Goal: Task Accomplishment & Management: Manage account settings

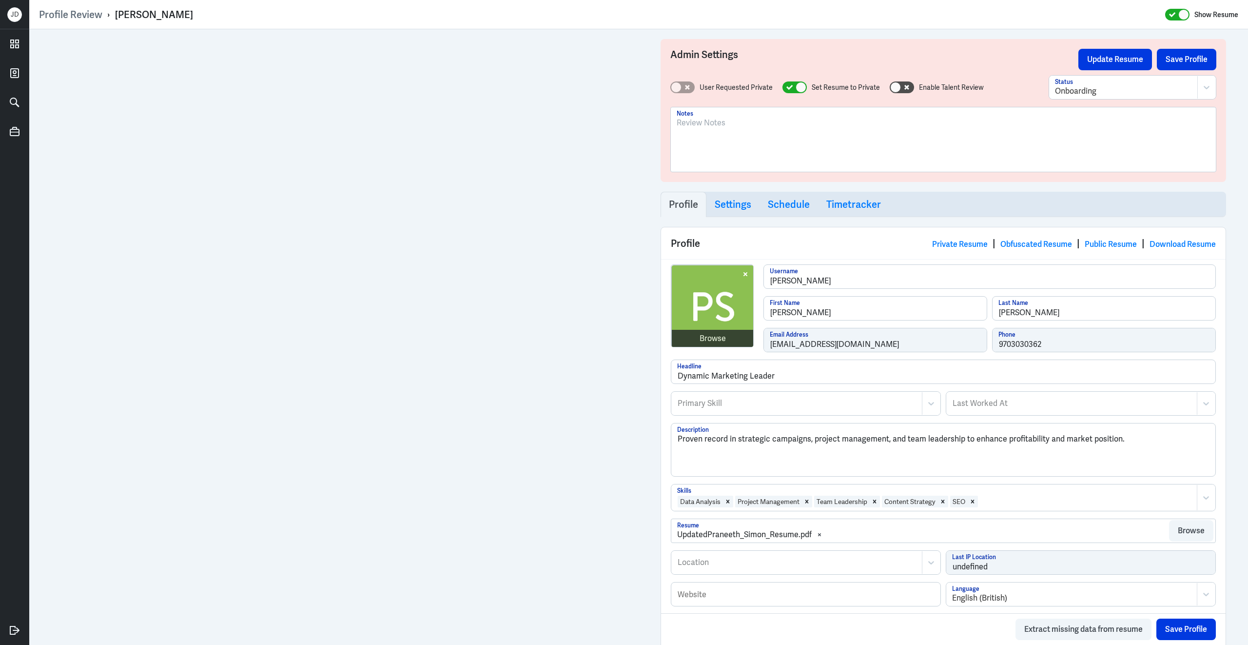
click at [771, 147] on div at bounding box center [943, 143] width 533 height 53
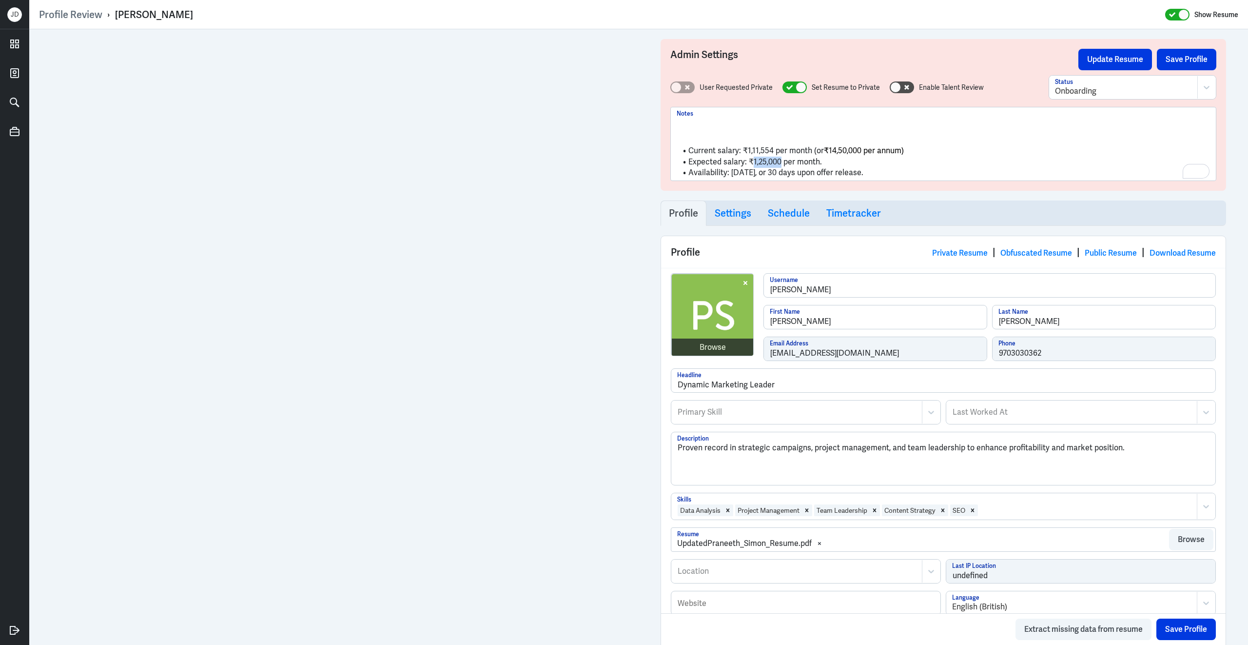
drag, startPoint x: 753, startPoint y: 163, endPoint x: 781, endPoint y: 162, distance: 27.3
click at [781, 162] on li "Expected salary: ₹1,25,000 per month." at bounding box center [943, 162] width 533 height 11
copy li "1,25,000"
click at [883, 159] on li "Expected salary: ₹1,25,000 per month." at bounding box center [943, 162] width 533 height 11
drag, startPoint x: 828, startPoint y: 151, endPoint x: 861, endPoint y: 150, distance: 32.7
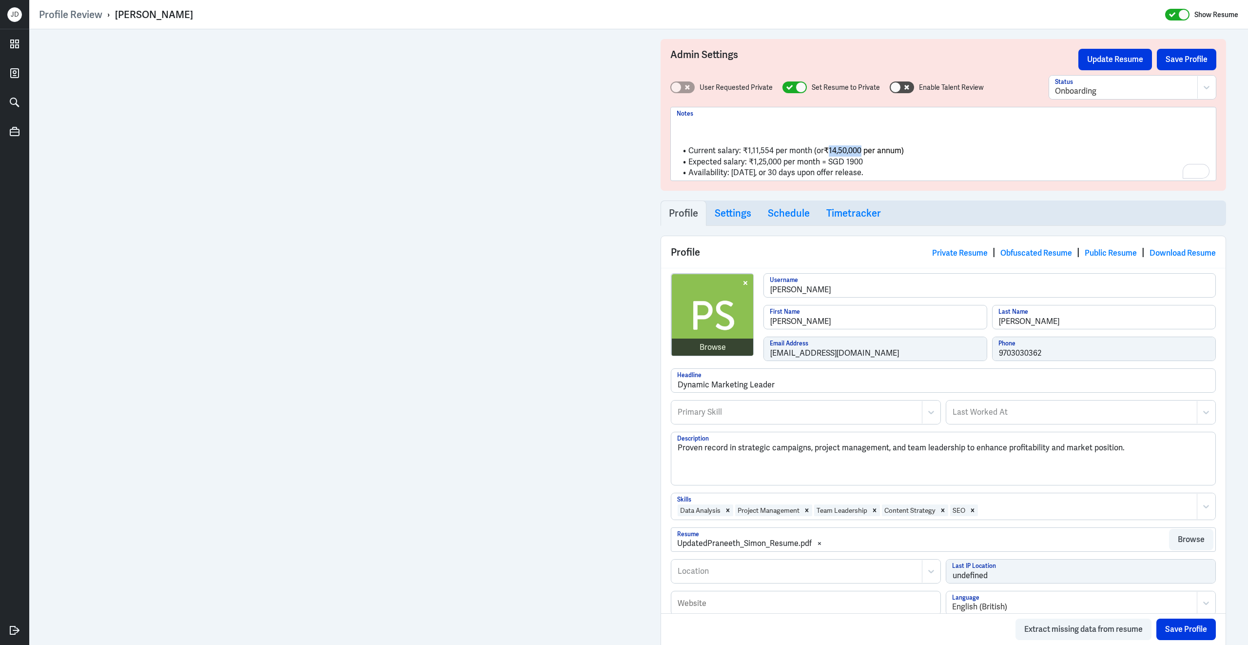
click at [861, 150] on span "₹14,50,000 per annum)" at bounding box center [864, 150] width 80 height 10
copy span "14,50,000"
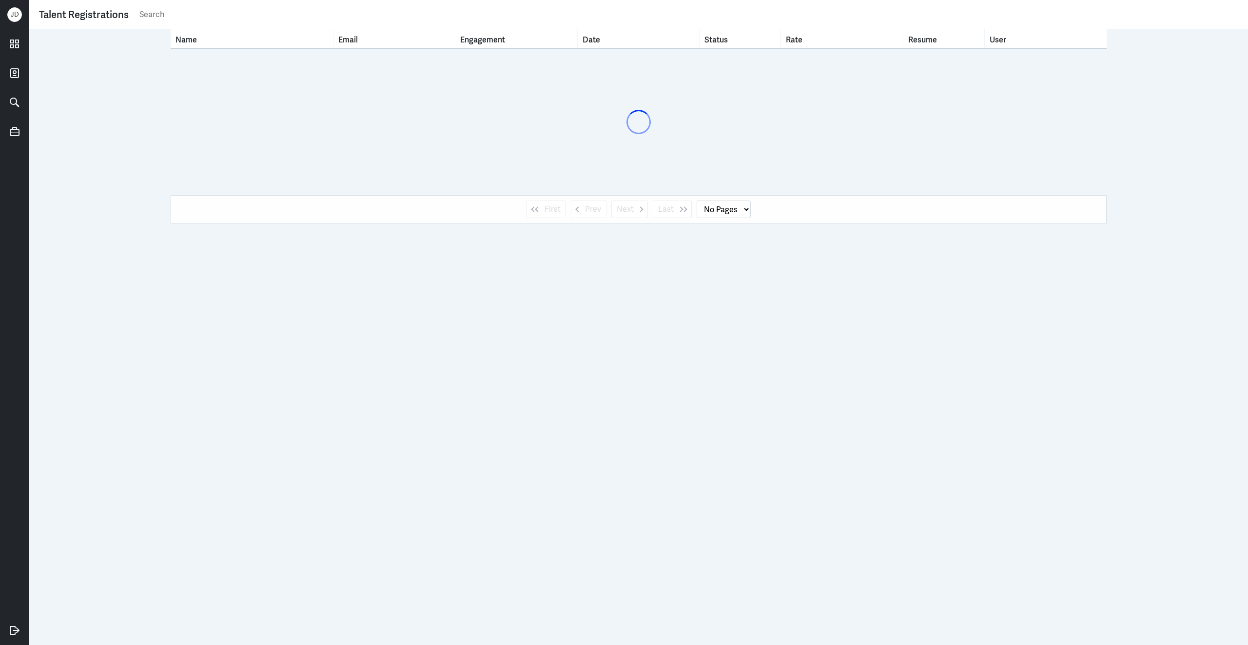
click at [576, 14] on input "text" at bounding box center [688, 14] width 1100 height 15
select select "1"
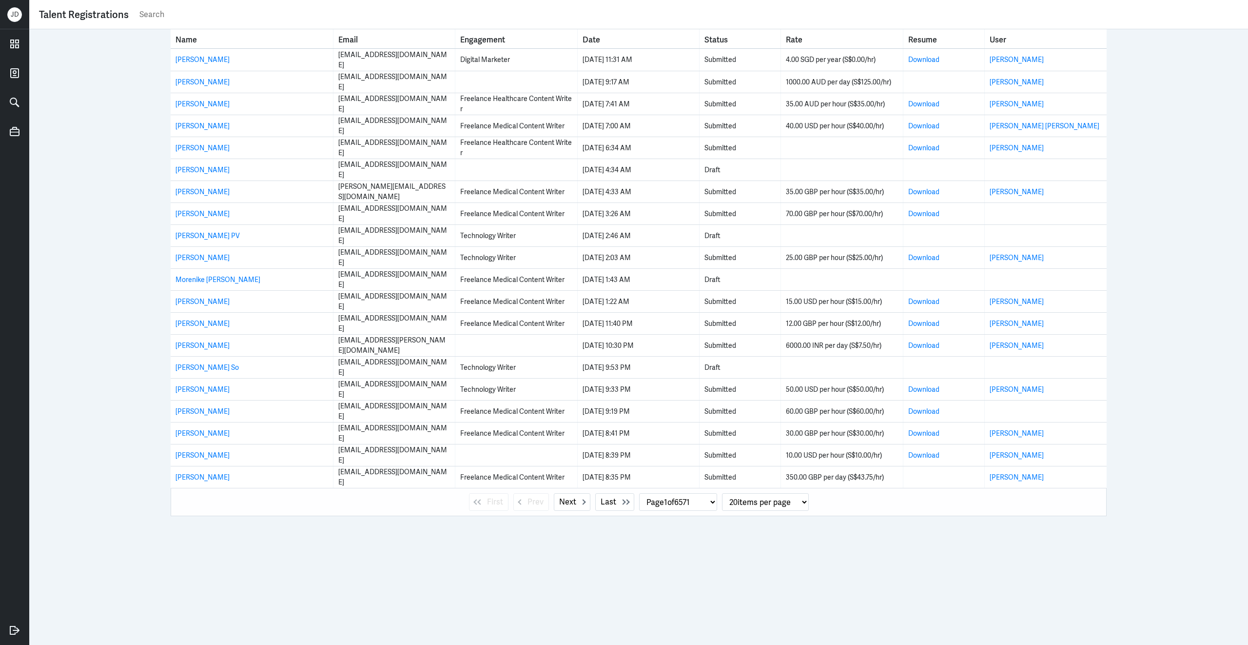
paste input "Alexander shepherd"
type input "Alexander shepherd"
select select "0"
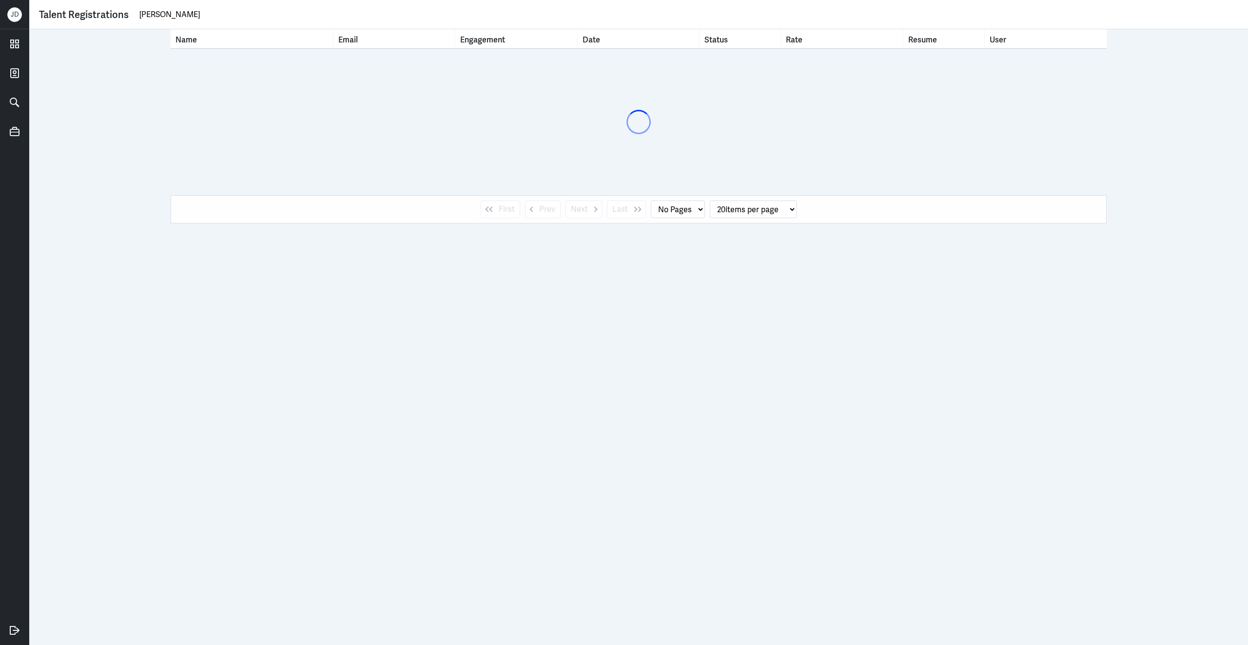
type input "Alexander shep"
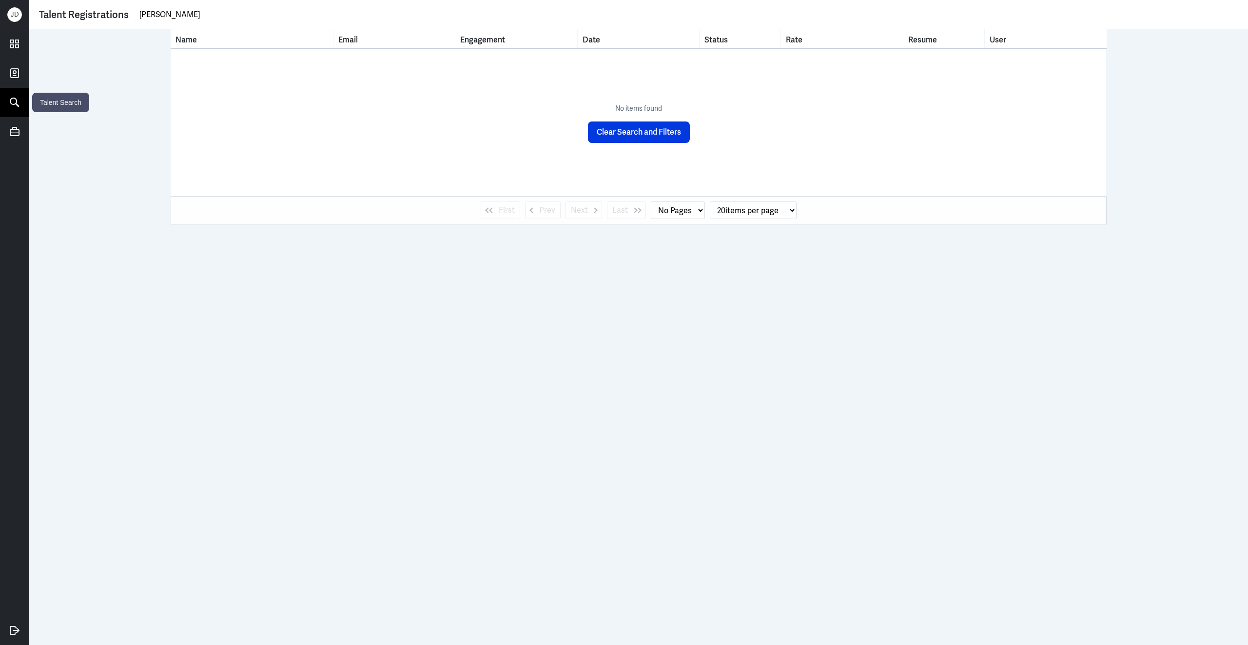
click at [20, 99] on icon at bounding box center [14, 102] width 15 height 15
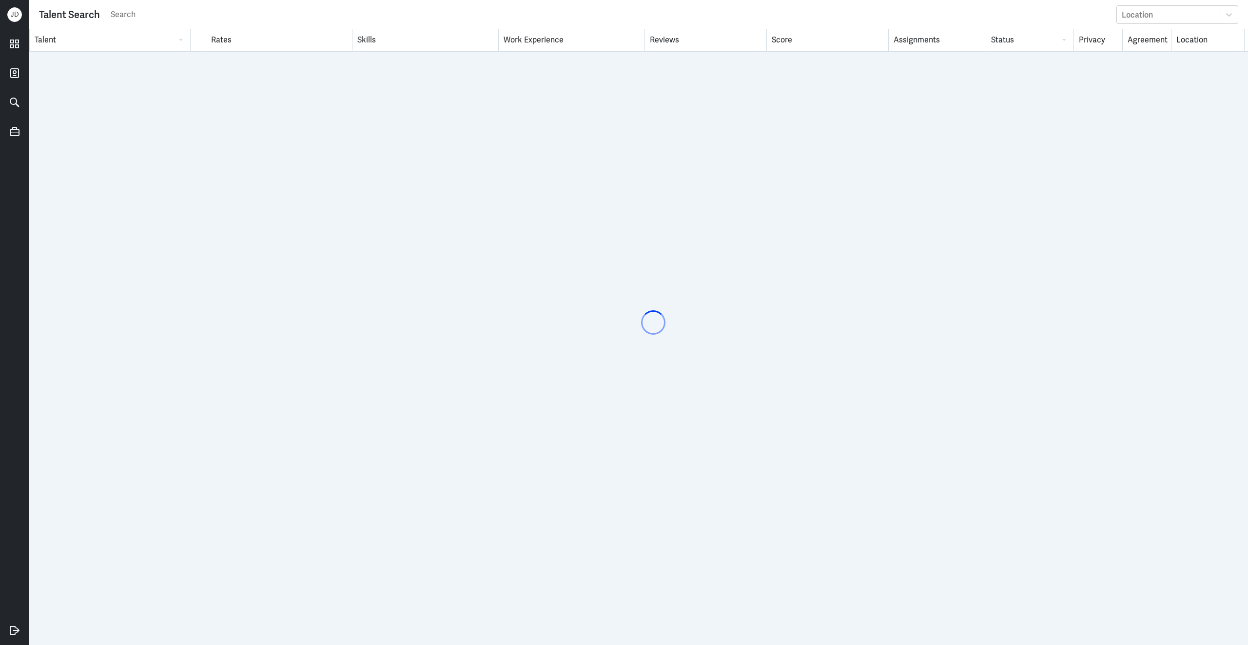
click at [286, 8] on input "text" at bounding box center [611, 14] width 1002 height 15
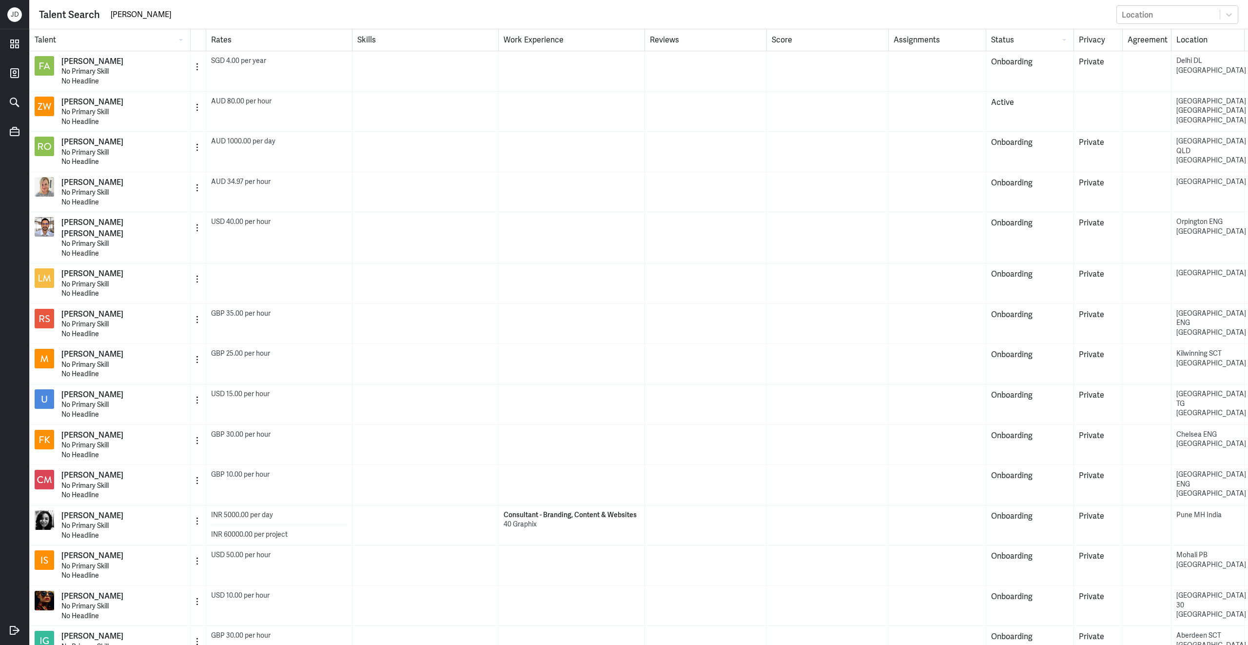
drag, startPoint x: 136, startPoint y: 17, endPoint x: 169, endPoint y: 17, distance: 33.6
click at [171, 17] on input "denise dim" at bounding box center [611, 14] width 1002 height 15
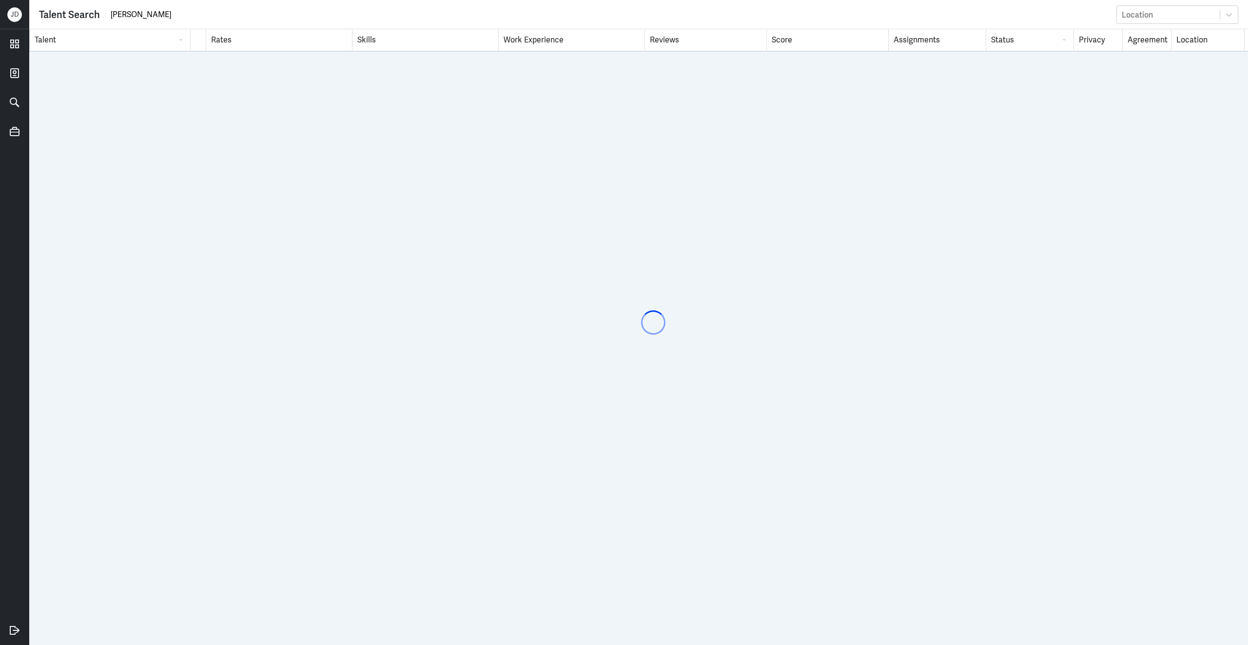
drag, startPoint x: 160, startPoint y: 17, endPoint x: 76, endPoint y: 18, distance: 84.4
click at [76, 18] on div "Talent Search denise Dima Location" at bounding box center [639, 14] width 1200 height 19
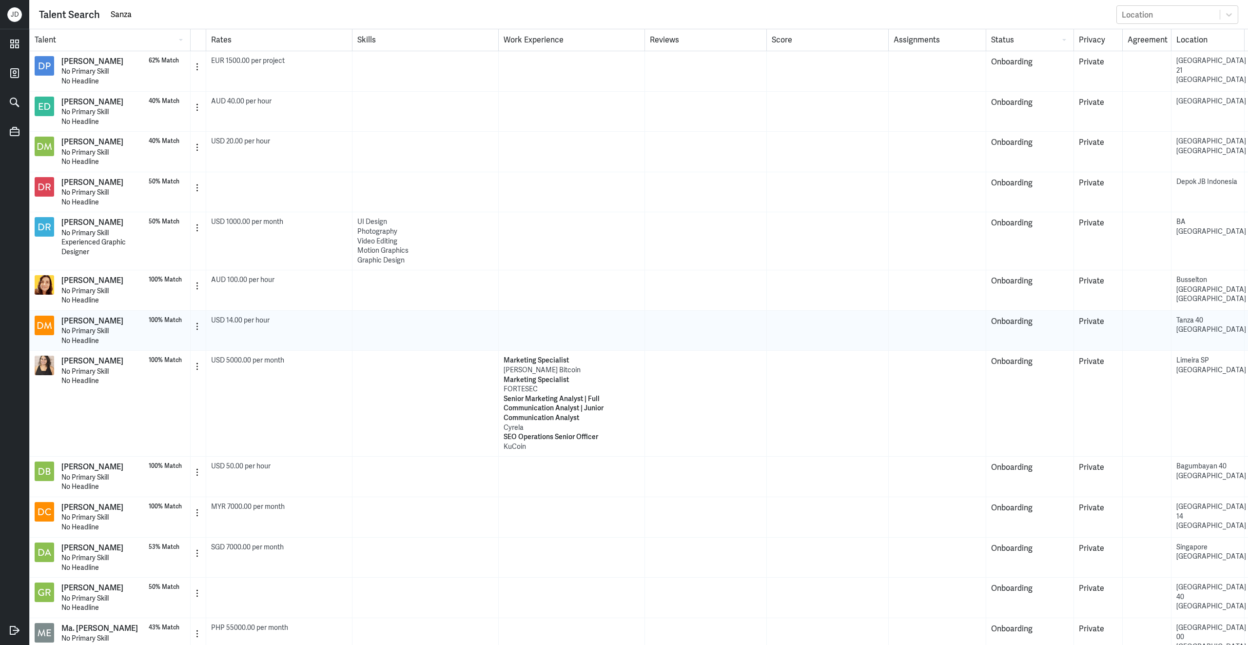
scroll to position [431, 0]
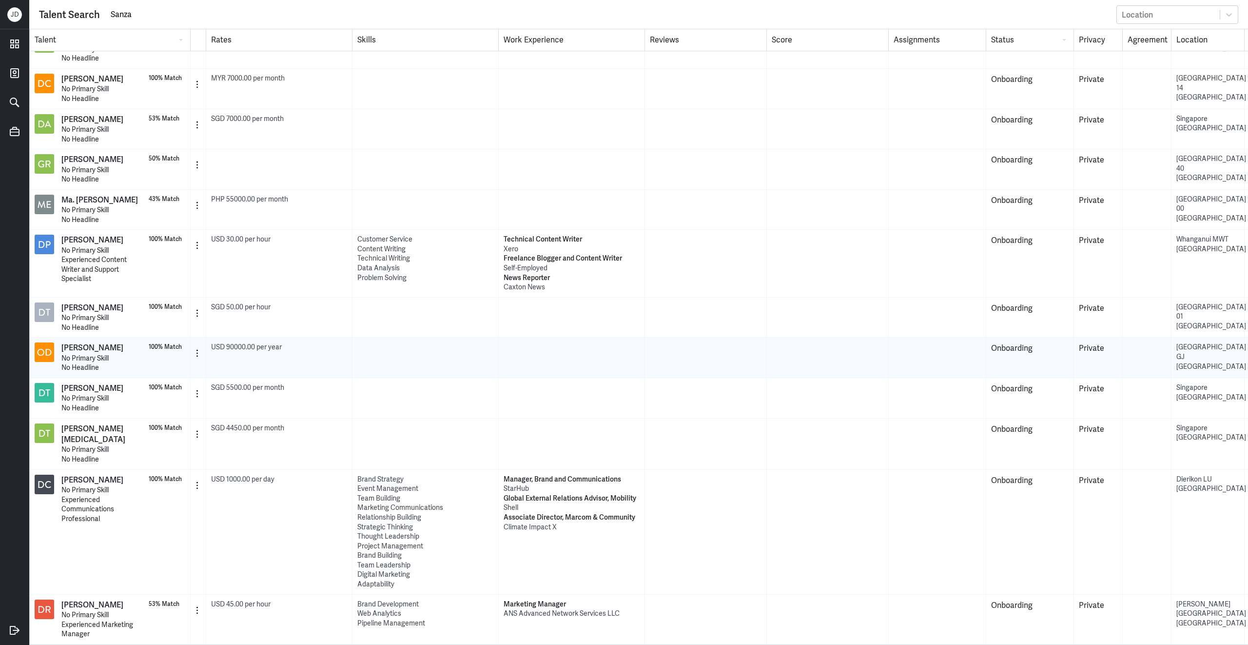
type input "Sanza"
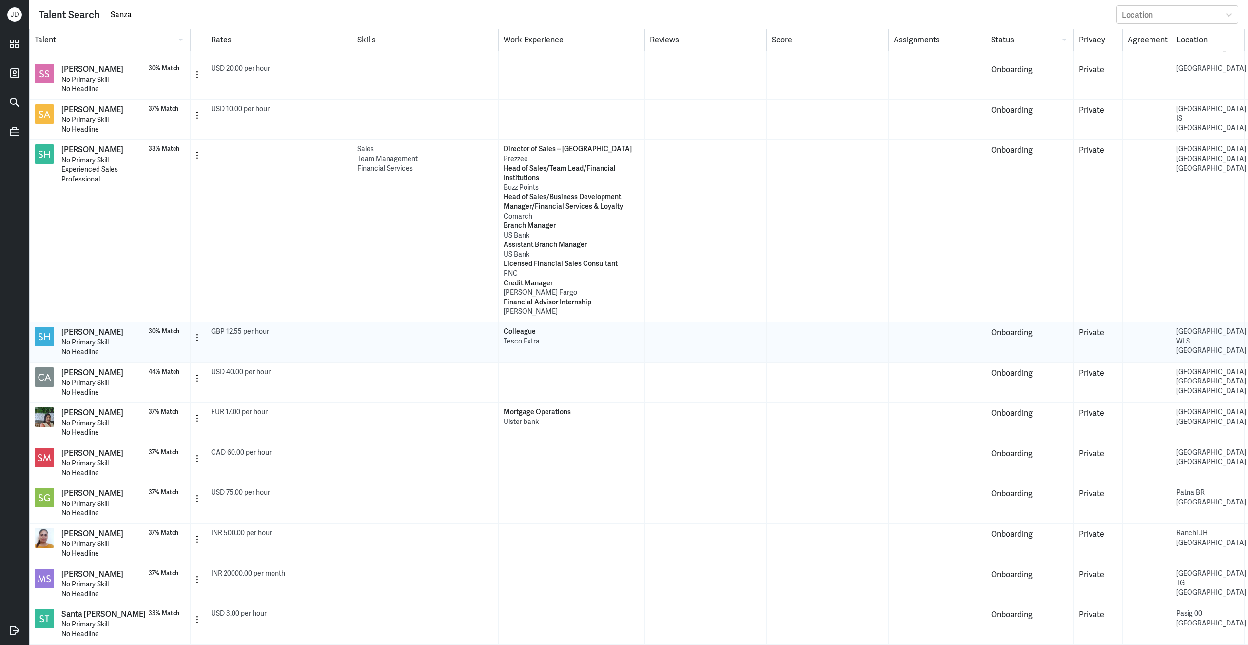
scroll to position [348, 0]
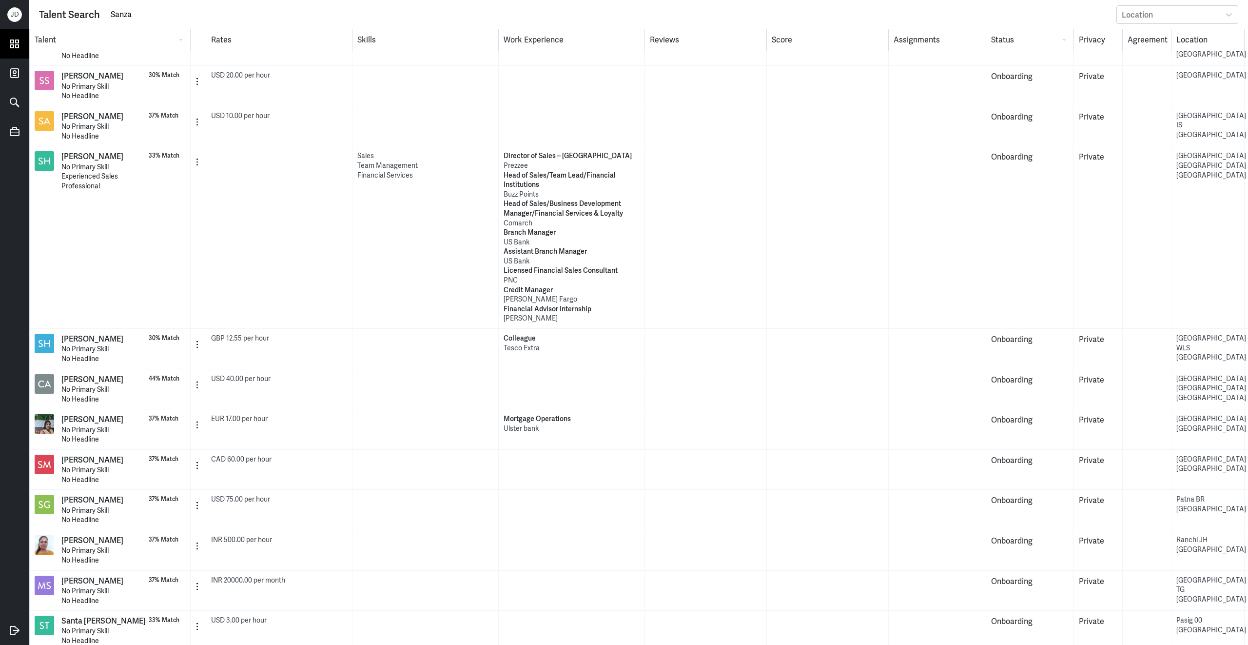
click at [14, 41] on icon at bounding box center [15, 44] width 8 height 8
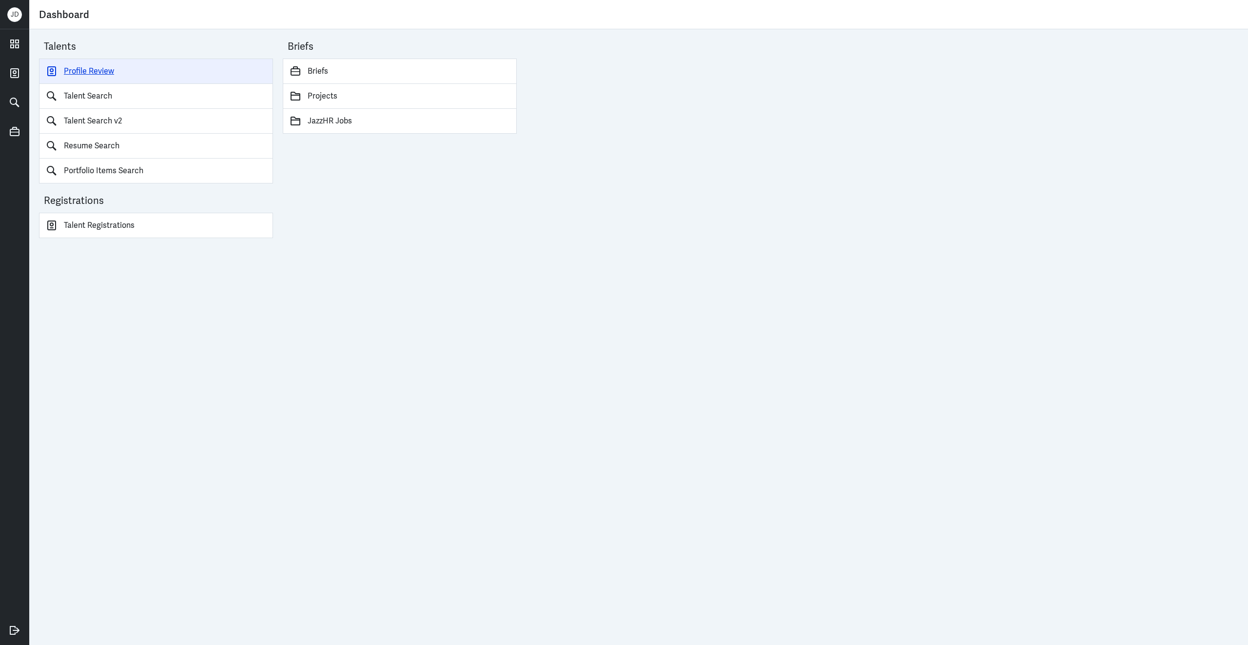
click at [80, 70] on link "Profile Review" at bounding box center [156, 71] width 234 height 25
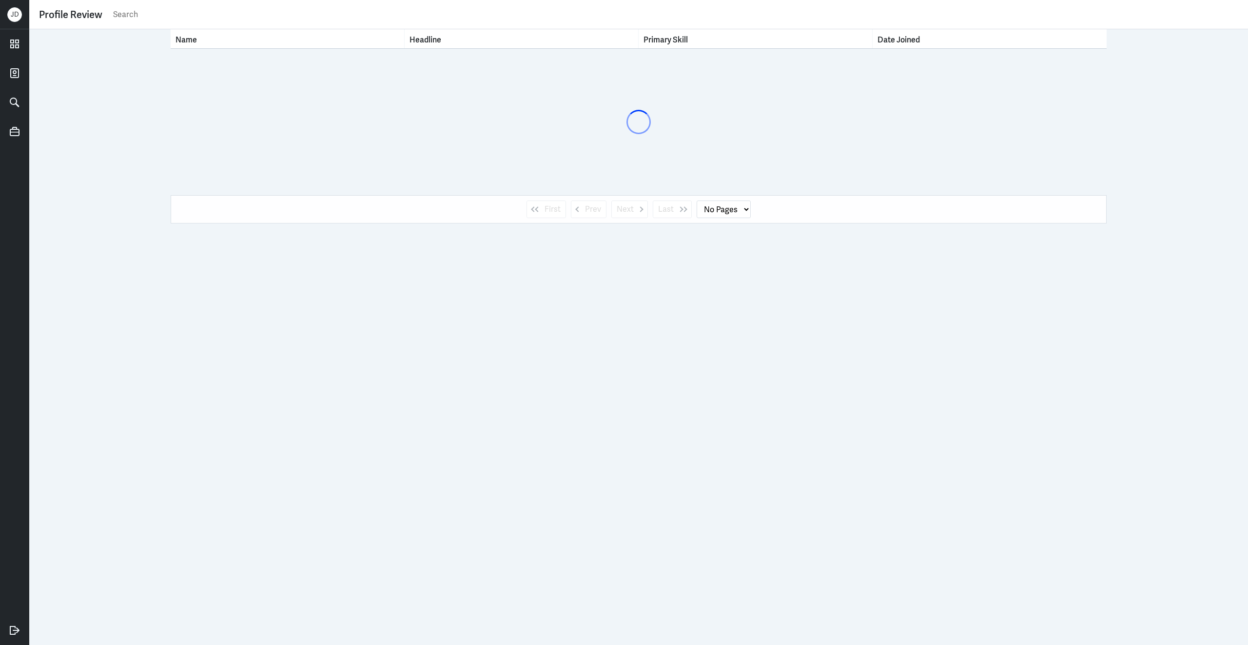
select select "1"
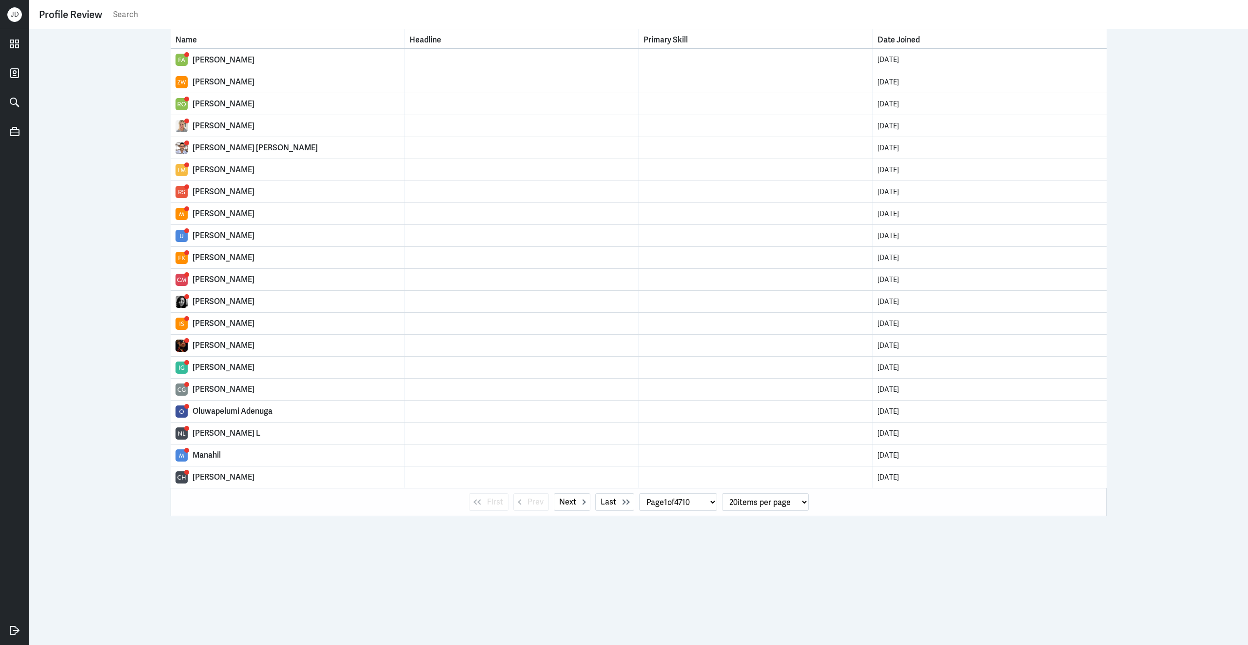
click at [146, 17] on input "text" at bounding box center [675, 14] width 1126 height 15
paste input "Alexander shepherd"
type input "Alexander shepherd"
select select "0"
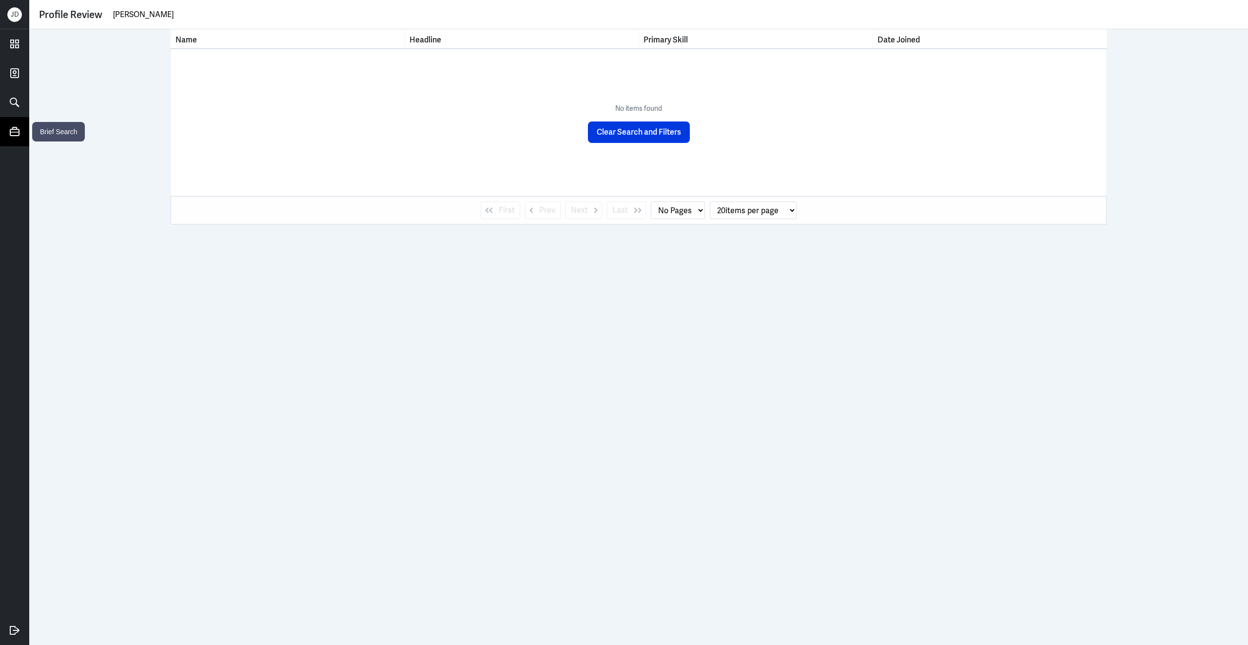
click at [11, 141] on link at bounding box center [14, 131] width 29 height 29
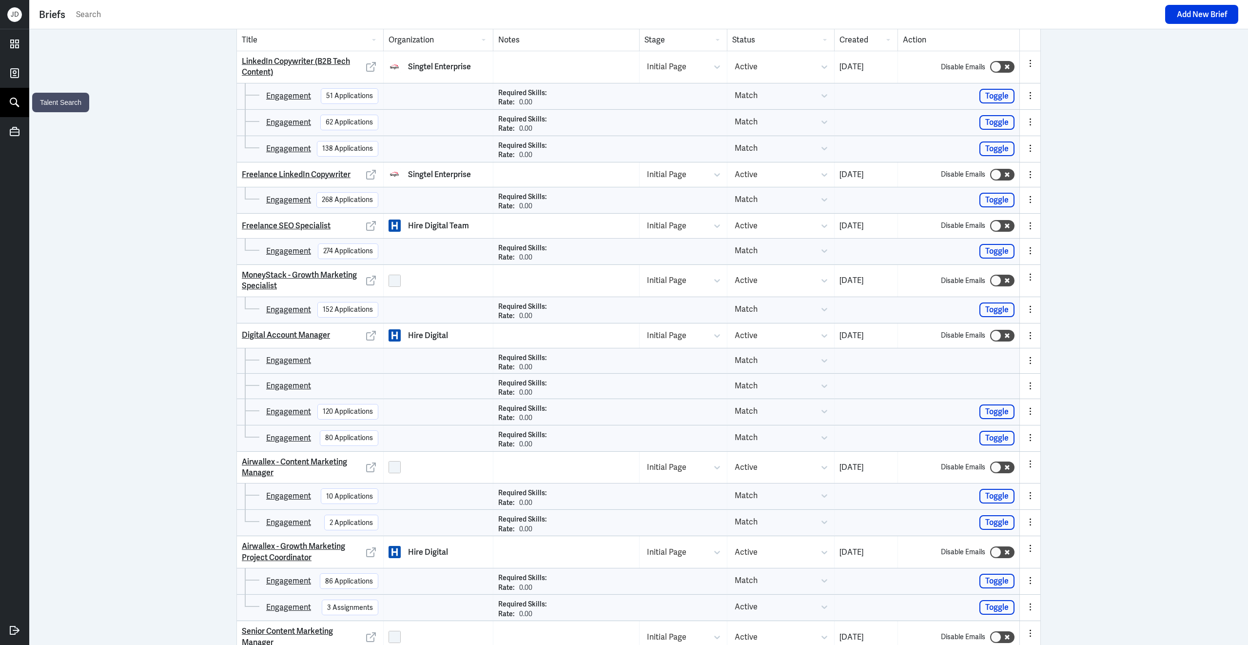
click at [13, 105] on icon at bounding box center [14, 102] width 15 height 15
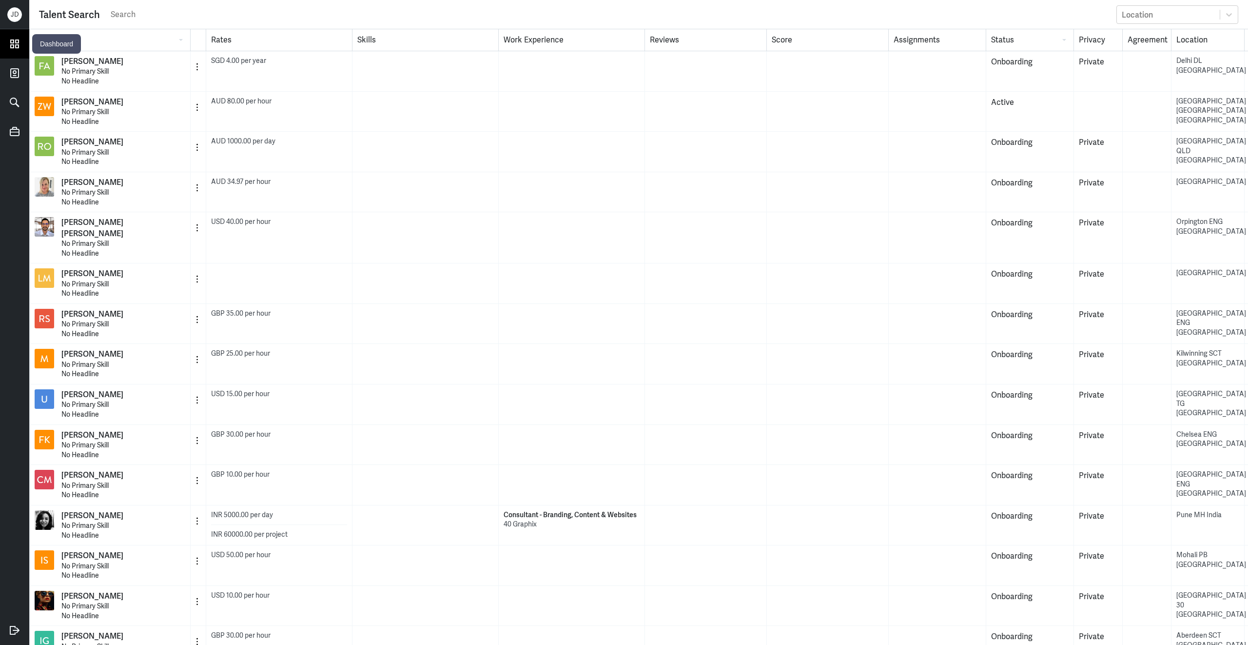
click at [15, 47] on icon at bounding box center [15, 44] width 8 height 8
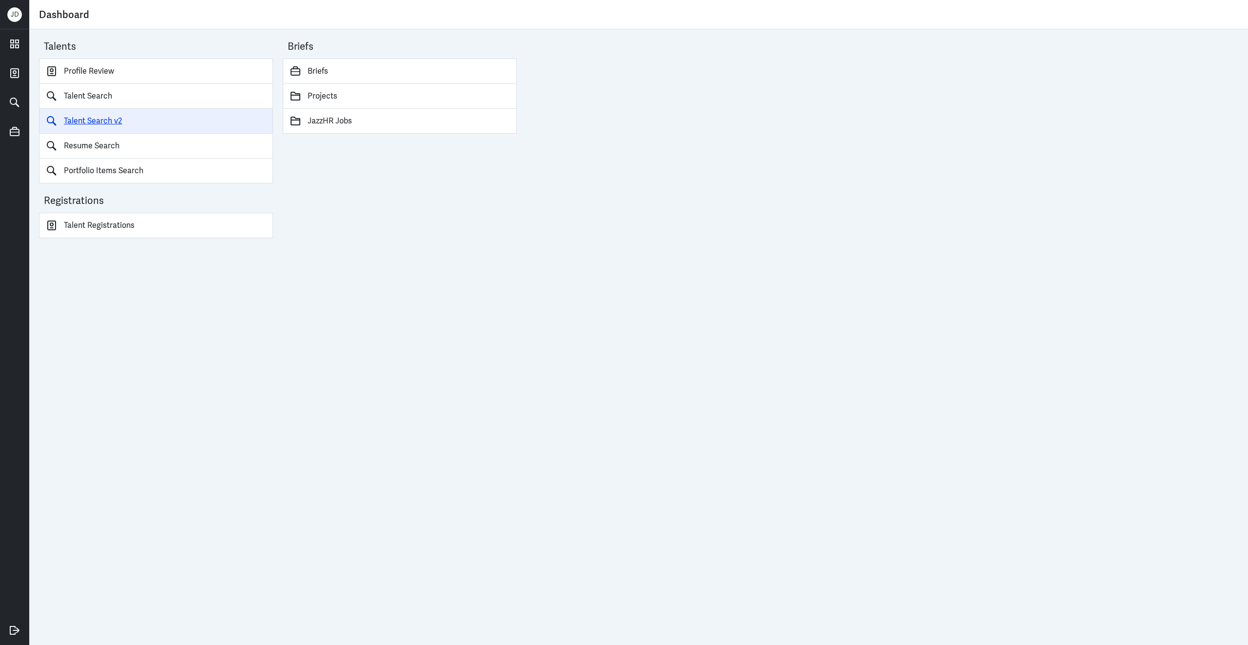
click at [100, 126] on link "Talent Search v2" at bounding box center [156, 121] width 234 height 25
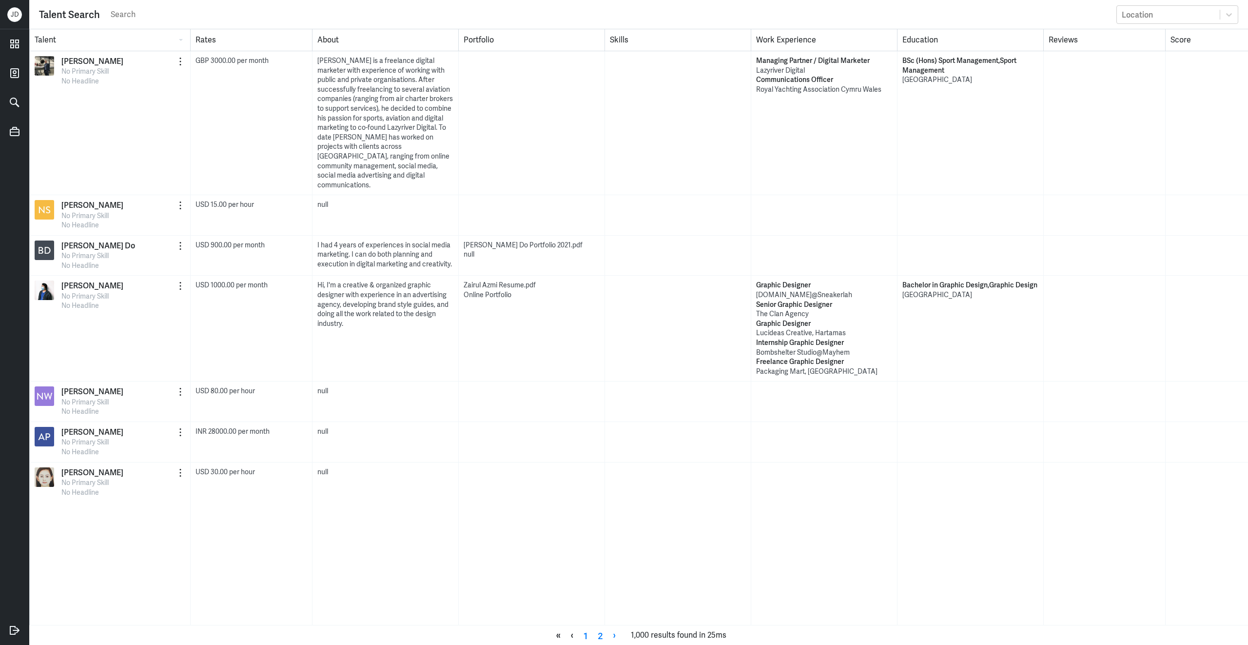
click at [208, 15] on input "search" at bounding box center [611, 14] width 1002 height 15
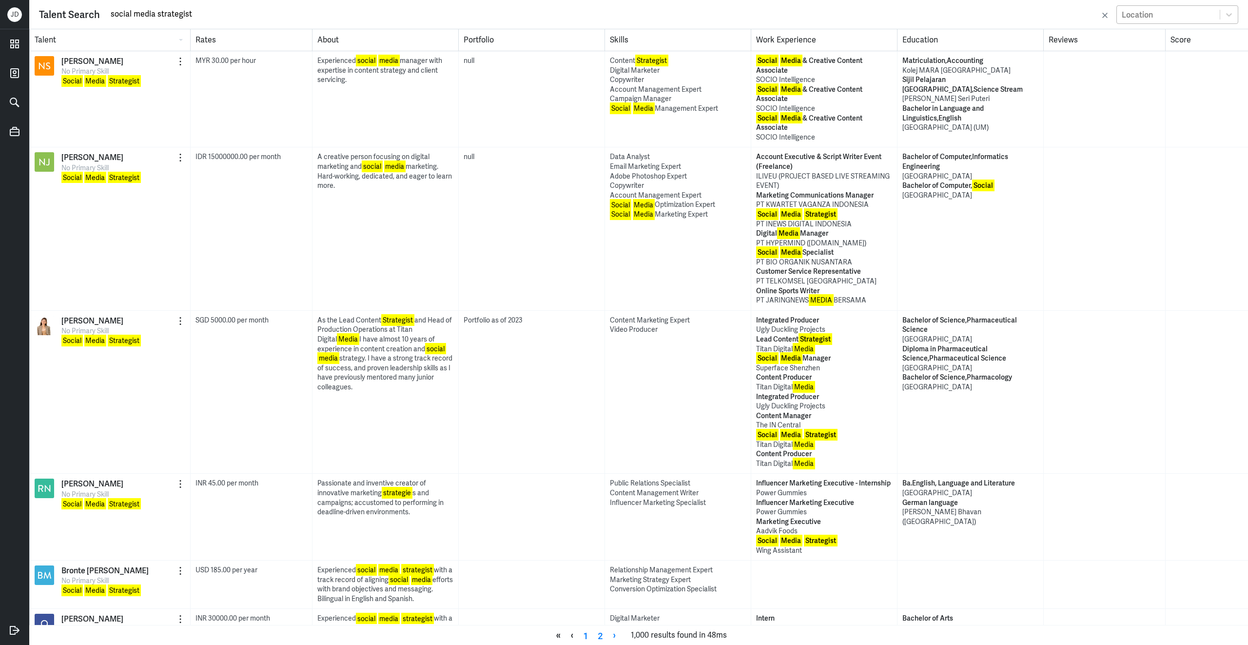
type input "social media strategist"
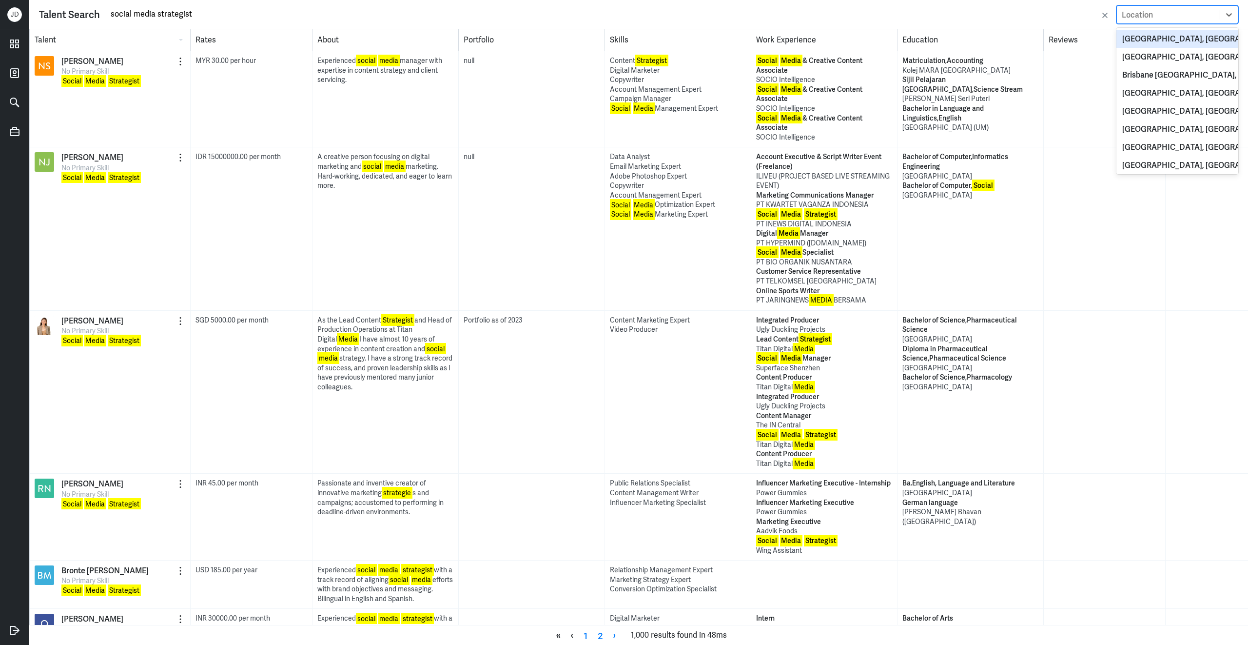
click at [1153, 20] on div "Location" at bounding box center [1168, 14] width 103 height 16
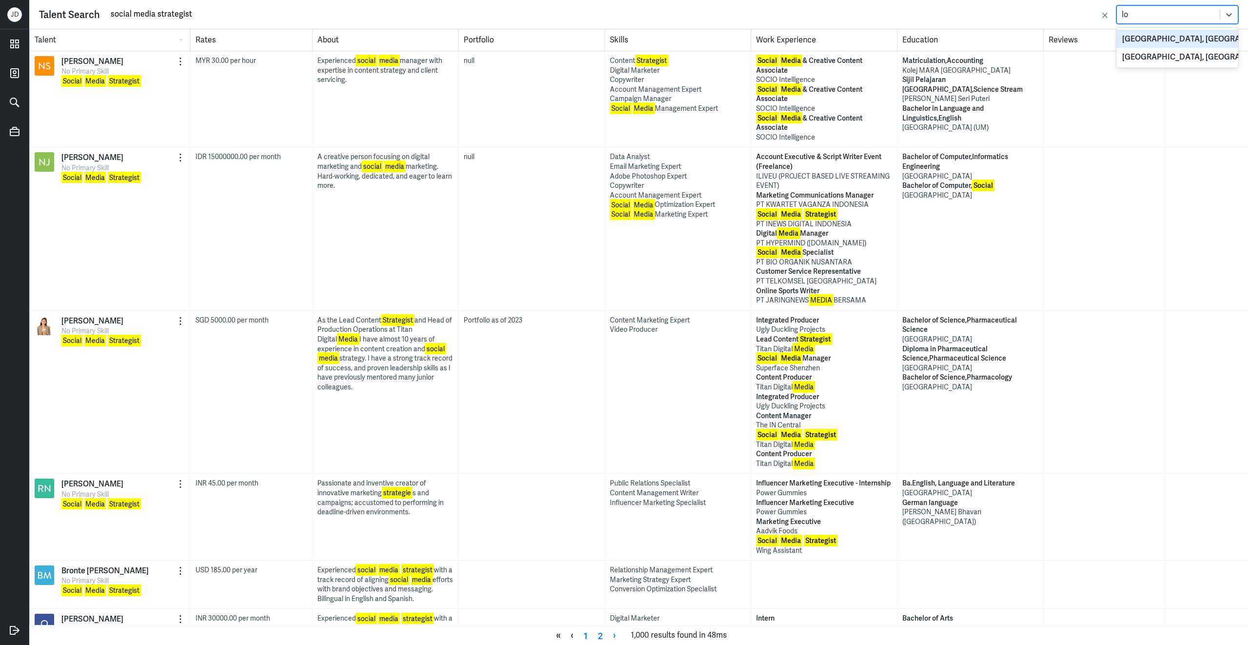
type input "l"
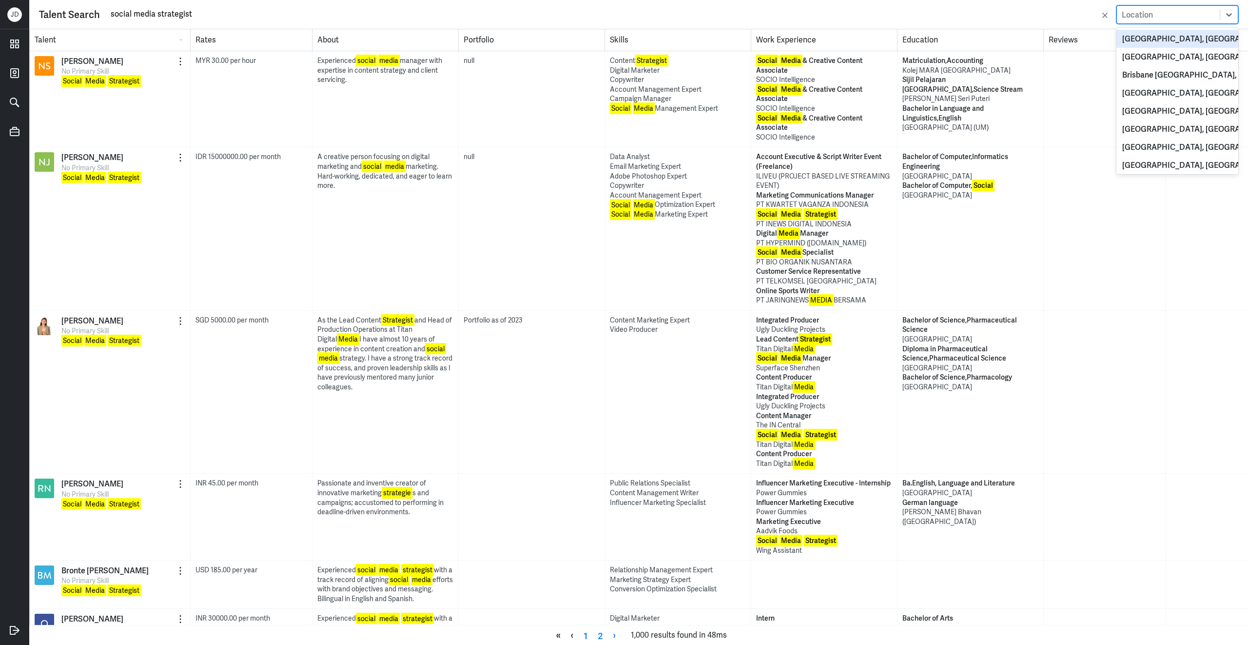
type input "L"
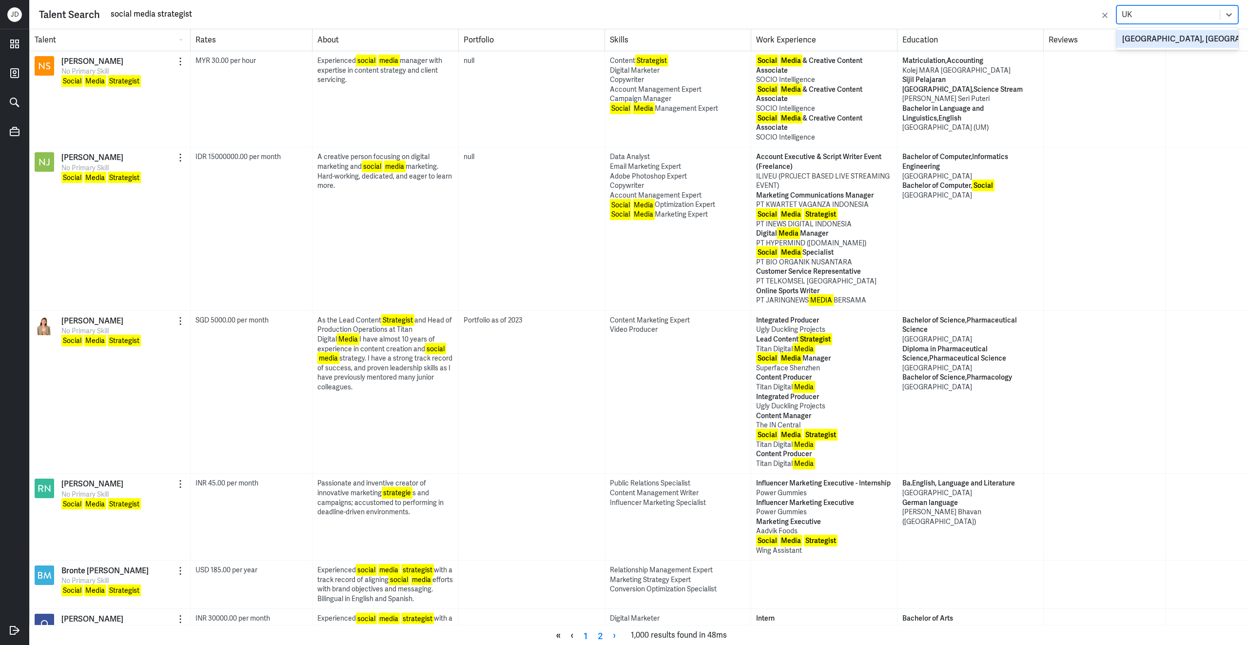
type input "U"
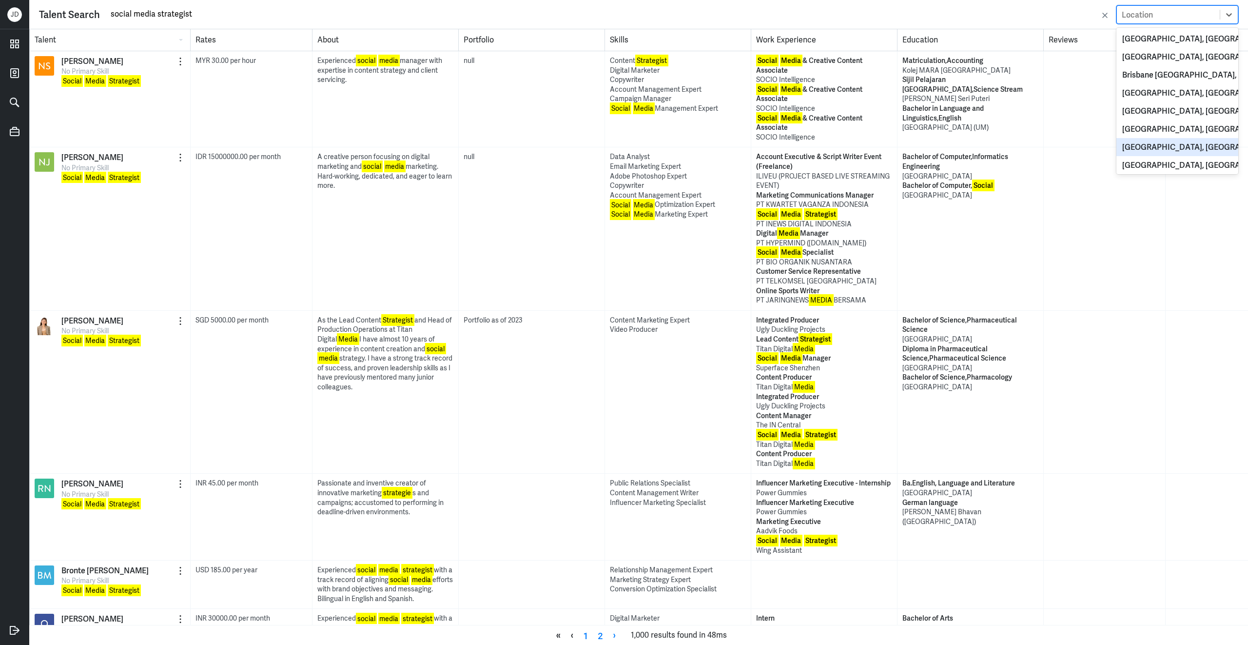
scroll to position [39, 0]
click at [17, 46] on icon at bounding box center [14, 44] width 15 height 15
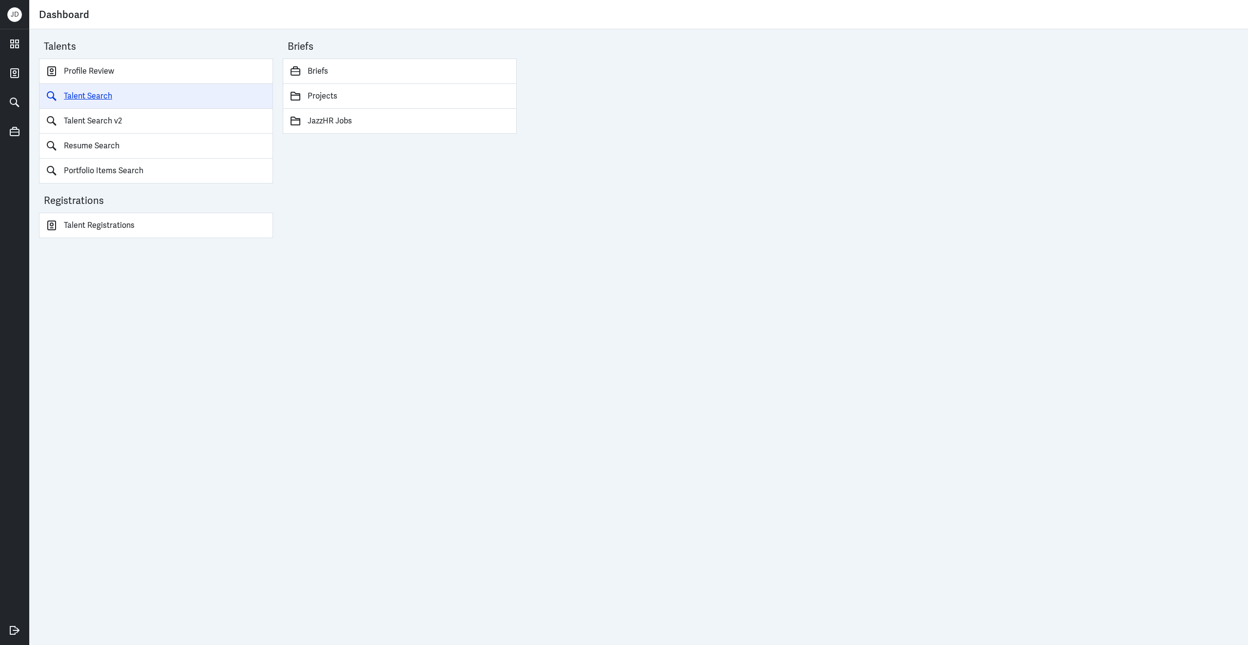
click at [102, 100] on link "Talent Search" at bounding box center [156, 96] width 234 height 25
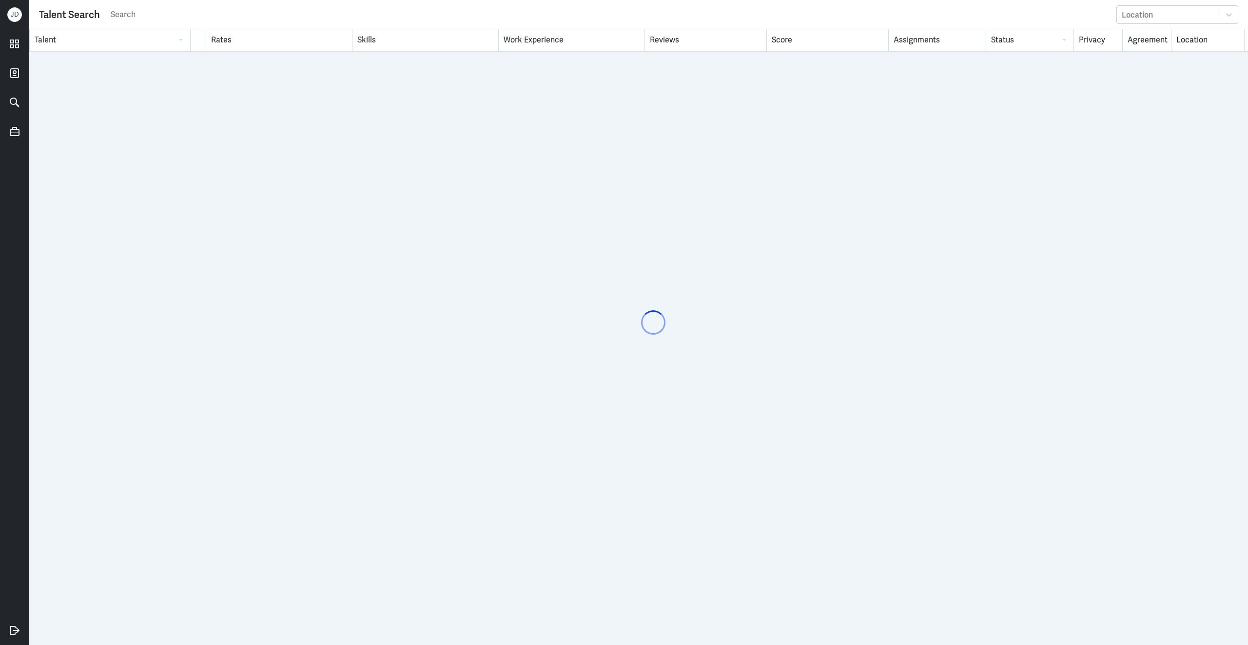
click at [283, 16] on input "text" at bounding box center [611, 14] width 1002 height 15
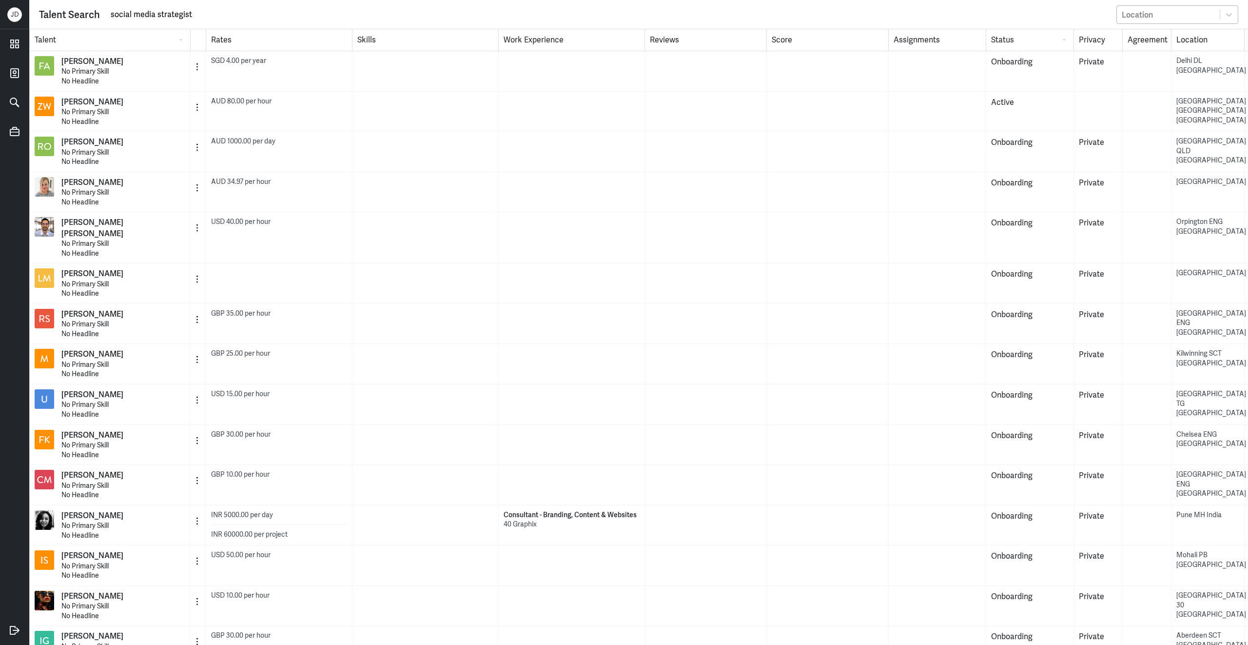
type input "social media strategist"
click at [1147, 18] on div "Location" at bounding box center [1137, 14] width 31 height 10
type input "London"
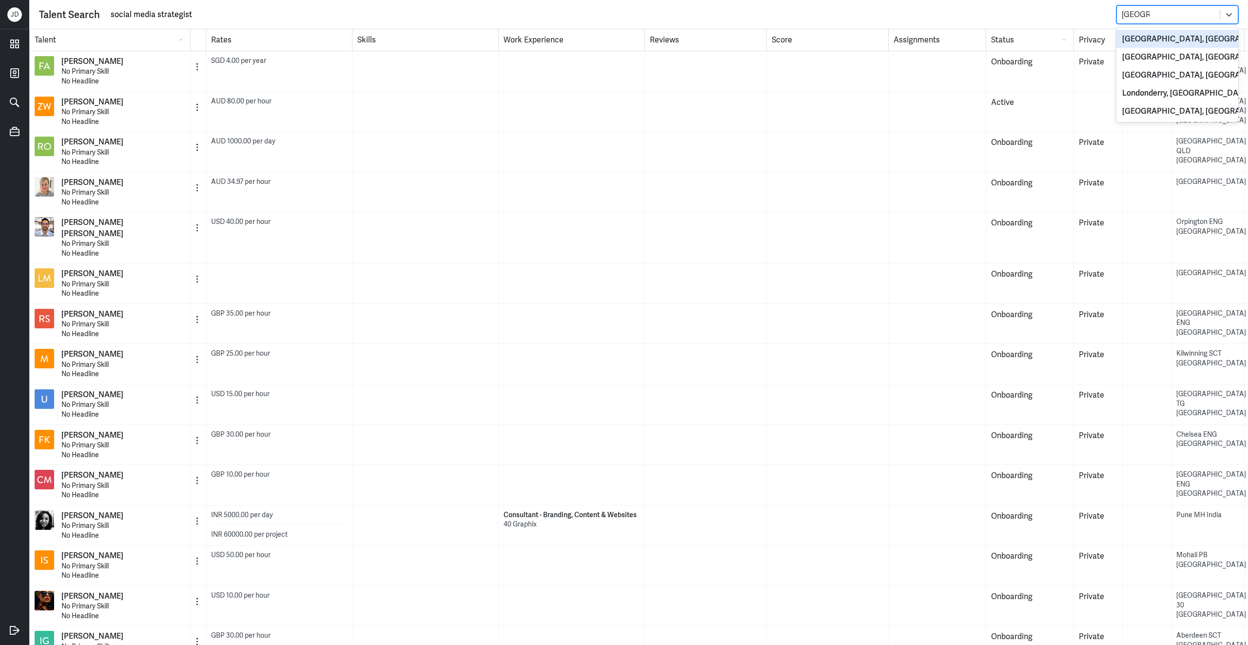
click at [1151, 41] on div "London, UK" at bounding box center [1178, 39] width 122 height 18
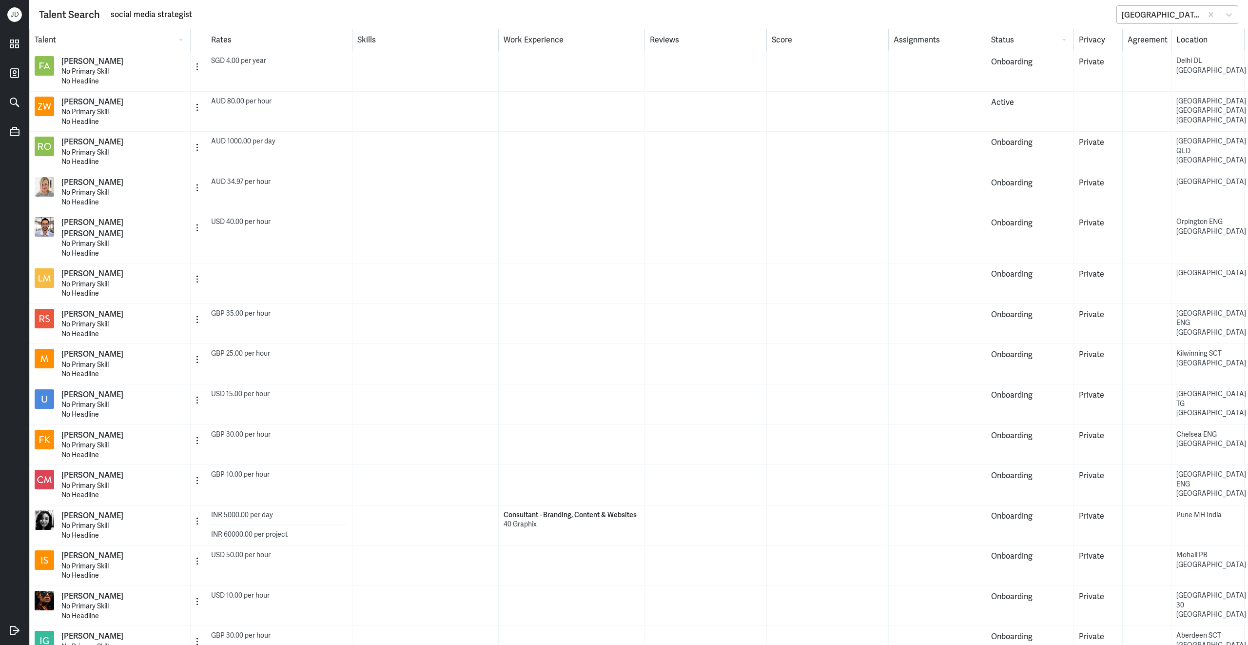
drag, startPoint x: 157, startPoint y: 16, endPoint x: 210, endPoint y: 16, distance: 53.6
click at [211, 16] on input "social media strategist" at bounding box center [611, 14] width 1002 height 15
type input "social media strategy"
click at [16, 48] on icon at bounding box center [14, 44] width 15 height 15
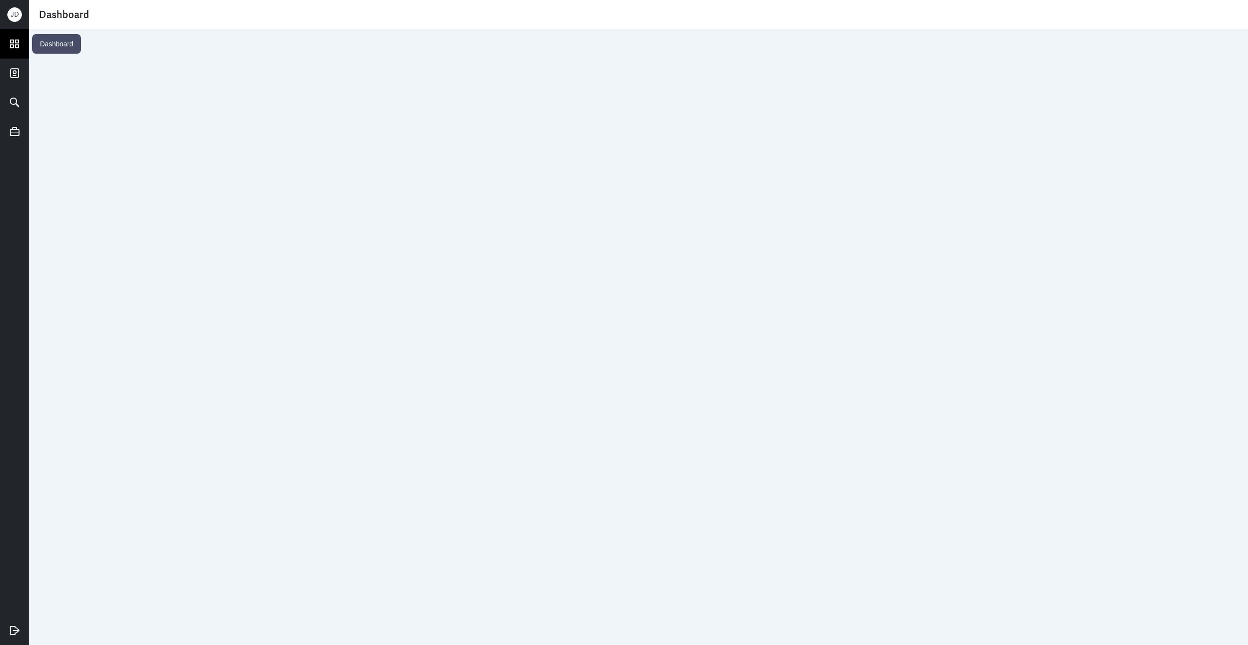
click at [17, 39] on icon at bounding box center [14, 44] width 15 height 15
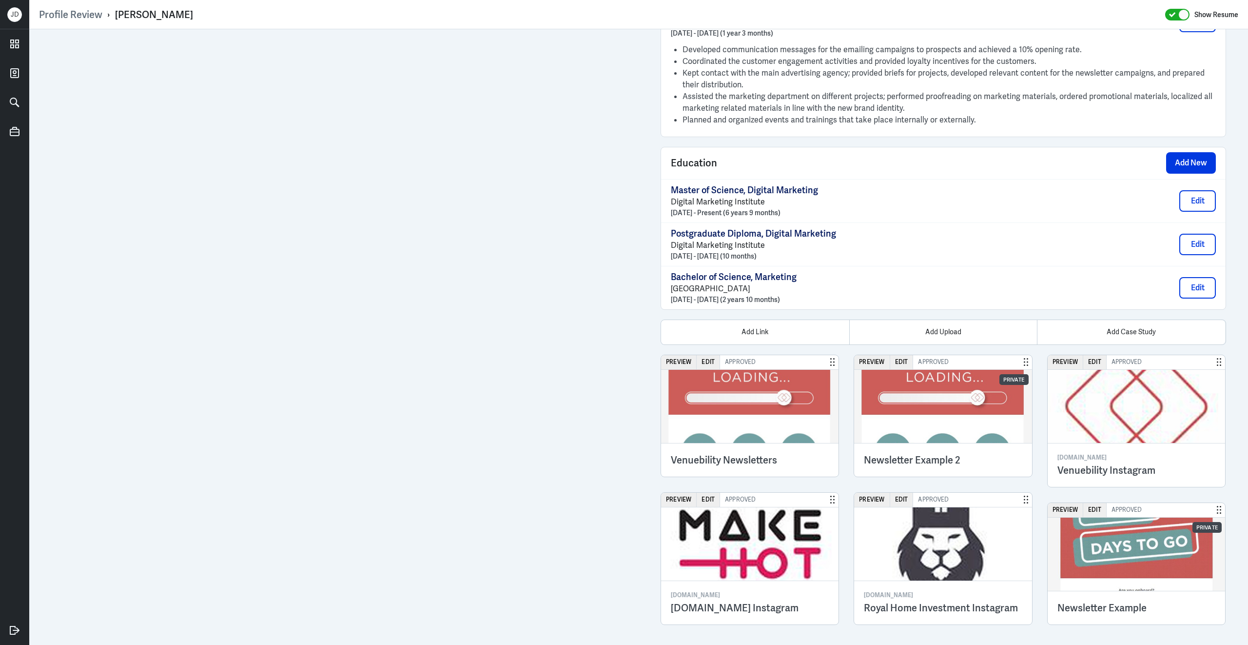
scroll to position [1424, 0]
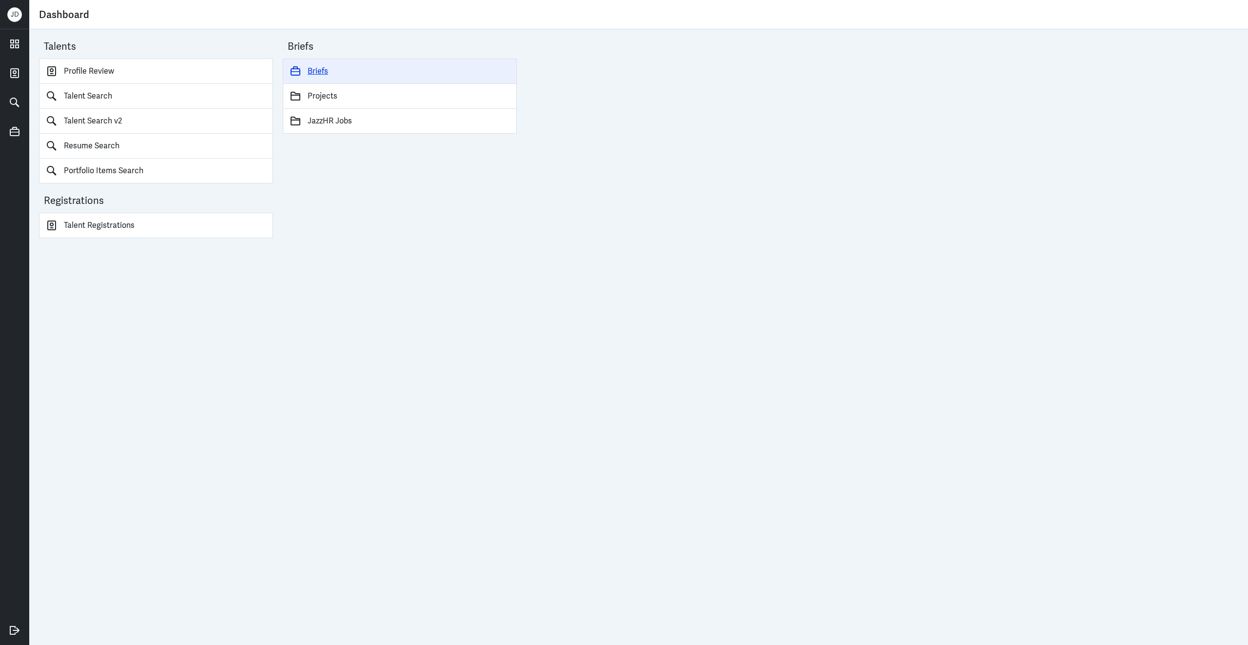
click at [316, 70] on link "Briefs" at bounding box center [400, 71] width 234 height 25
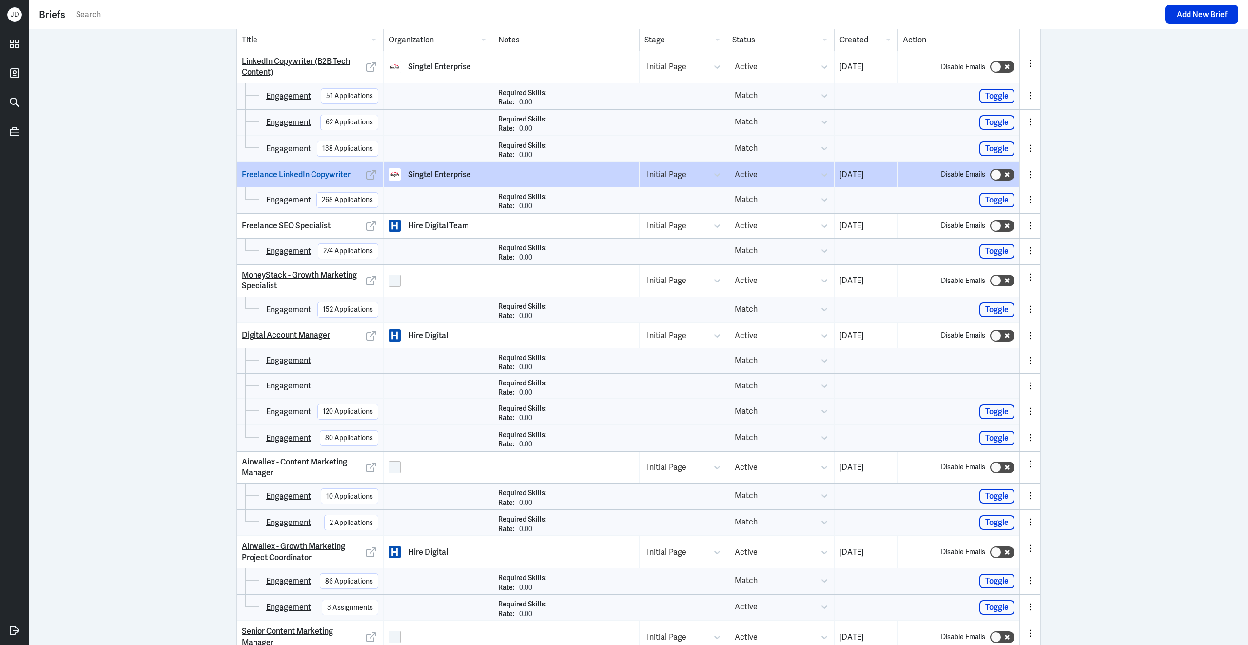
click at [326, 178] on link "Freelance LinkedIn Copywriter" at bounding box center [296, 174] width 109 height 11
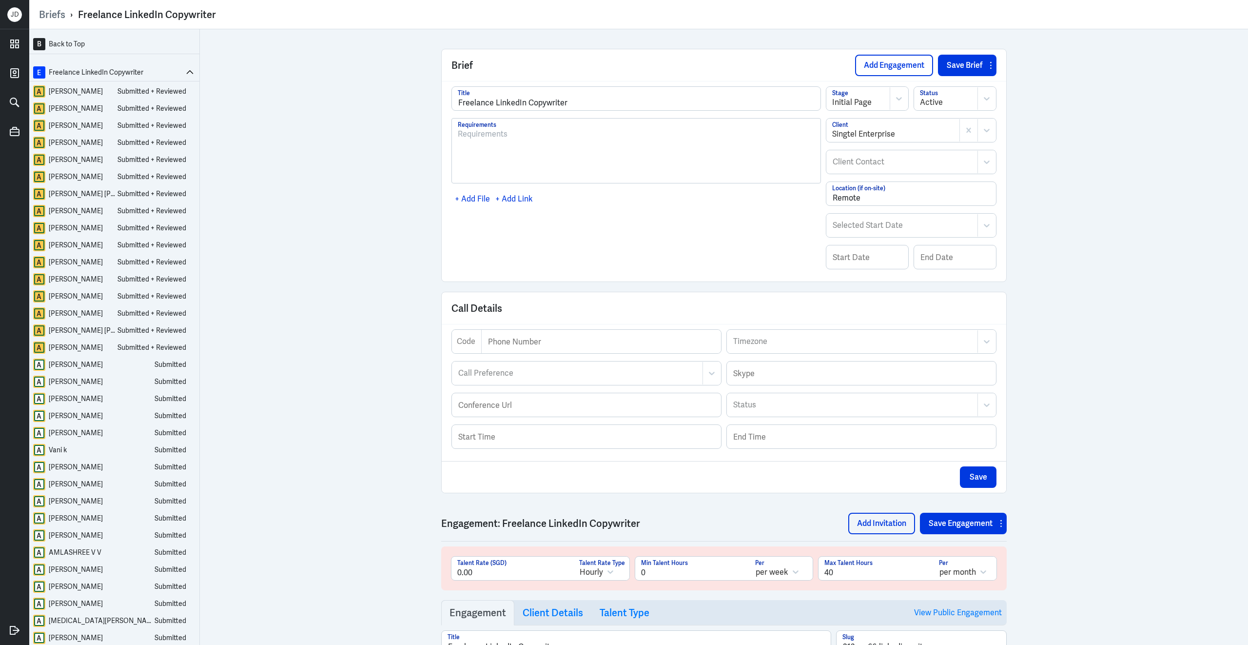
scroll to position [199, 0]
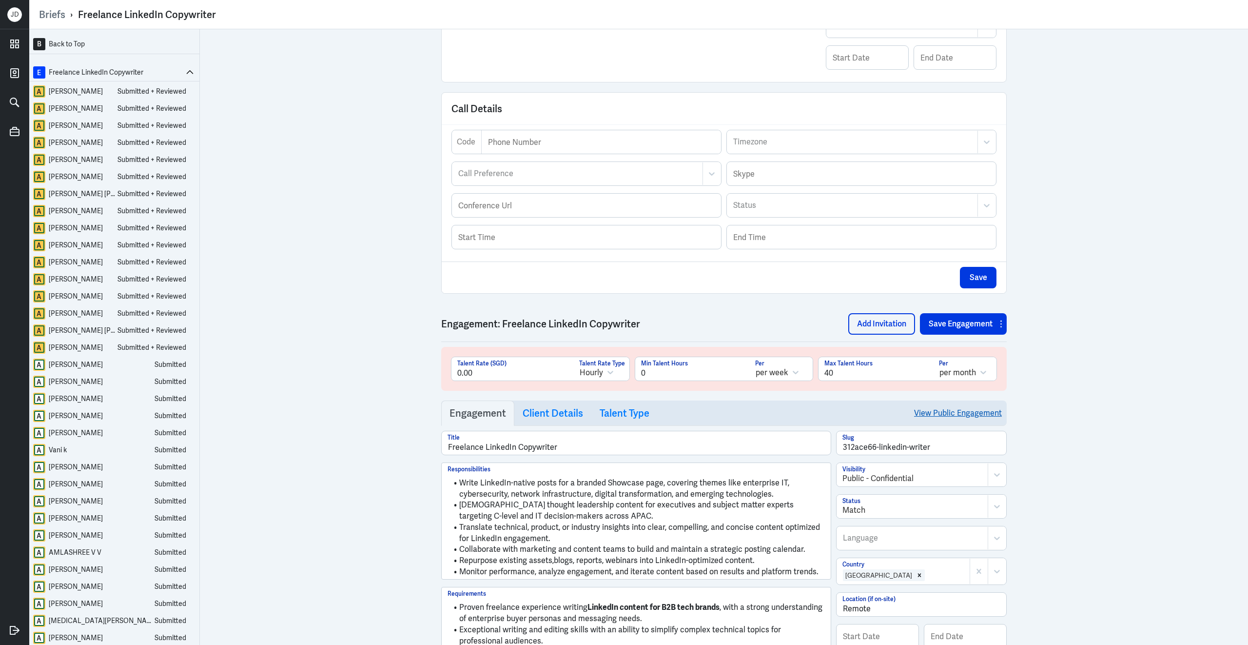
click at [944, 420] on link "View Public Engagement" at bounding box center [958, 412] width 88 height 25
click at [546, 419] on h3 "Client Details" at bounding box center [553, 413] width 60 height 12
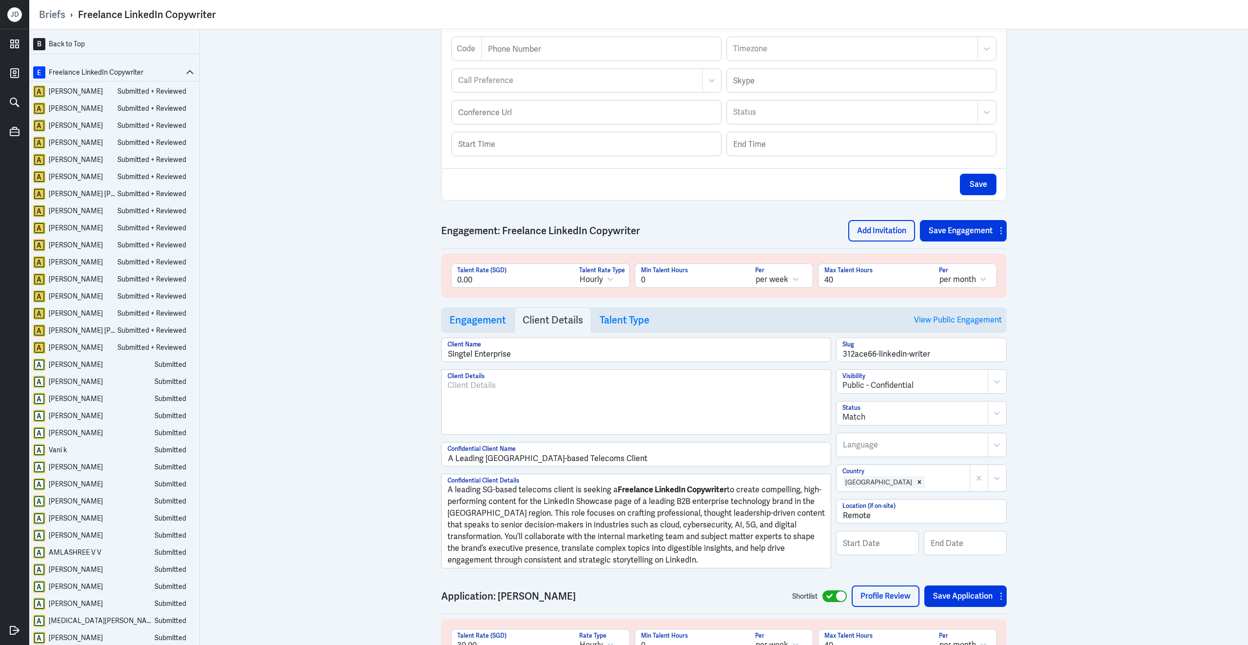
scroll to position [293, 0]
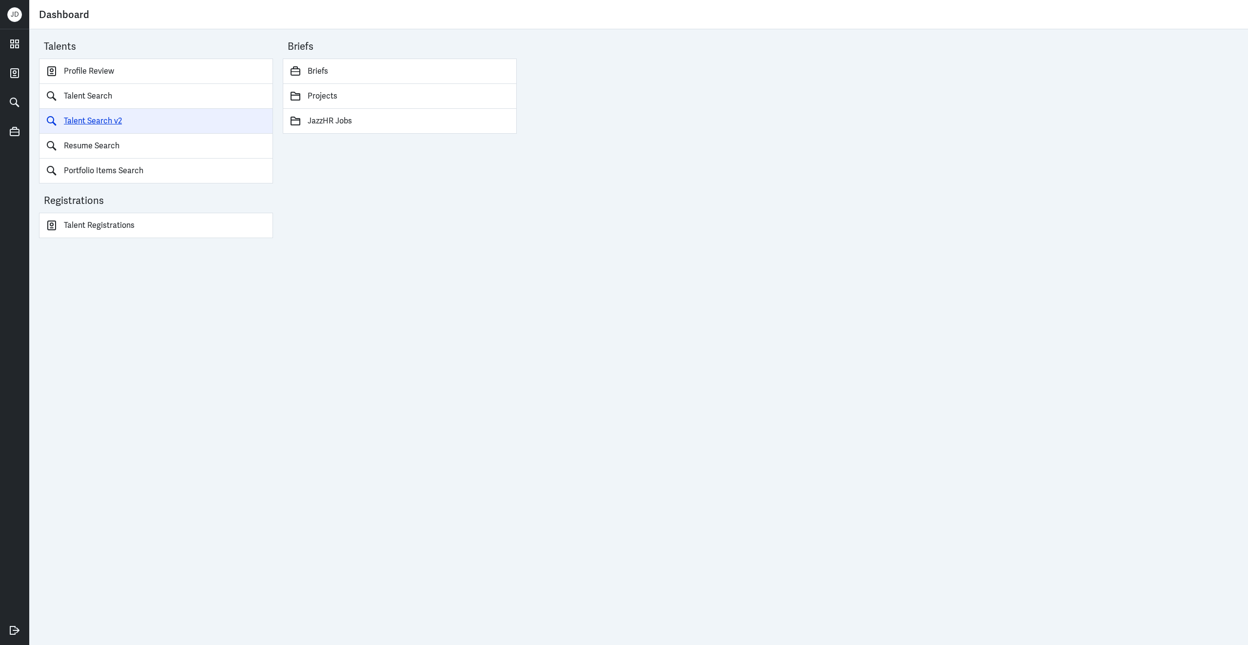
click at [93, 125] on link "Talent Search v2" at bounding box center [156, 121] width 234 height 25
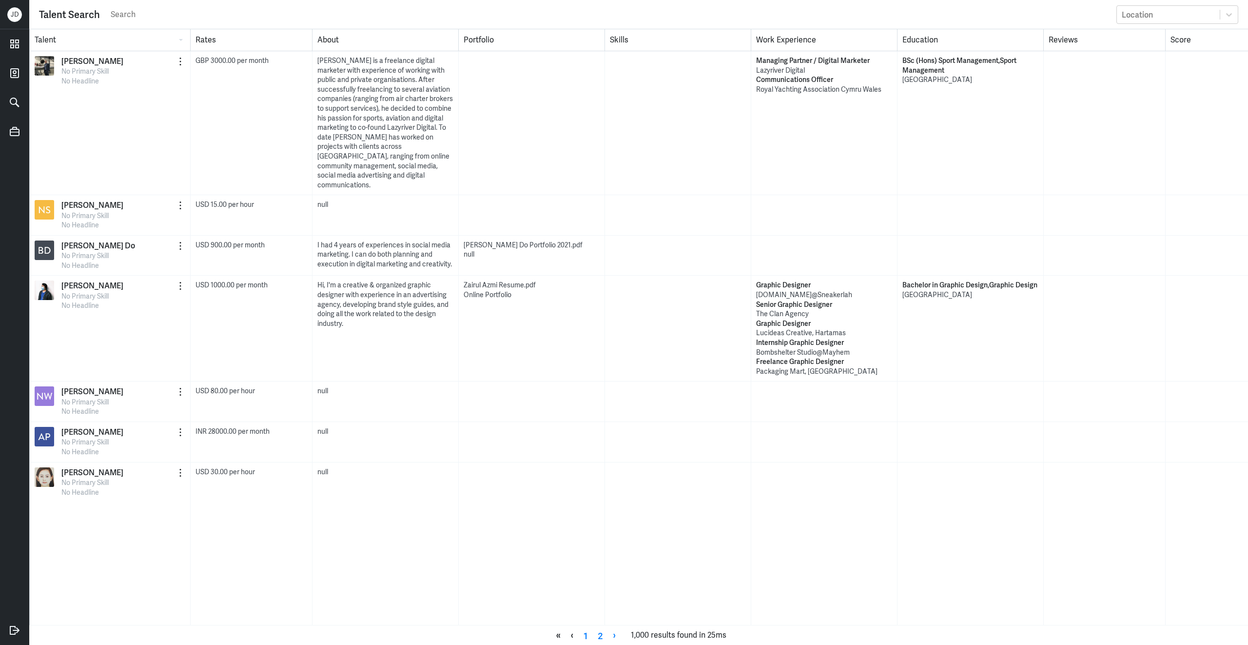
click at [170, 19] on input "search" at bounding box center [611, 14] width 1002 height 15
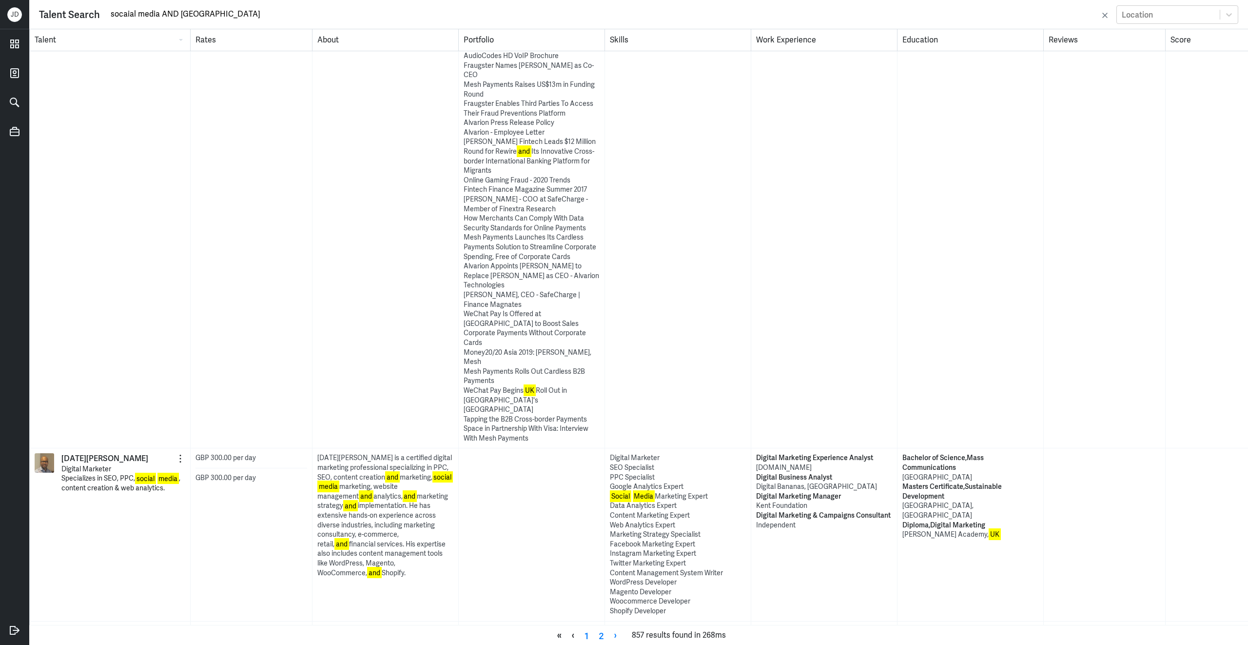
scroll to position [435, 0]
drag, startPoint x: 109, startPoint y: 16, endPoint x: 222, endPoint y: 15, distance: 113.1
click at [222, 15] on input "socaial media AND UK" at bounding box center [604, 14] width 989 height 15
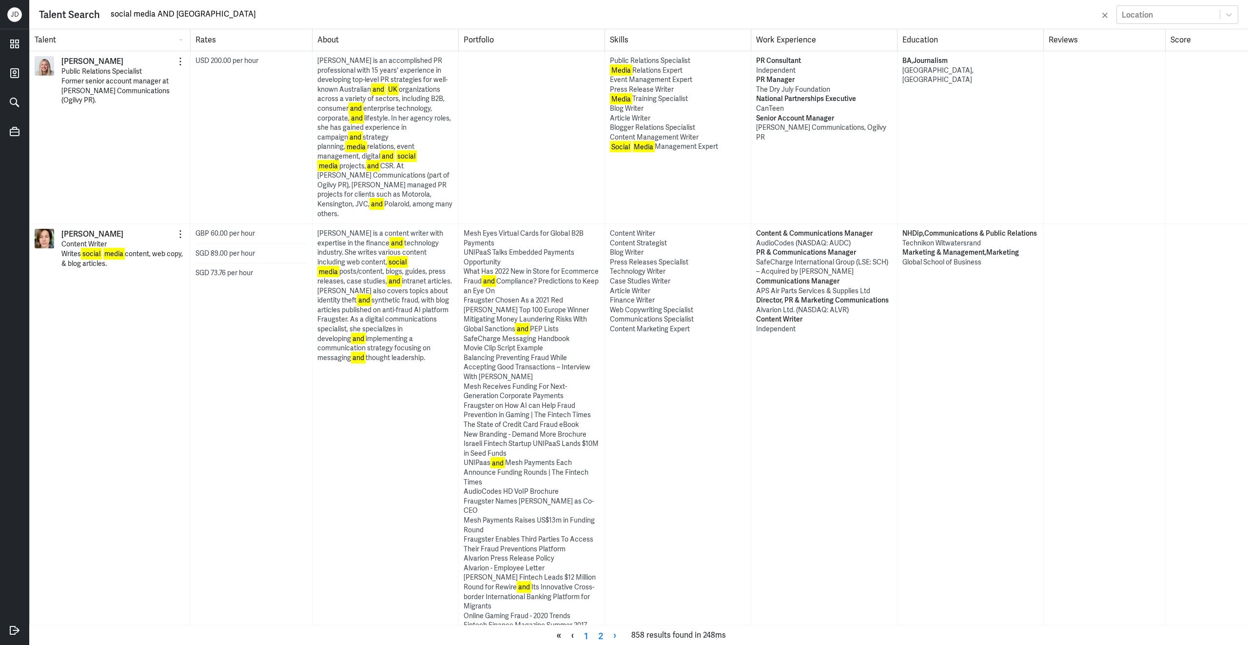
drag, startPoint x: 157, startPoint y: 13, endPoint x: 260, endPoint y: 13, distance: 102.4
click at [261, 13] on input "social media AND UK" at bounding box center [604, 14] width 989 height 15
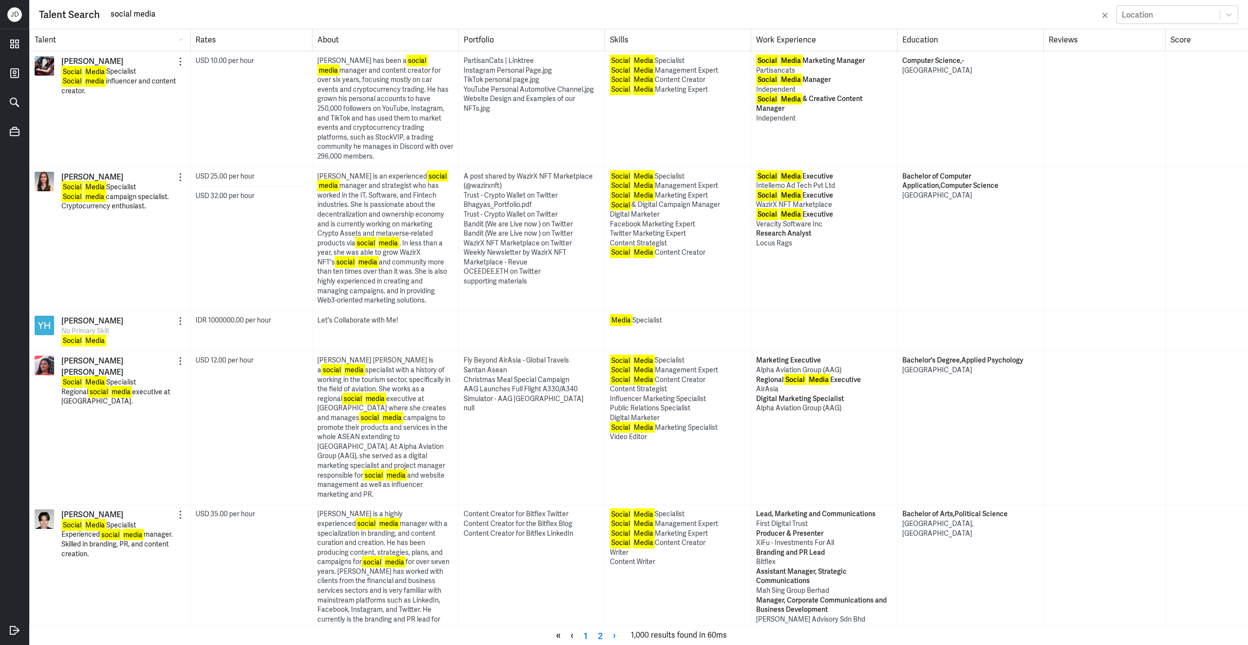
type input "social media"
click at [1139, 14] on div "Location" at bounding box center [1137, 14] width 31 height 10
type input "l"
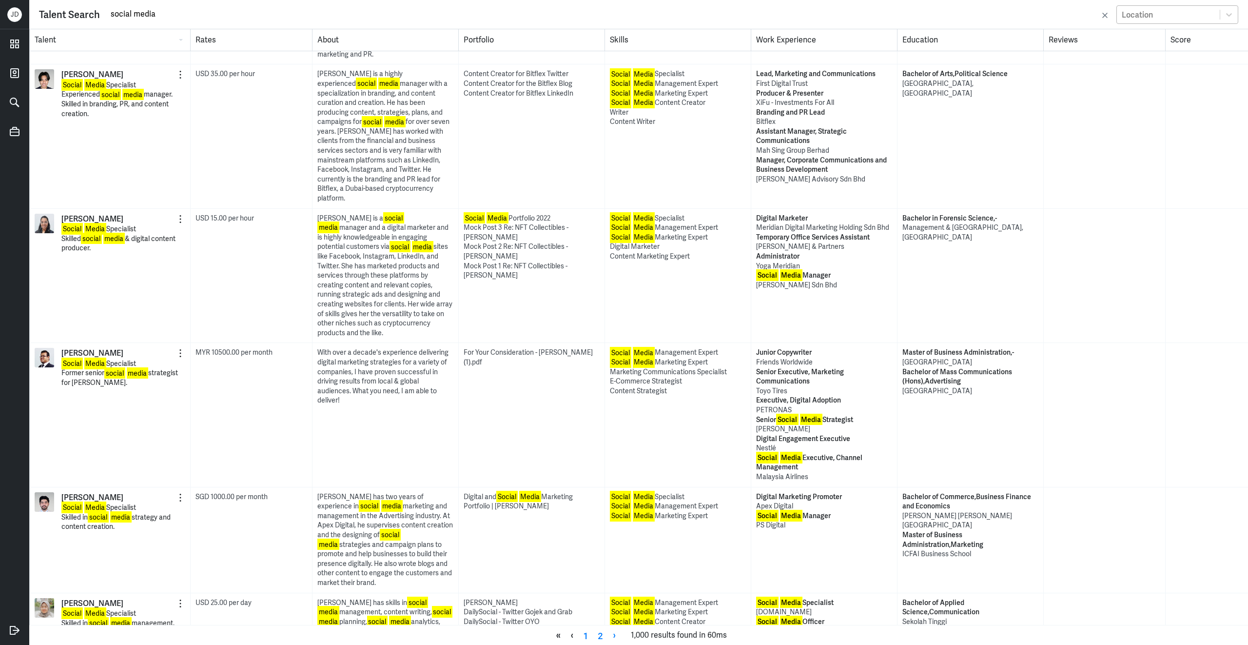
scroll to position [355, 0]
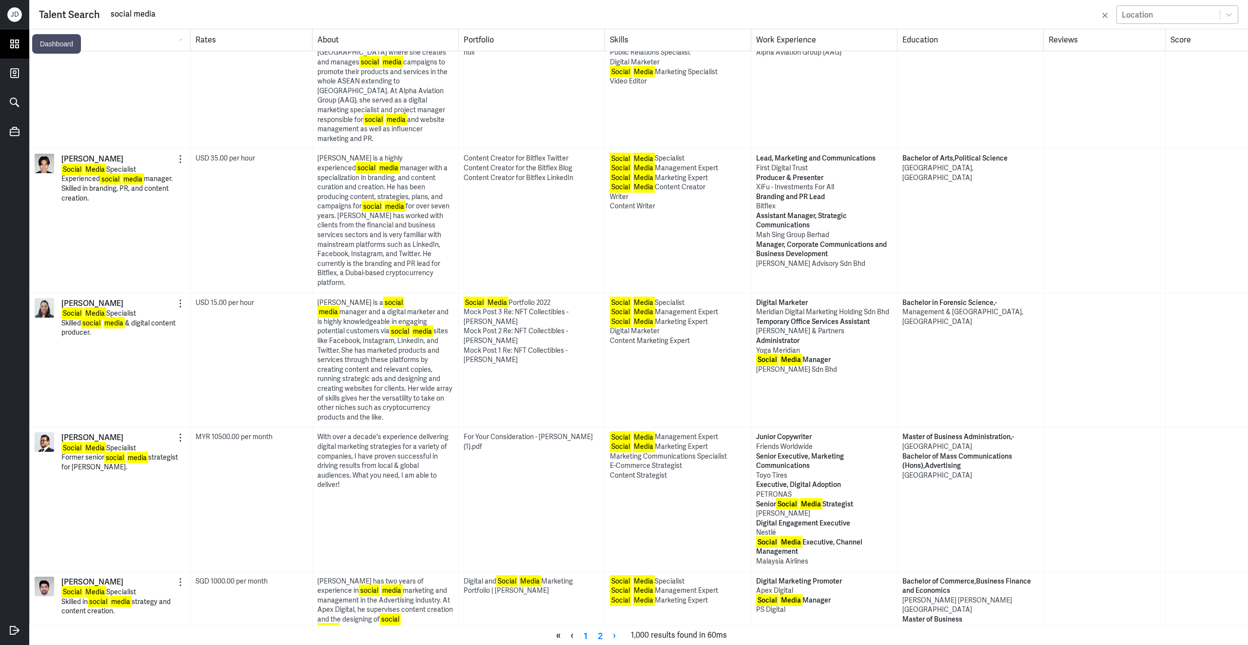
click at [15, 47] on icon at bounding box center [15, 44] width 8 height 8
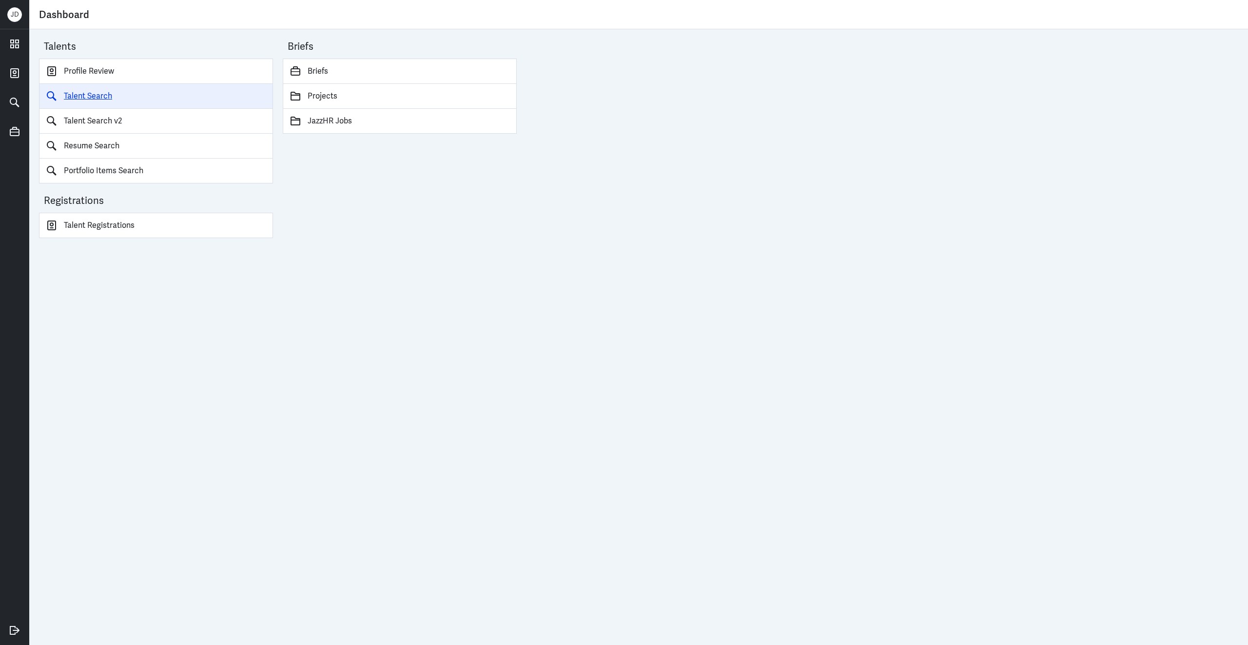
click at [105, 99] on link "Talent Search" at bounding box center [156, 96] width 234 height 25
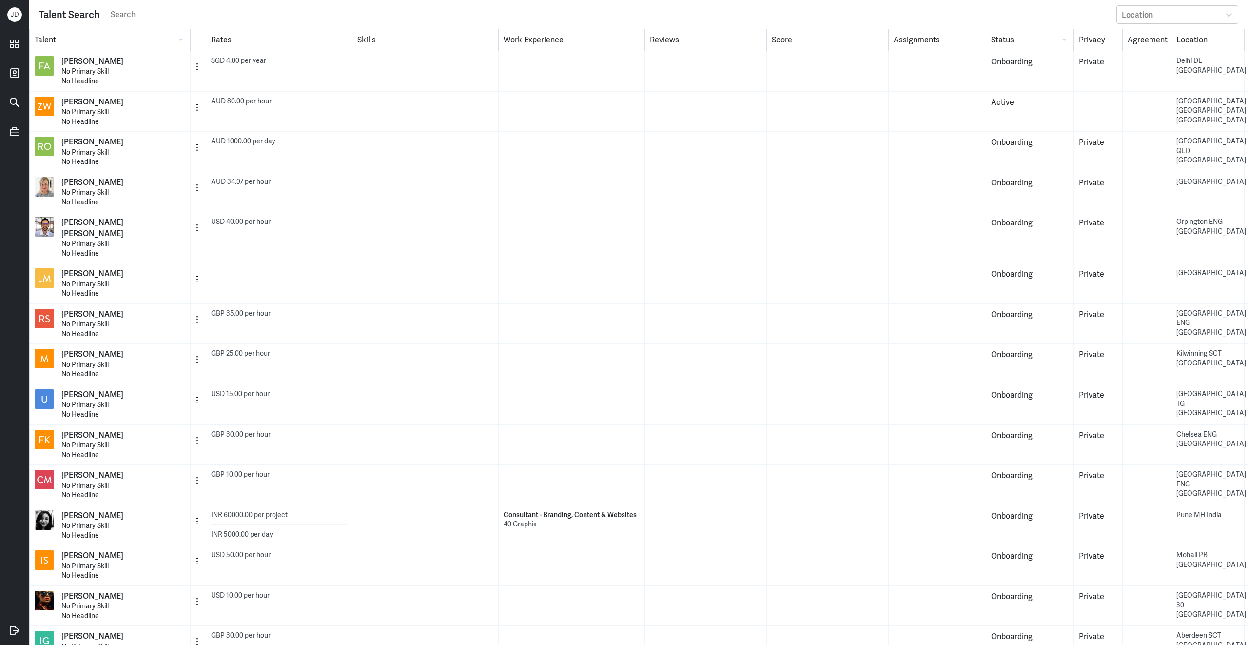
click at [119, 18] on input "text" at bounding box center [611, 14] width 1002 height 15
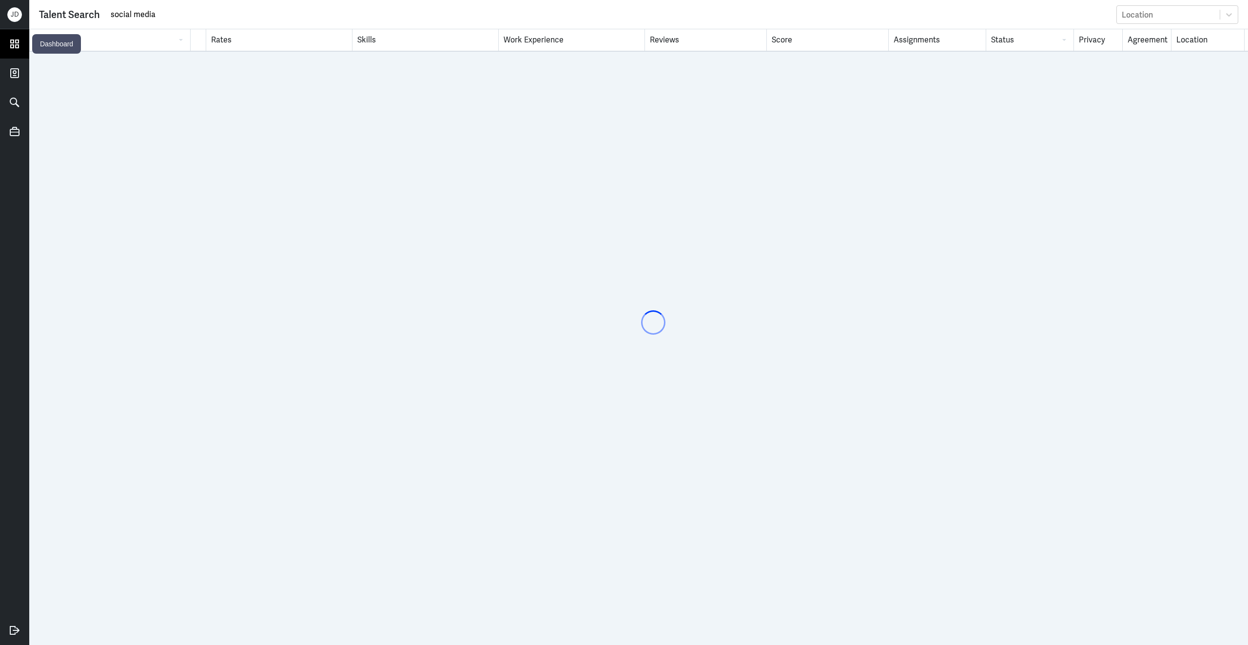
type input "social media"
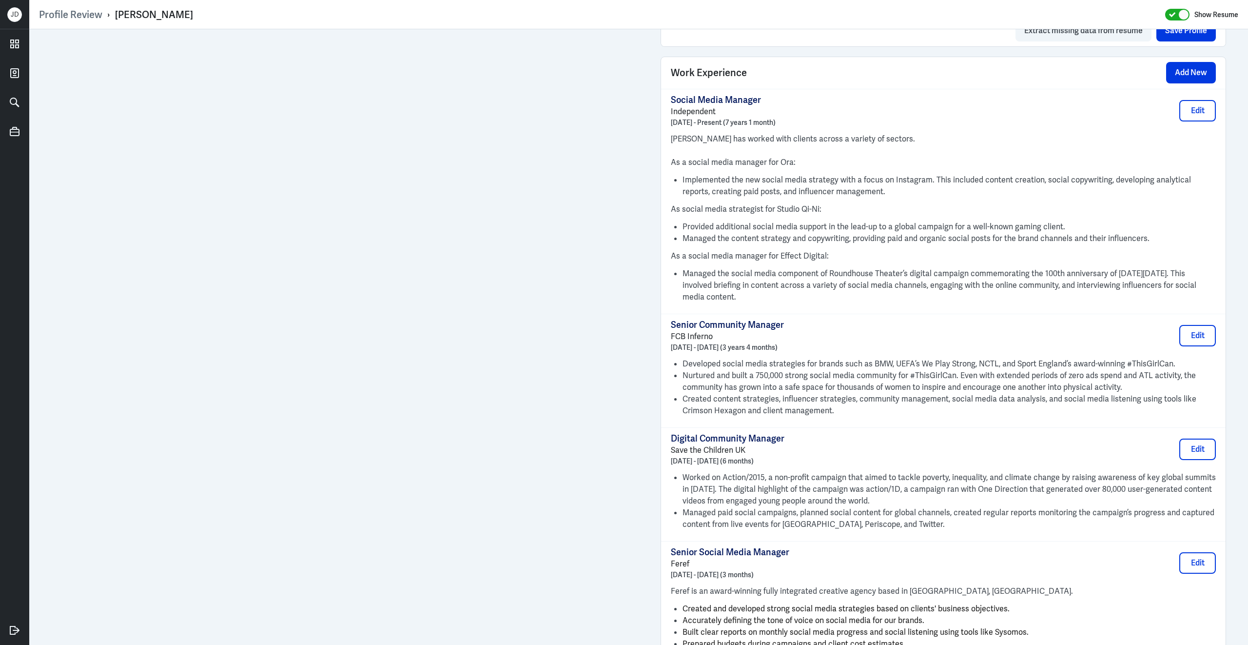
scroll to position [696, 0]
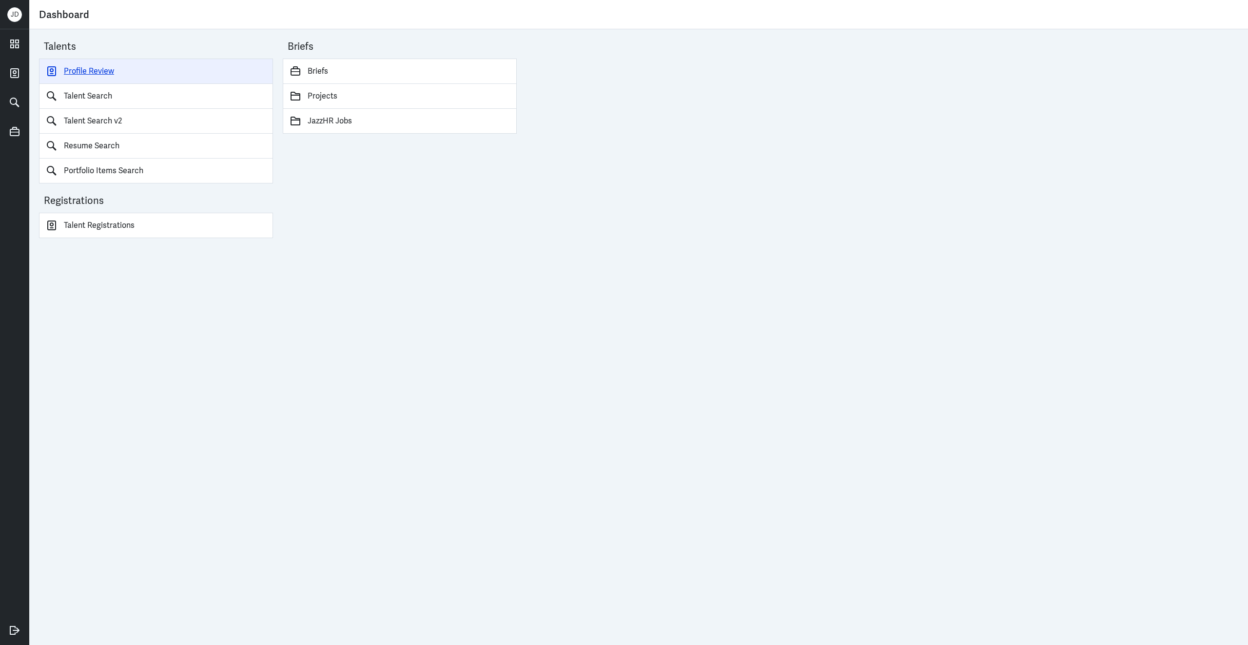
click at [98, 75] on link "Profile Review" at bounding box center [156, 71] width 234 height 25
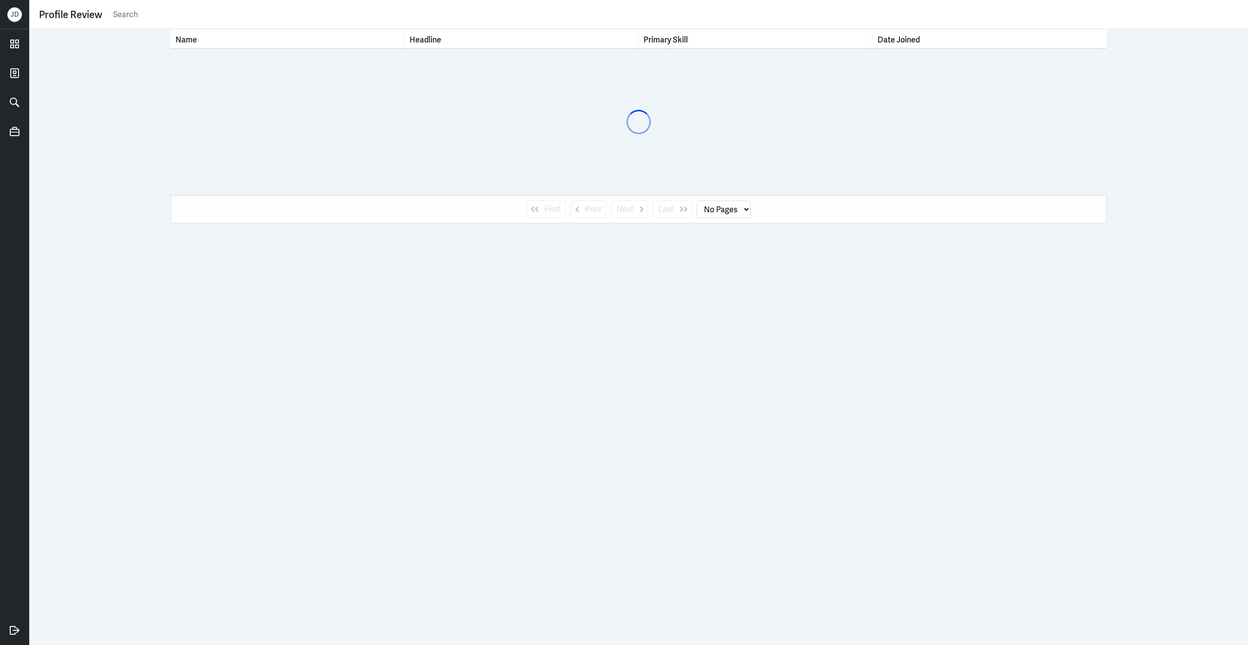
click at [320, 21] on input "text" at bounding box center [675, 14] width 1126 height 15
type input "social media"
select select "1"
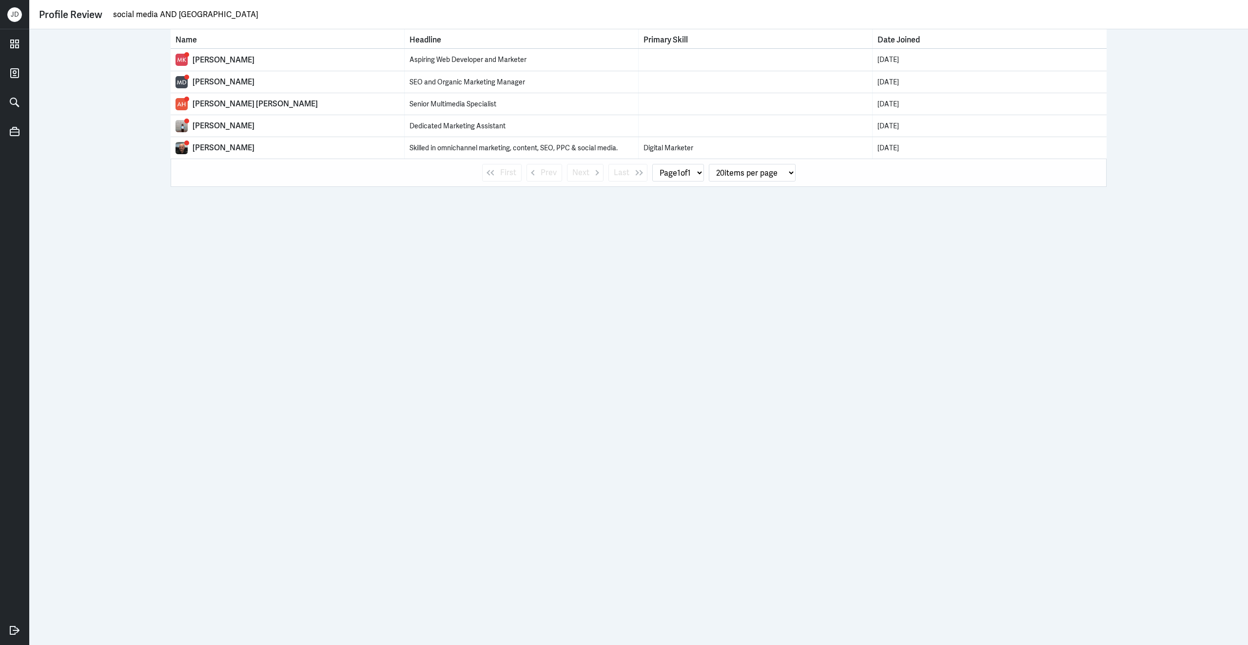
type input "social media AND [GEOGRAPHIC_DATA]"
click at [1, 129] on link at bounding box center [14, 131] width 29 height 29
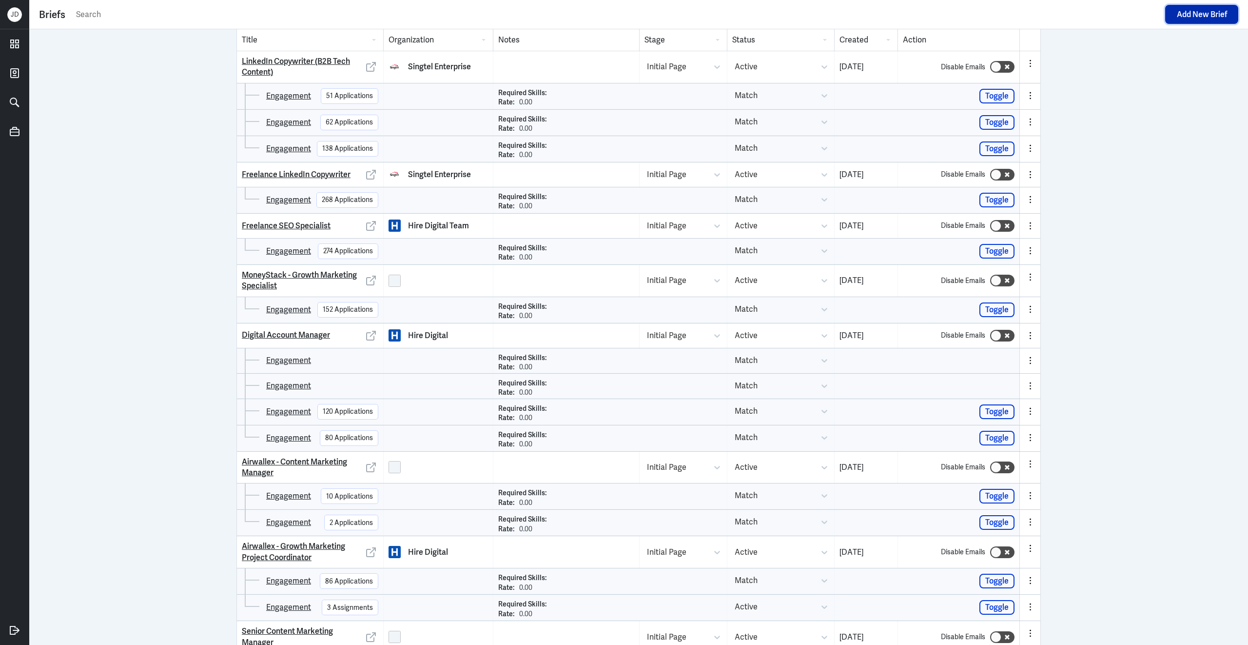
click at [1183, 18] on button "Add New Brief" at bounding box center [1201, 14] width 73 height 19
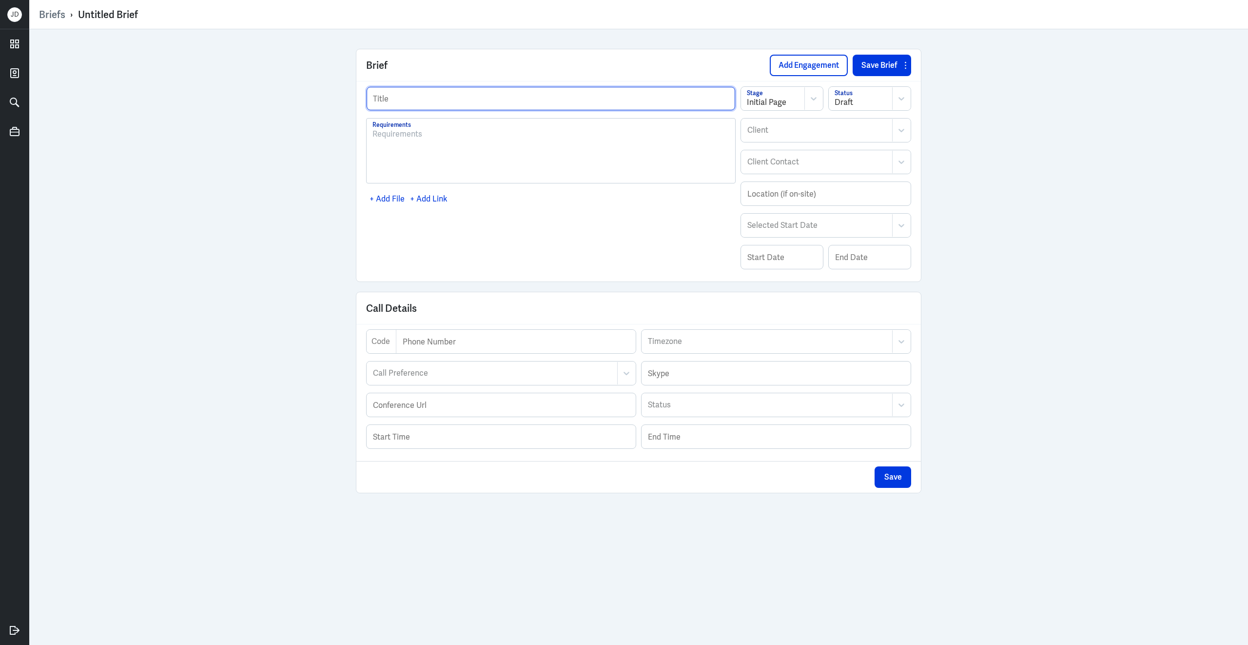
click at [530, 108] on input "text" at bounding box center [551, 98] width 369 height 23
type input "Counterspike"
click at [865, 141] on div "Client" at bounding box center [806, 130] width 128 height 22
click at [868, 126] on div "Client" at bounding box center [817, 130] width 151 height 22
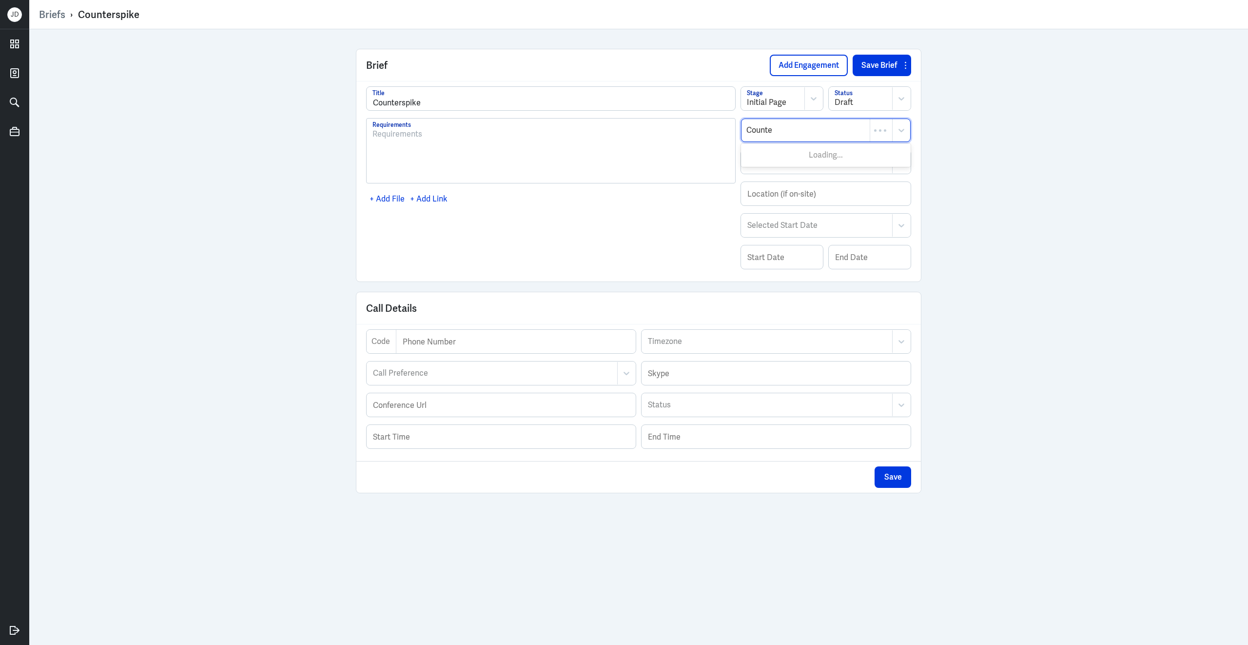
type input "Counter"
drag, startPoint x: 855, startPoint y: 135, endPoint x: 732, endPoint y: 135, distance: 122.9
click at [732, 135] on div "Counterspike Title Requirements + Add File + Add Link Initial Page Stage Draft …" at bounding box center [638, 181] width 545 height 190
type input "Hire Digit"
click at [770, 241] on div "Hire Digital" at bounding box center [826, 245] width 170 height 18
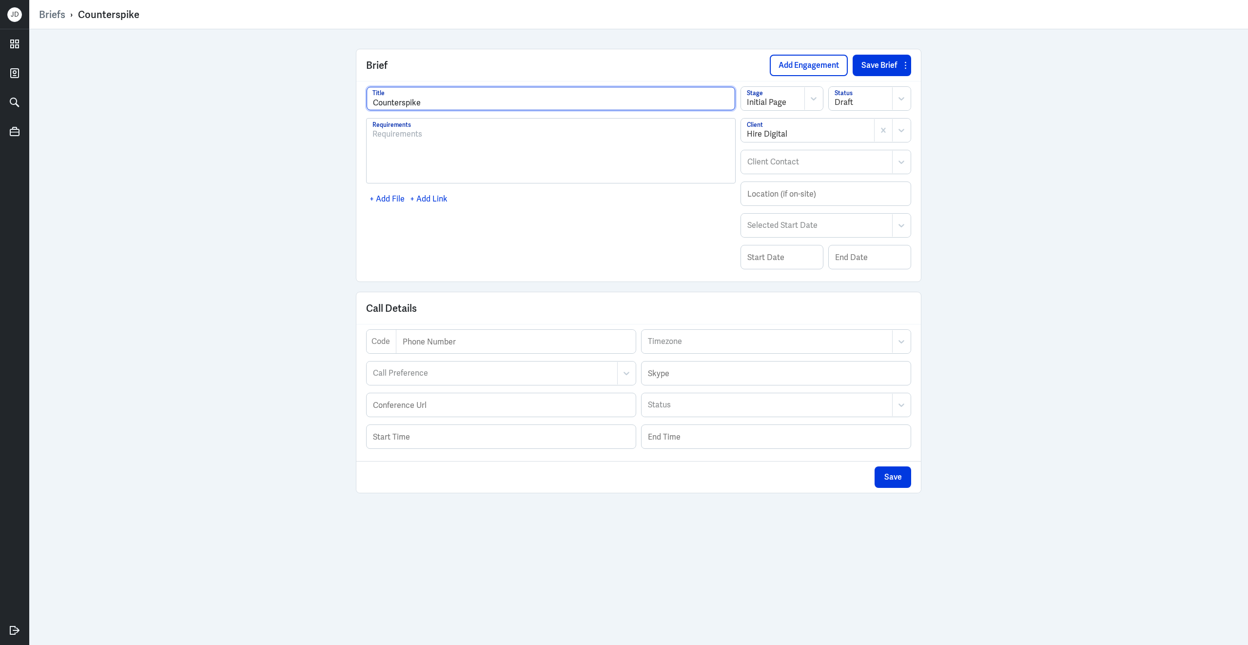
click at [486, 101] on input "Counterspike" at bounding box center [551, 98] width 369 height 23
type input "Counterspike - Social Media Growth Strategist"
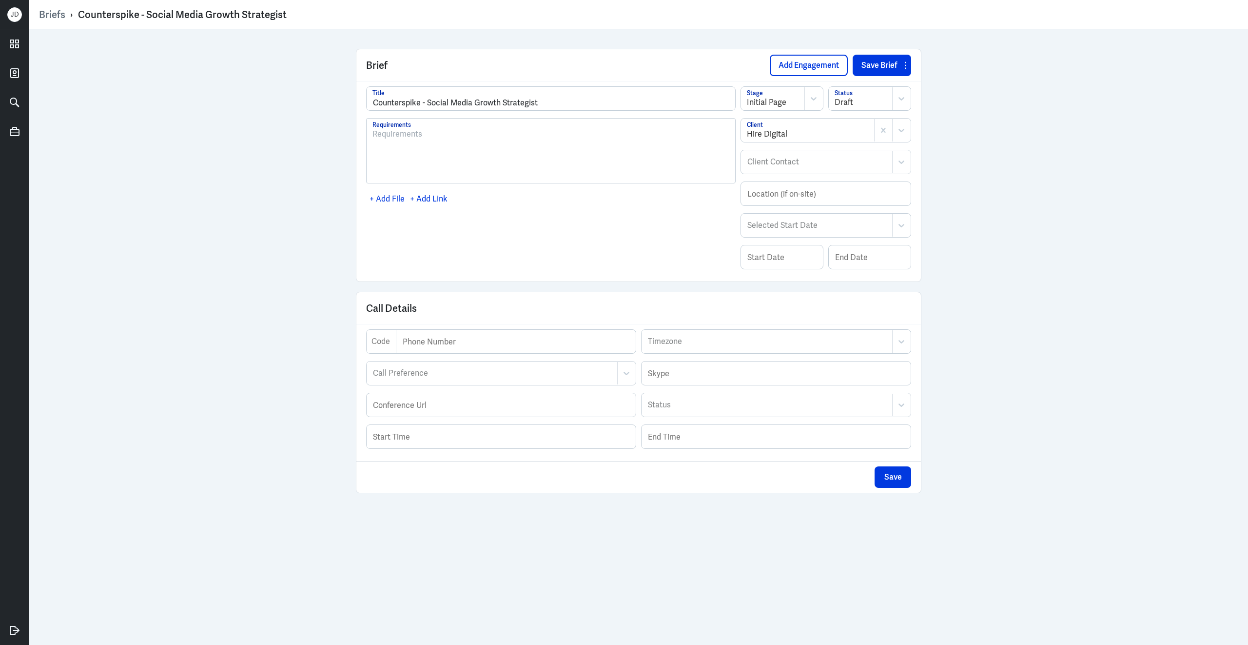
click at [866, 97] on div at bounding box center [861, 103] width 52 height 12
click at [853, 139] on div "Active" at bounding box center [870, 141] width 82 height 18
click at [872, 68] on button "Save Brief" at bounding box center [876, 65] width 47 height 21
click at [819, 71] on button "Add Engagement" at bounding box center [809, 65] width 78 height 21
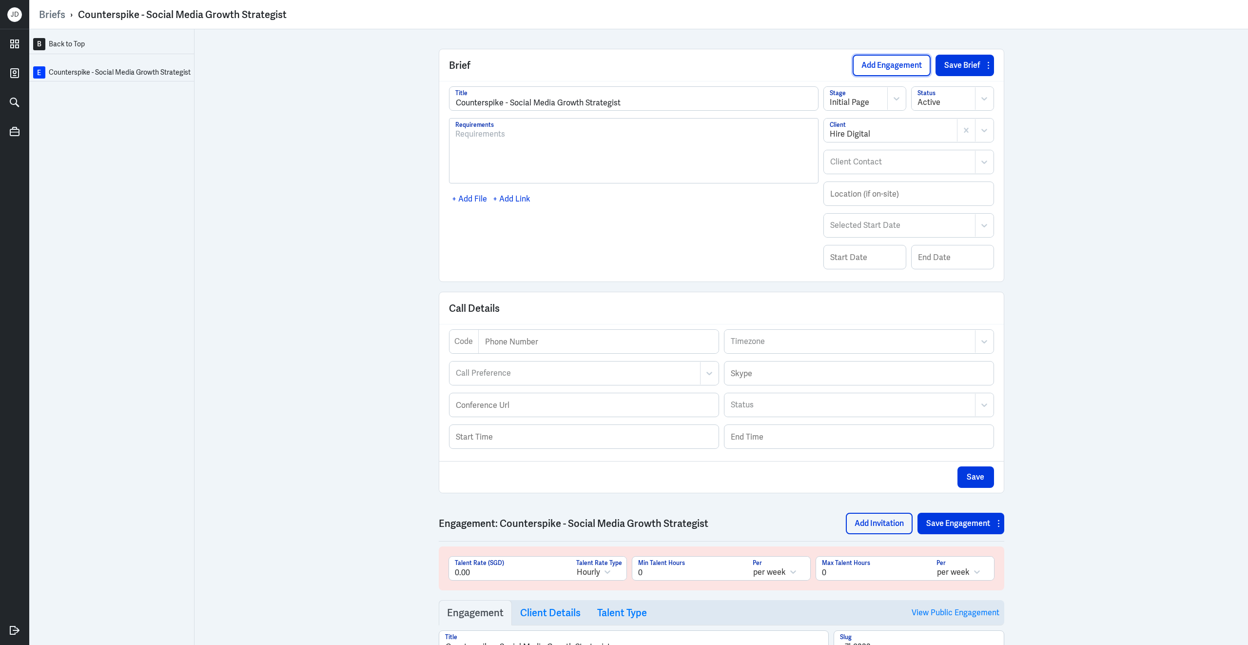
scroll to position [388, 0]
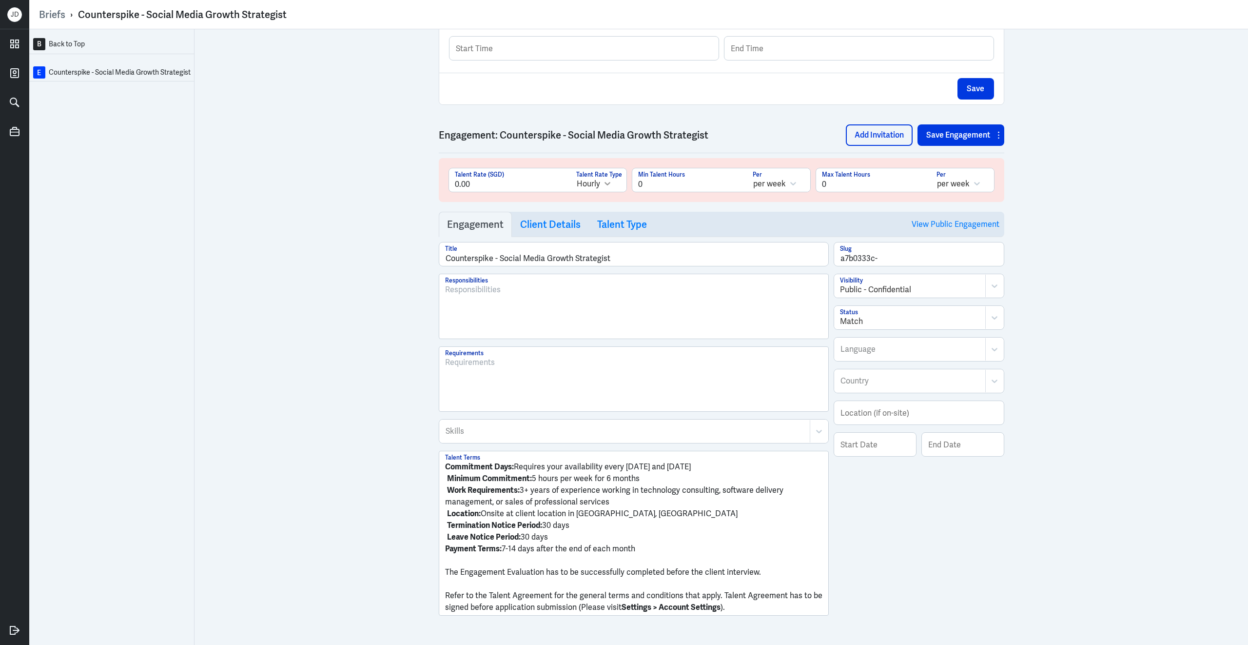
drag, startPoint x: 663, startPoint y: 190, endPoint x: 613, endPoint y: 190, distance: 49.7
click at [613, 190] on div "0.00 Talent Rate (SGD) Hourly Talent Rate Type 0 Min Talent Hours per week Per …" at bounding box center [722, 184] width 546 height 32
type input "8"
click at [840, 189] on input "0" at bounding box center [873, 179] width 115 height 23
drag, startPoint x: 840, startPoint y: 189, endPoint x: 785, endPoint y: 189, distance: 55.1
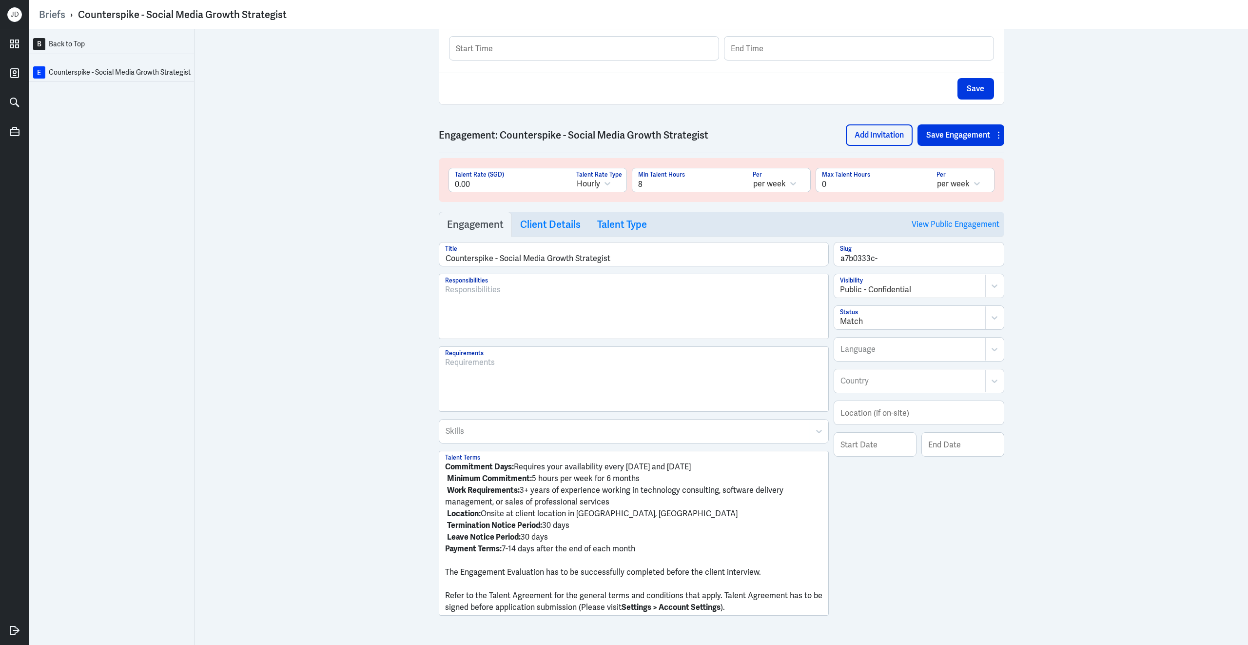
click at [785, 189] on div "0.00 Talent Rate (SGD) Hourly Talent Rate Type 8 Min Talent Hours per week Per …" at bounding box center [722, 184] width 546 height 32
type input "16"
click at [898, 266] on input "a7b0333c-" at bounding box center [919, 253] width 170 height 23
type input "a7b0333c-social-media"
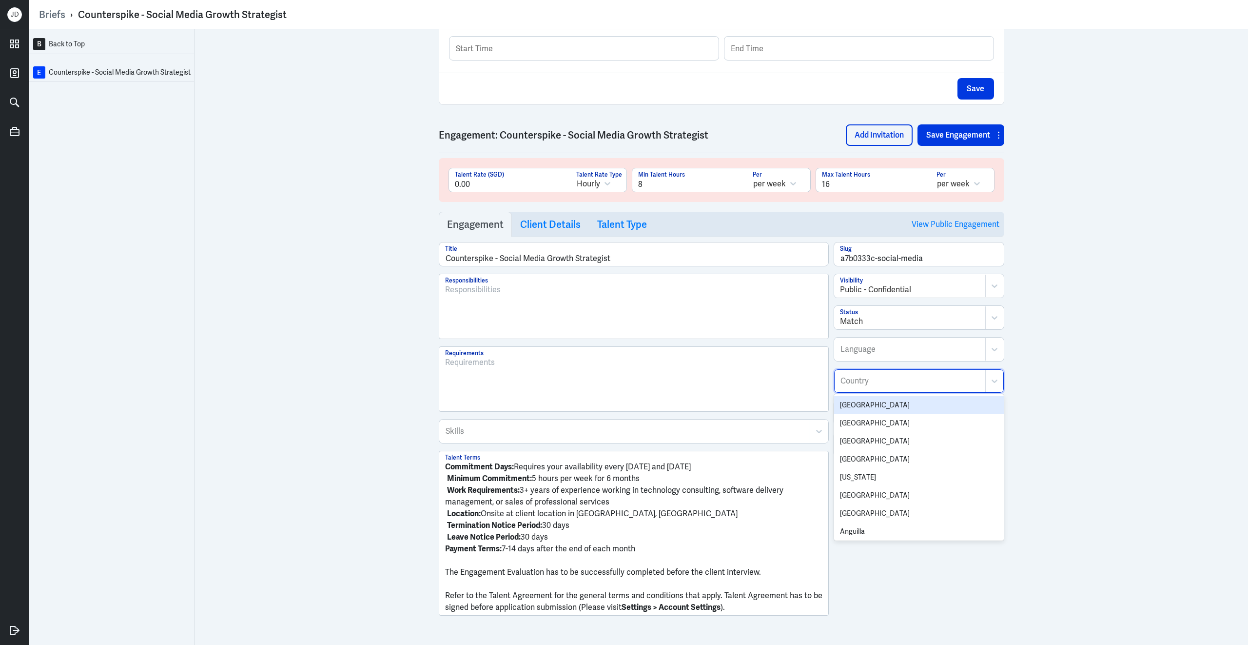
click at [879, 387] on div at bounding box center [910, 381] width 141 height 12
type input "United"
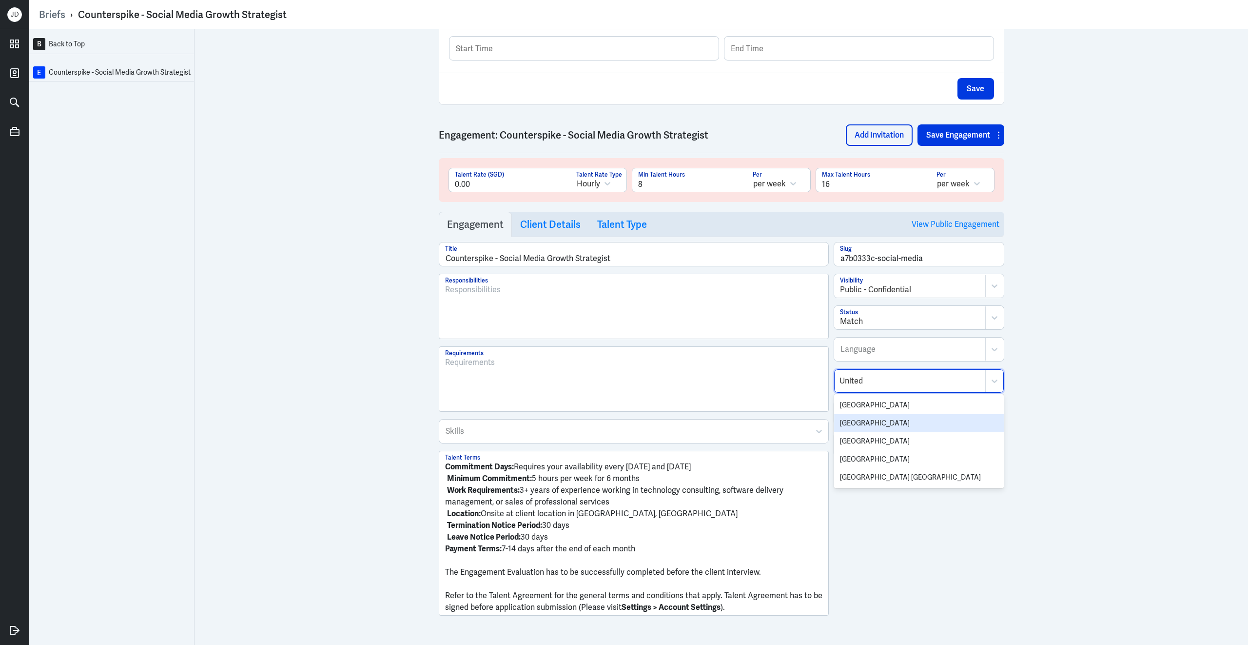
click at [899, 425] on div "[GEOGRAPHIC_DATA]" at bounding box center [919, 423] width 170 height 18
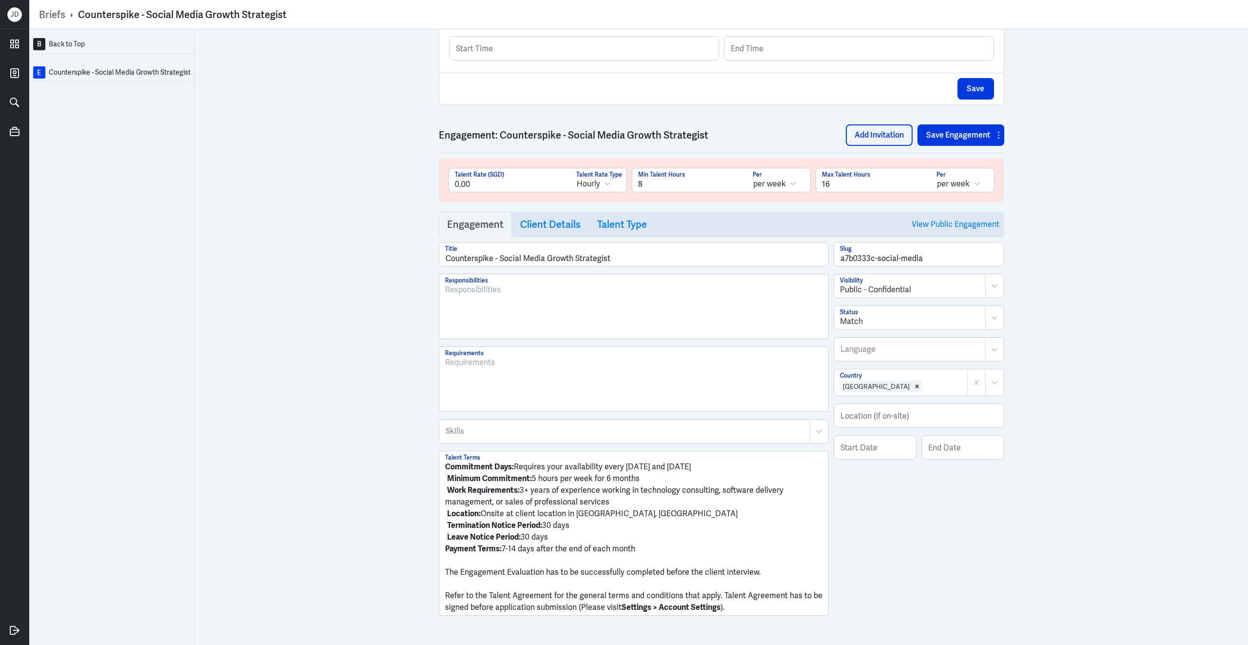
click at [1087, 394] on div "B Back to Top E Counterspike - Social Media Growth Strategist Brief Add Engagem…" at bounding box center [638, 336] width 1219 height 615
click at [908, 427] on input "text" at bounding box center [919, 415] width 170 height 23
type input "Remote"
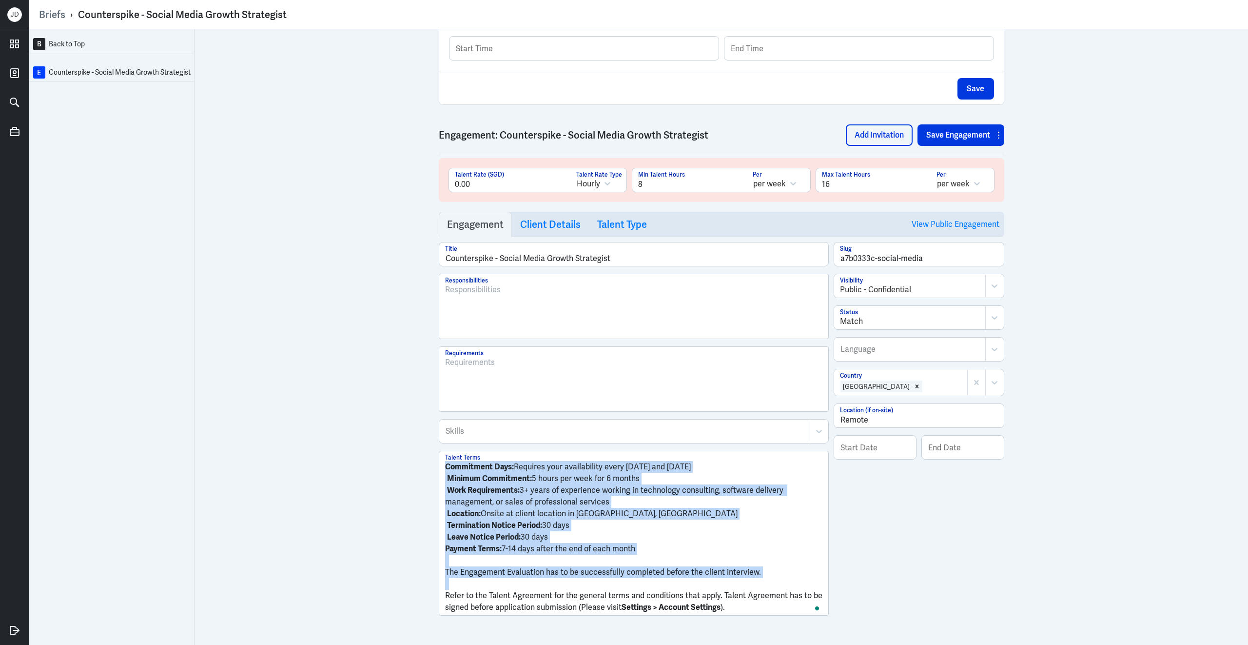
drag, startPoint x: 447, startPoint y: 605, endPoint x: 433, endPoint y: 464, distance: 141.0
click at [433, 464] on div "B Back to Top E Counterspike - Social Media Growth Strategist Brief Add Engagem…" at bounding box center [638, 336] width 1219 height 615
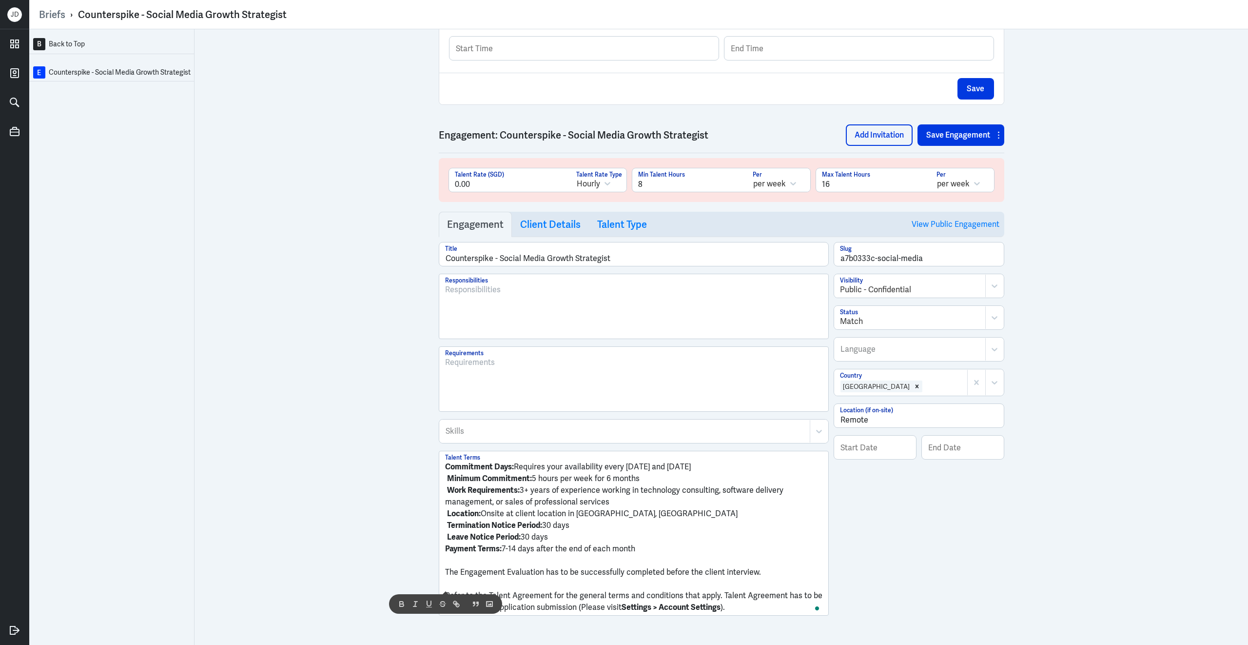
scroll to position [357, 0]
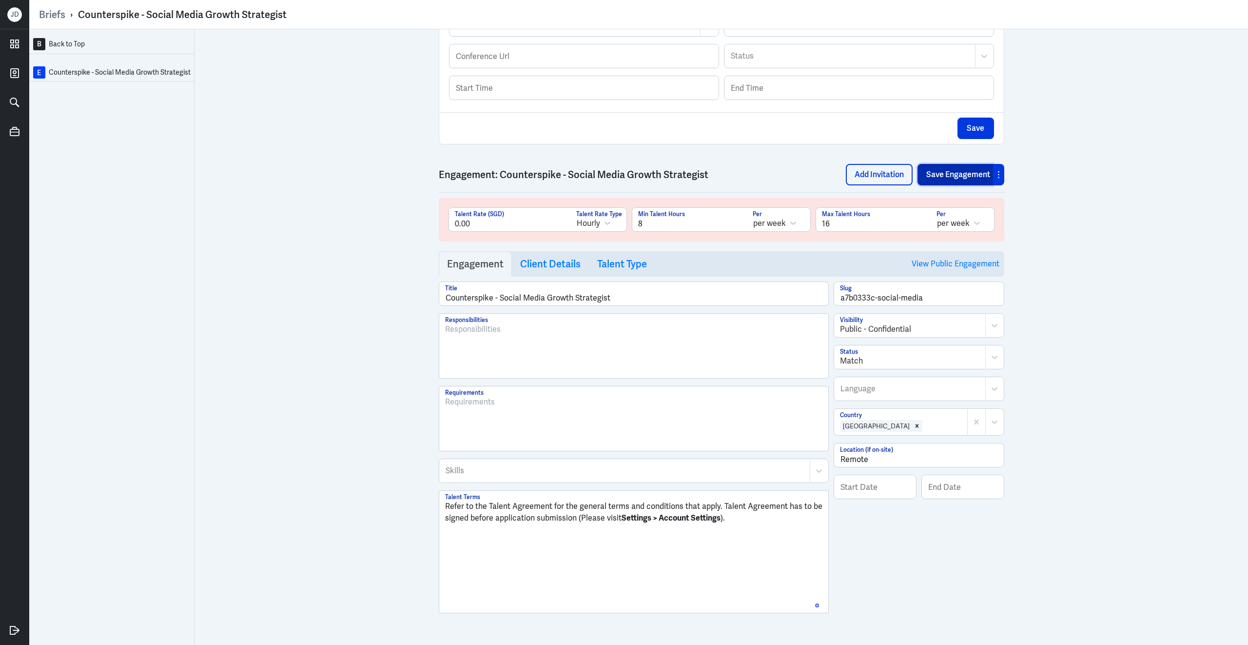
click at [932, 174] on button "Save Engagement" at bounding box center [956, 174] width 76 height 21
drag, startPoint x: 500, startPoint y: 298, endPoint x: 427, endPoint y: 299, distance: 73.1
click at [427, 299] on div "B Back to Top E Counterspike - Social Media Growth Strategist Brief Add Engagem…" at bounding box center [638, 336] width 1219 height 615
type input "Social Media Growth Strategist"
click at [974, 177] on button "Save Engagement" at bounding box center [956, 174] width 76 height 21
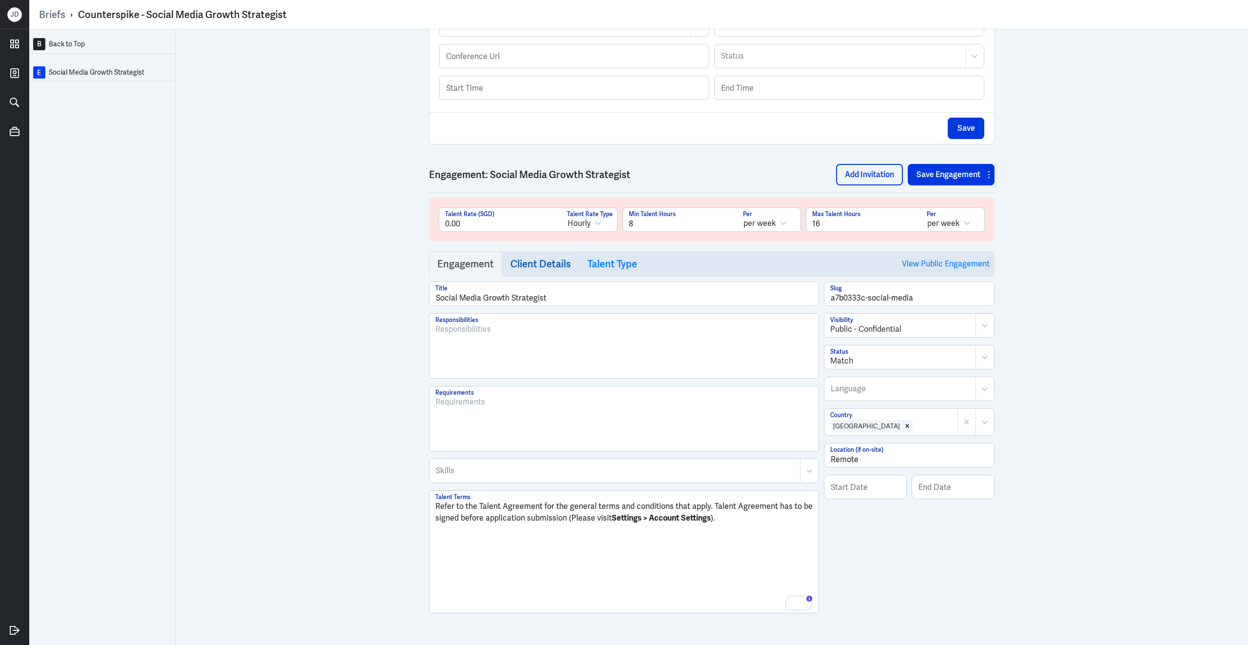
click at [563, 265] on h3 "Client Details" at bounding box center [541, 264] width 60 height 12
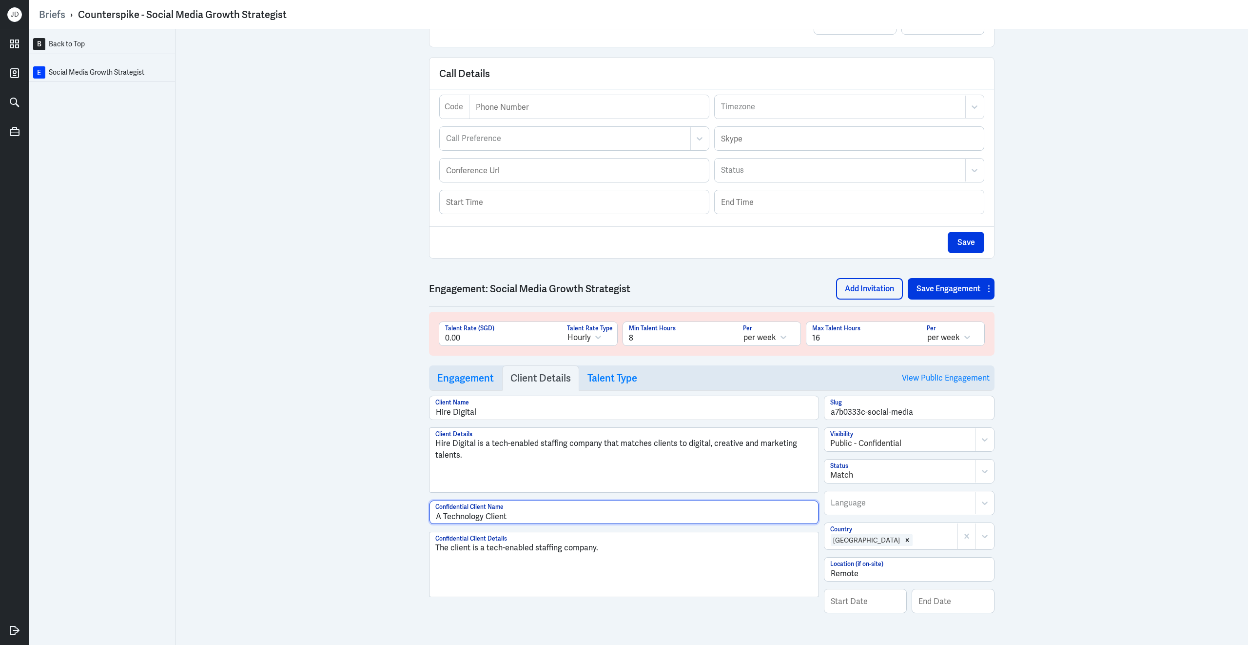
drag, startPoint x: 445, startPoint y: 514, endPoint x: 520, endPoint y: 513, distance: 75.1
click at [520, 513] on input "A Technology Client" at bounding box center [624, 511] width 389 height 23
type input "A Healthtech Brand"
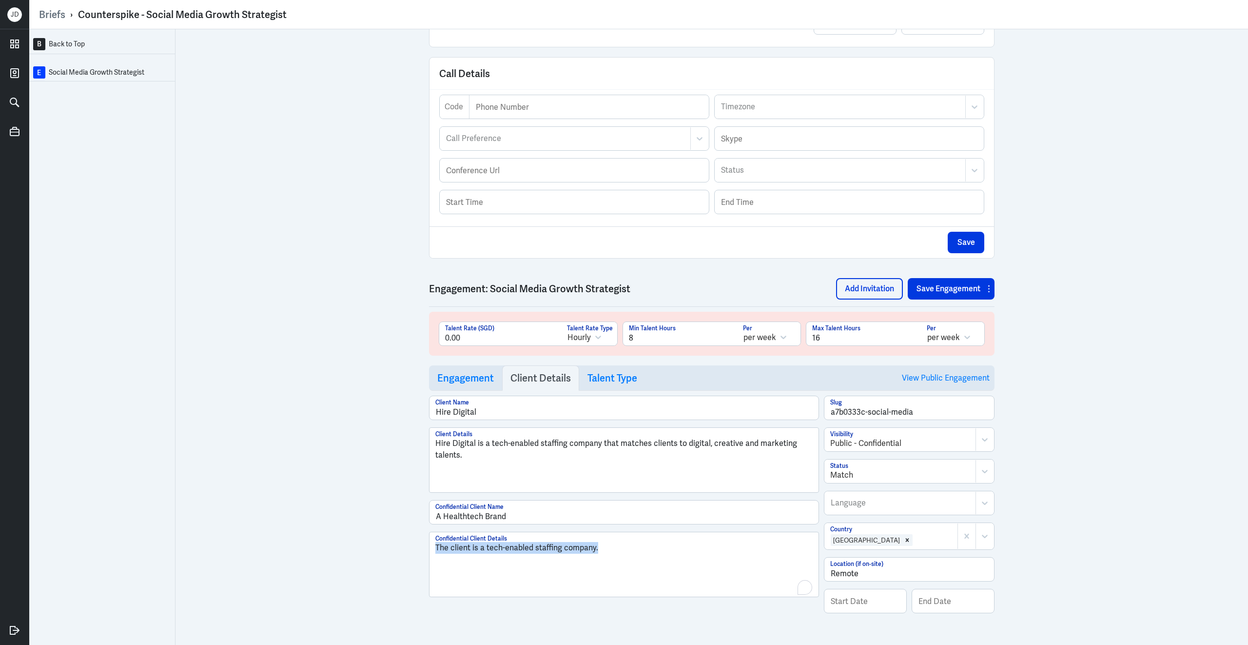
drag, startPoint x: 612, startPoint y: 545, endPoint x: 370, endPoint y: 538, distance: 241.9
click at [370, 538] on div "B Back to Top E Social Media Growth Strategist Brief Add Engagement Save Brief …" at bounding box center [638, 336] width 1219 height 615
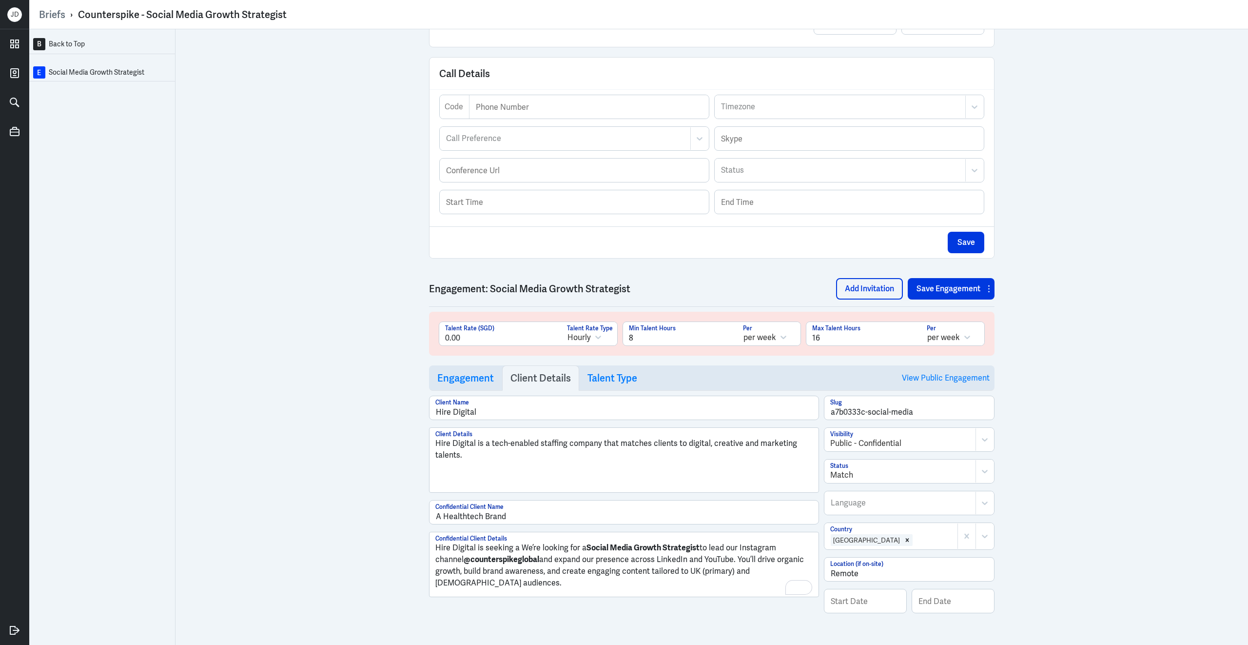
drag, startPoint x: 519, startPoint y: 545, endPoint x: 584, endPoint y: 546, distance: 64.9
click at [585, 546] on p "Hire Digital is seeking a We’re looking for a Social Media Growth Strategist to…" at bounding box center [623, 565] width 377 height 47
click at [672, 547] on p "Hire Digital is seeking a Social Media Growth Strategist to lead our Instagram …" at bounding box center [623, 565] width 377 height 47
drag, startPoint x: 514, startPoint y: 558, endPoint x: 434, endPoint y: 558, distance: 80.0
click at [434, 558] on div "Hire Digital is seeking a Social Media Growth Strategist to lead the client's I…" at bounding box center [624, 564] width 389 height 64
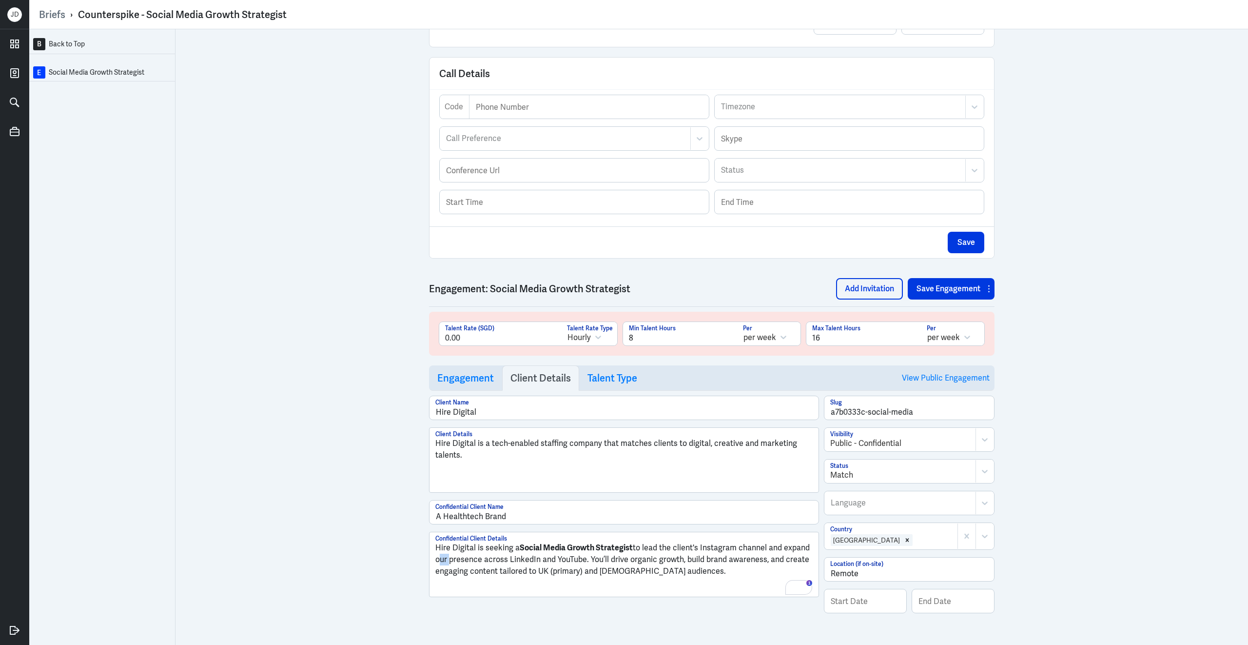
drag, startPoint x: 447, startPoint y: 558, endPoint x: 422, endPoint y: 557, distance: 24.9
click at [421, 557] on div "B Back to Top E Social Media Growth Strategist Brief Add Engagement Save Brief …" at bounding box center [638, 336] width 1219 height 615
drag, startPoint x: 573, startPoint y: 570, endPoint x: 608, endPoint y: 569, distance: 34.7
click at [608, 569] on p "Hire Digital is seeking a Social Media Growth Strategist to lead the client's I…" at bounding box center [623, 559] width 377 height 35
click at [933, 289] on button "Save Engagement" at bounding box center [946, 288] width 76 height 21
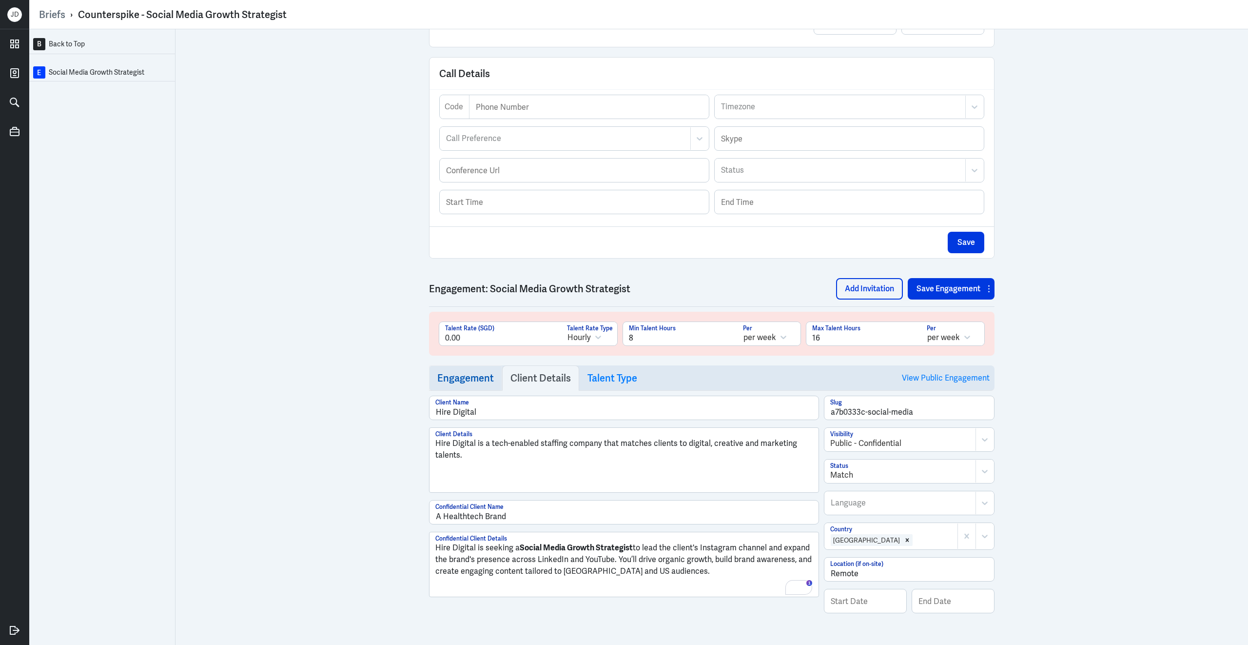
click at [477, 373] on h3 "Engagement" at bounding box center [465, 378] width 57 height 12
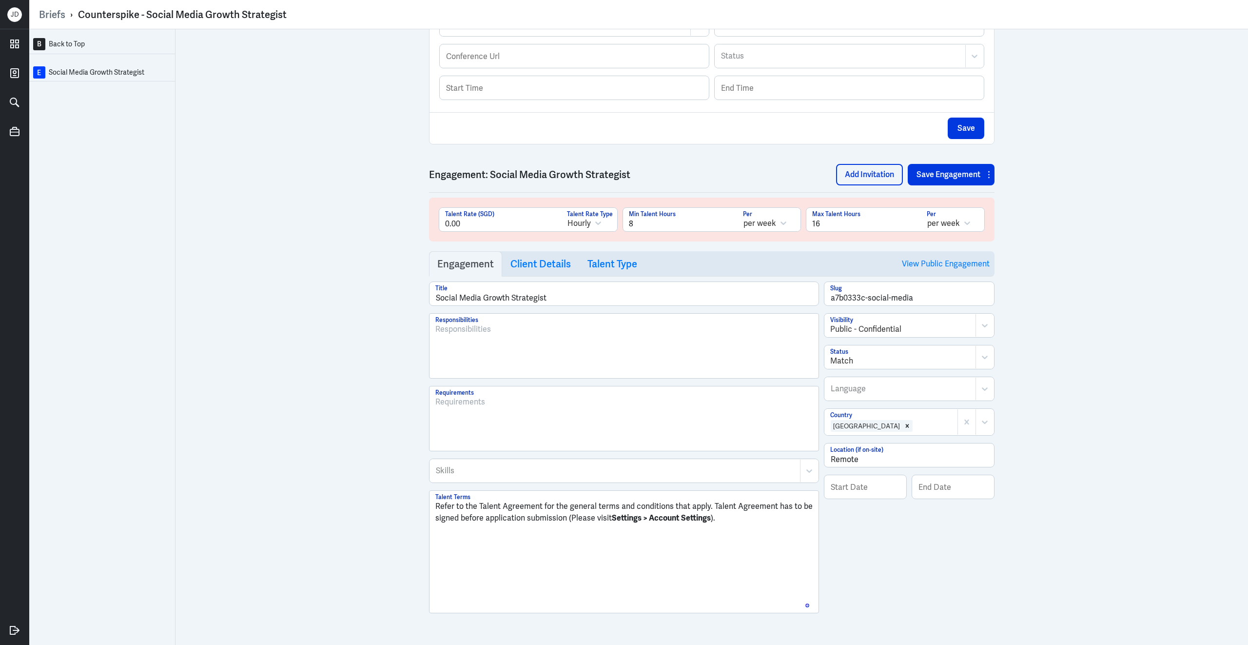
scroll to position [356, 0]
click at [568, 354] on div at bounding box center [623, 349] width 377 height 53
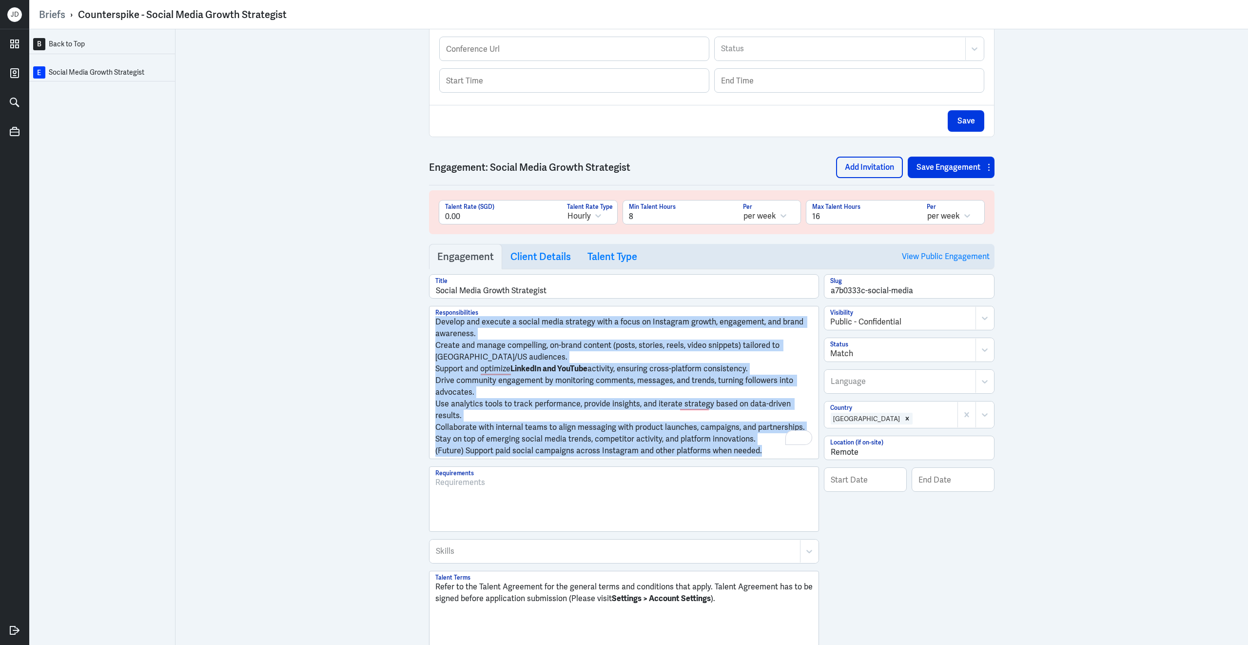
drag, startPoint x: 437, startPoint y: 329, endPoint x: 773, endPoint y: 448, distance: 356.4
click at [774, 452] on div "Develop and execute a social media strategy with a focus on Instagram growth, e…" at bounding box center [624, 382] width 389 height 152
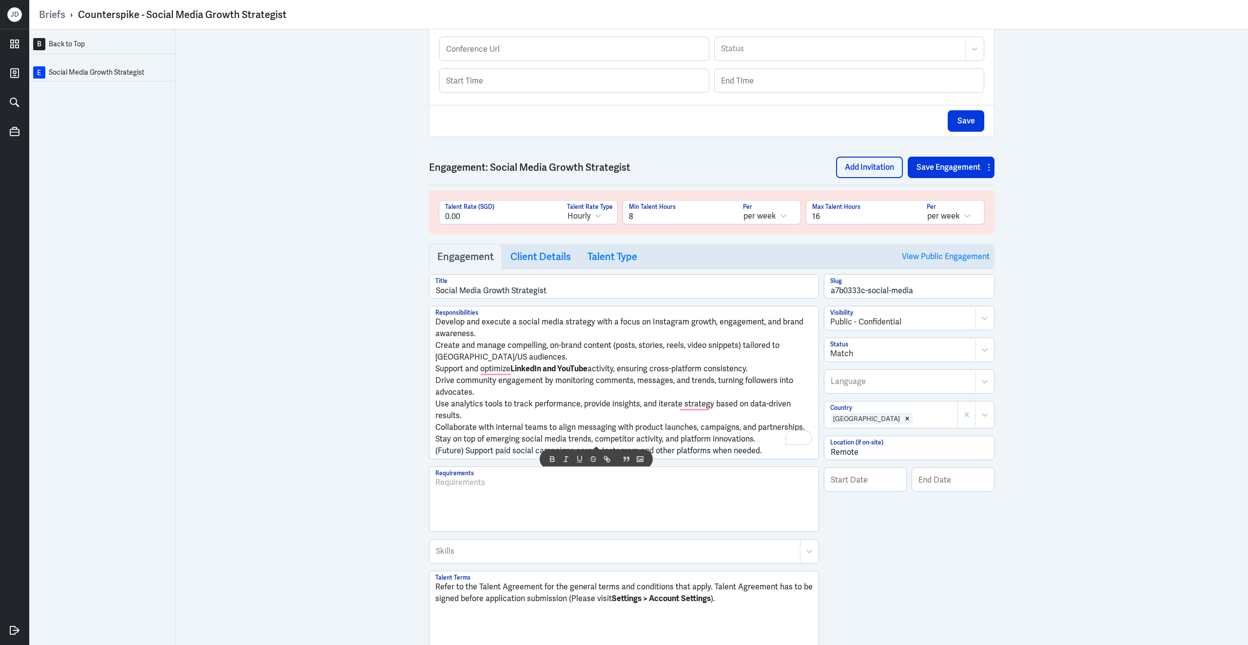
click at [591, 467] on div at bounding box center [624, 499] width 389 height 64
click at [438, 328] on p "Develop and execute a social media strategy with a focus on Instagram growth, e…" at bounding box center [623, 327] width 377 height 23
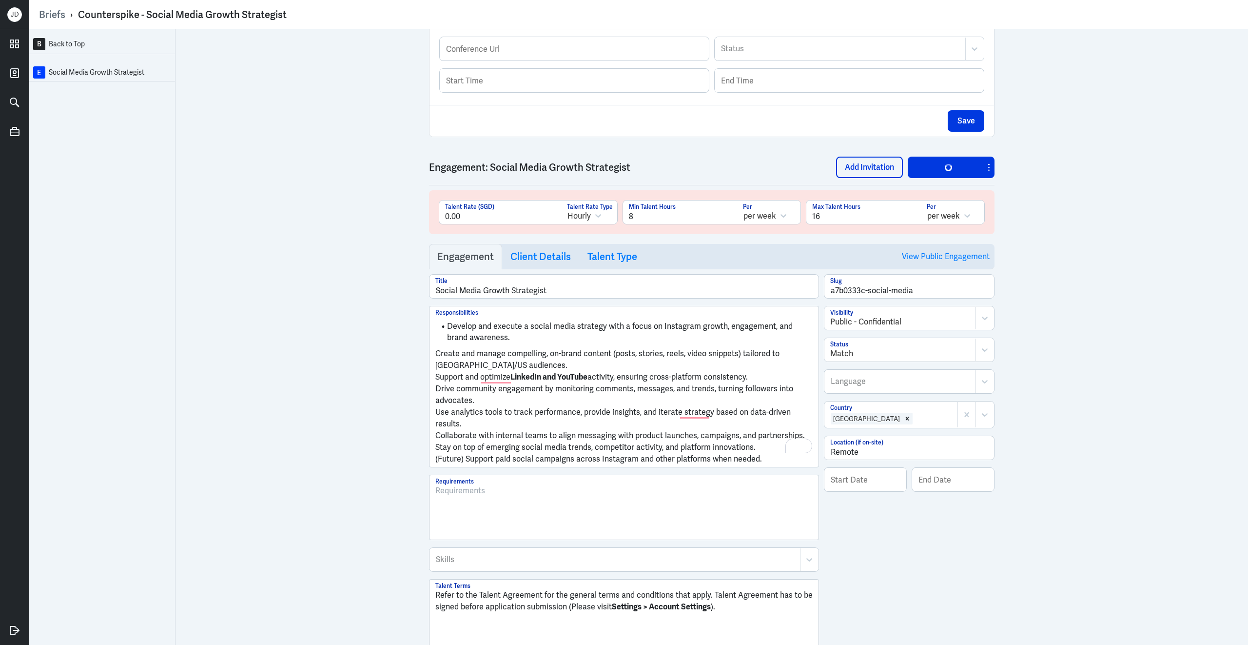
click at [435, 358] on p "Create and manage compelling, on-brand content (posts, stories, reels, video sn…" at bounding box center [623, 359] width 377 height 23
click at [435, 382] on p "Support and optimize LinkedIn and YouTube activity, ensuring cross-platform con…" at bounding box center [623, 376] width 377 height 12
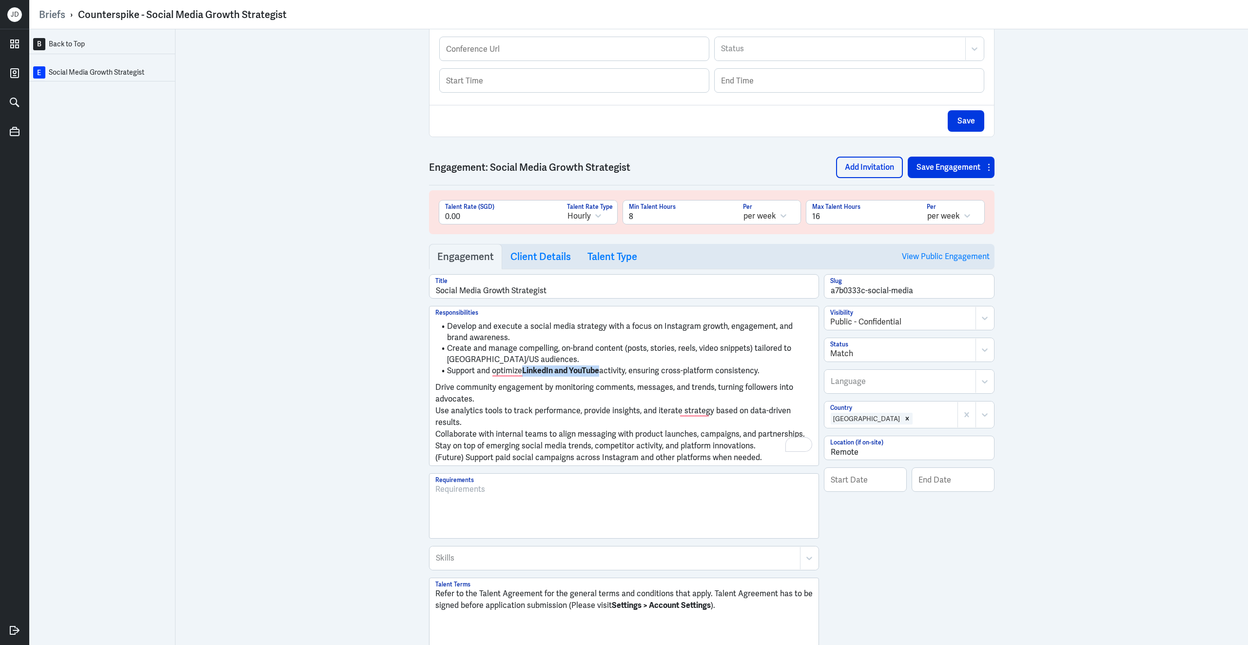
drag, startPoint x: 525, startPoint y: 377, endPoint x: 598, endPoint y: 376, distance: 73.1
click at [599, 375] on strong "LinkedIn and YouTube" at bounding box center [560, 370] width 77 height 10
click at [438, 395] on p "Drive community engagement by monitoring comments, messages, and trends, turnin…" at bounding box center [623, 392] width 377 height 23
click at [436, 417] on p "Use analytics tools to track performance, provide insights, and iterate strateg…" at bounding box center [623, 414] width 377 height 23
click at [434, 437] on div "Develop and execute a social media strategy with a focus on Instagram growth, e…" at bounding box center [624, 384] width 389 height 156
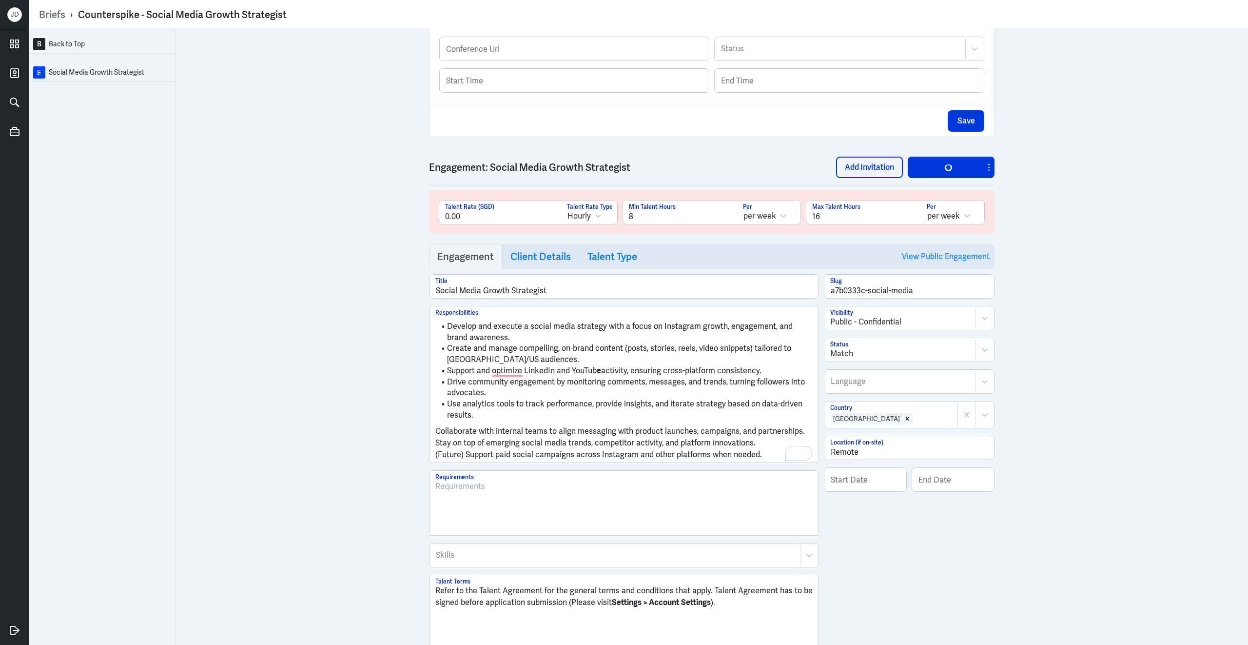
click at [437, 437] on p "Collaborate with internal teams to align messaging with product launches, campa…" at bounding box center [623, 431] width 377 height 12
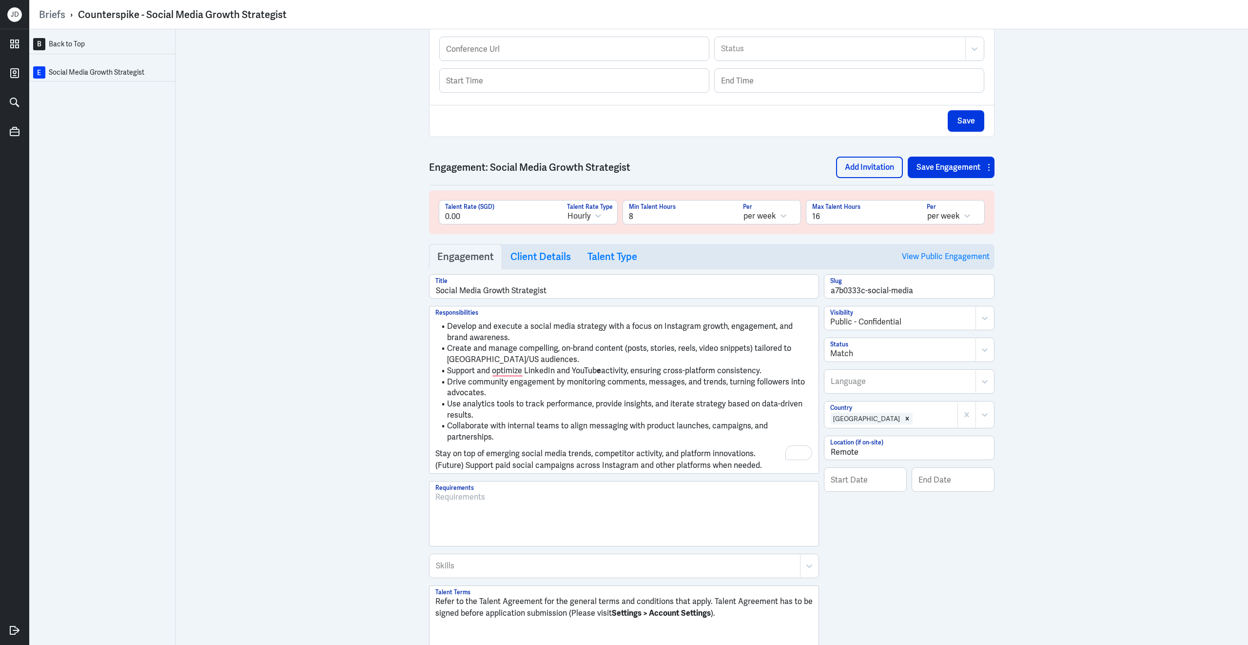
click at [436, 448] on p "Stay on top of emerging social media trends, competitor activity, and platform …" at bounding box center [623, 454] width 377 height 12
click at [435, 460] on p "(Future) Support paid social campaigns across Instagram and other platforms whe…" at bounding box center [623, 465] width 377 height 12
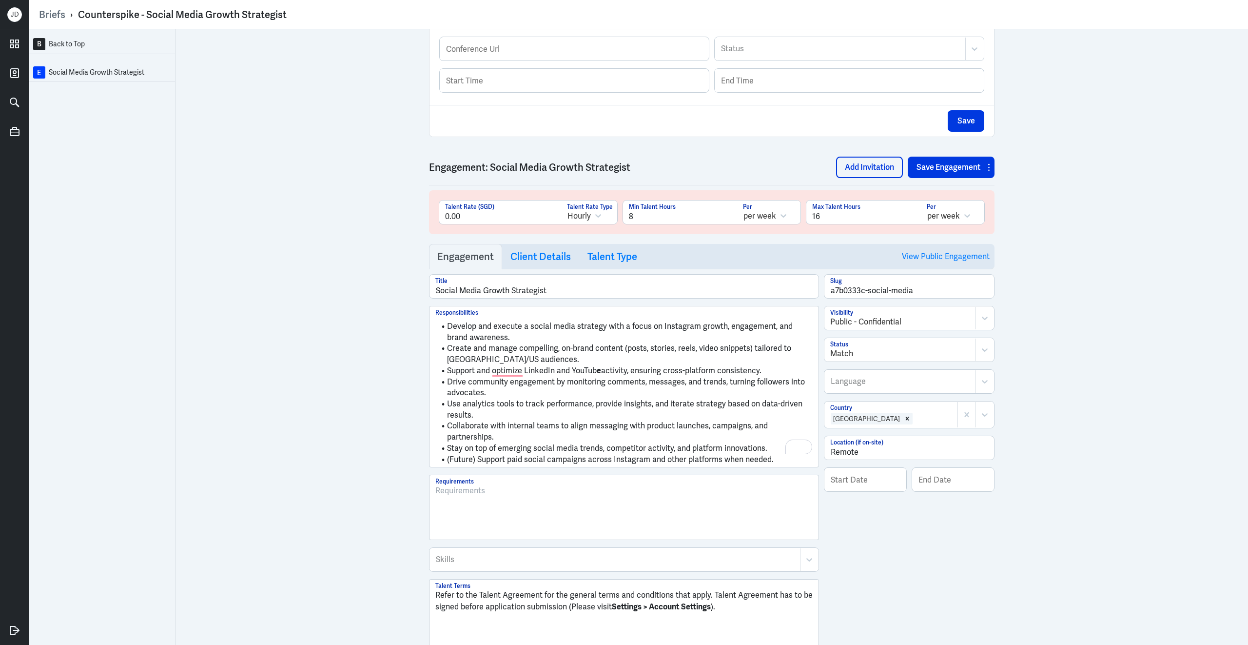
click at [534, 521] on div at bounding box center [623, 511] width 377 height 53
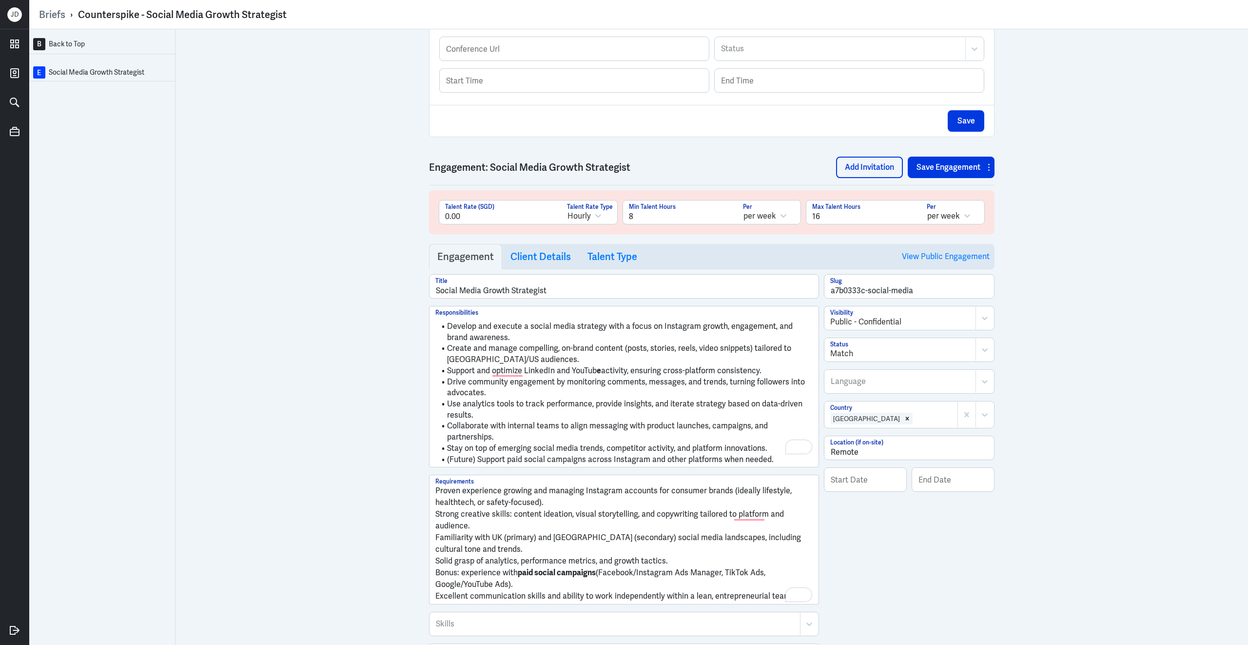
click at [434, 487] on div "Proven experience growing and managing Instagram accounts for consumer brands (…" at bounding box center [624, 539] width 389 height 129
click at [439, 486] on p "Proven experience growing and managing Instagram accounts for consumer brands (…" at bounding box center [623, 496] width 377 height 23
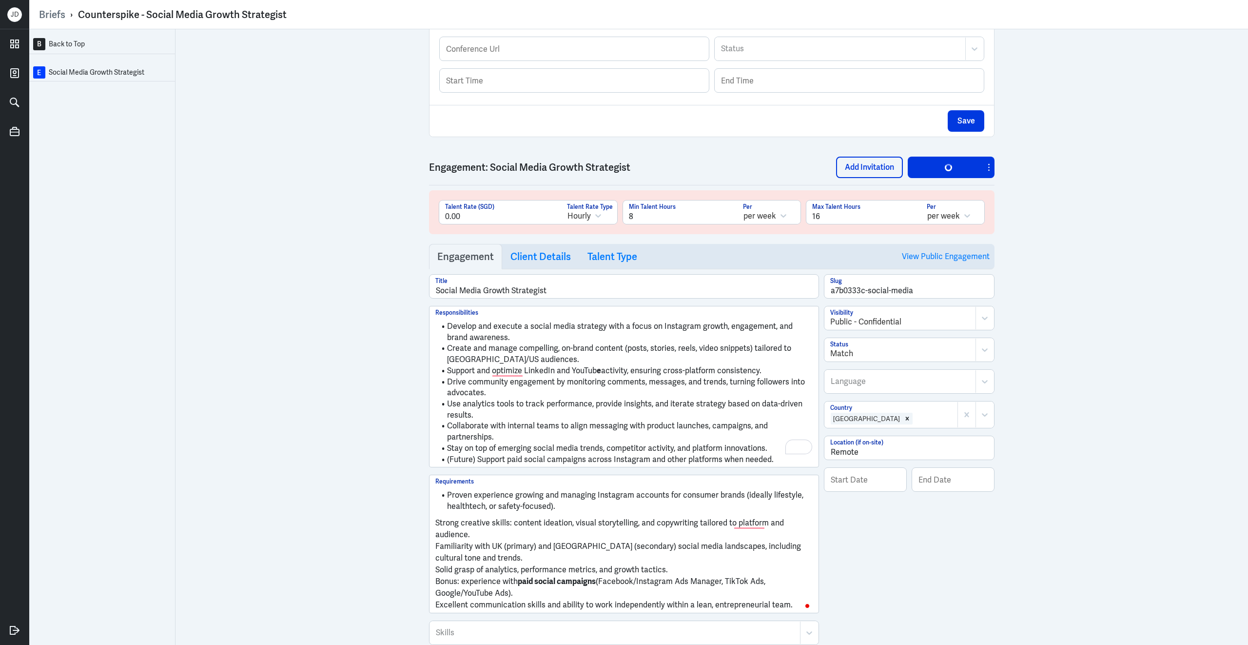
click at [435, 520] on p "Strong creative skills: content ideation, visual storytelling, and copywriting …" at bounding box center [623, 528] width 377 height 23
click at [436, 542] on p "Familiarity with UK (primary) and [GEOGRAPHIC_DATA] (secondary) social media la…" at bounding box center [623, 550] width 377 height 23
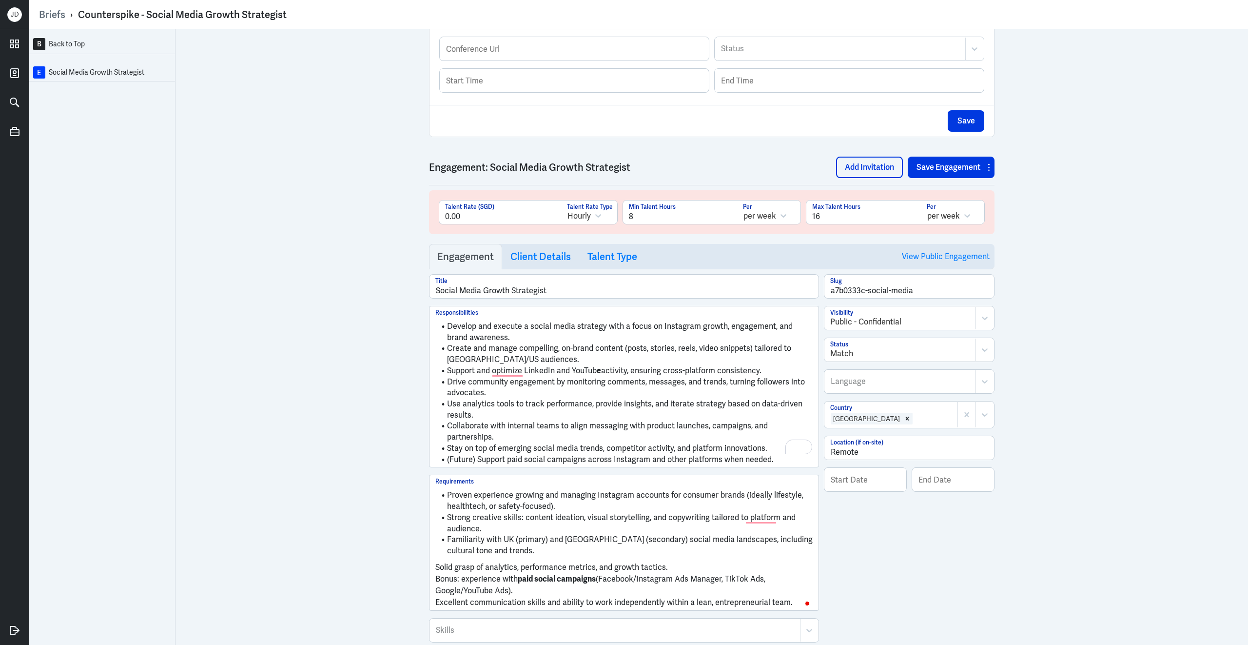
click at [437, 564] on p "Solid grasp of analytics, performance metrics, and growth tactics." at bounding box center [623, 567] width 377 height 12
drag, startPoint x: 437, startPoint y: 575, endPoint x: 459, endPoint y: 573, distance: 22.6
click at [461, 573] on p "Bonus: experience with paid social campaigns (Facebook/Instagram Ads Manager, T…" at bounding box center [623, 583] width 377 height 23
click at [434, 572] on div "Proven experience growing and managing Instagram accounts for consumer brands (…" at bounding box center [624, 542] width 389 height 134
click at [437, 573] on p "Preferably with experience with paid social campaigns (Facebook/Instagram Ads M…" at bounding box center [623, 583] width 377 height 23
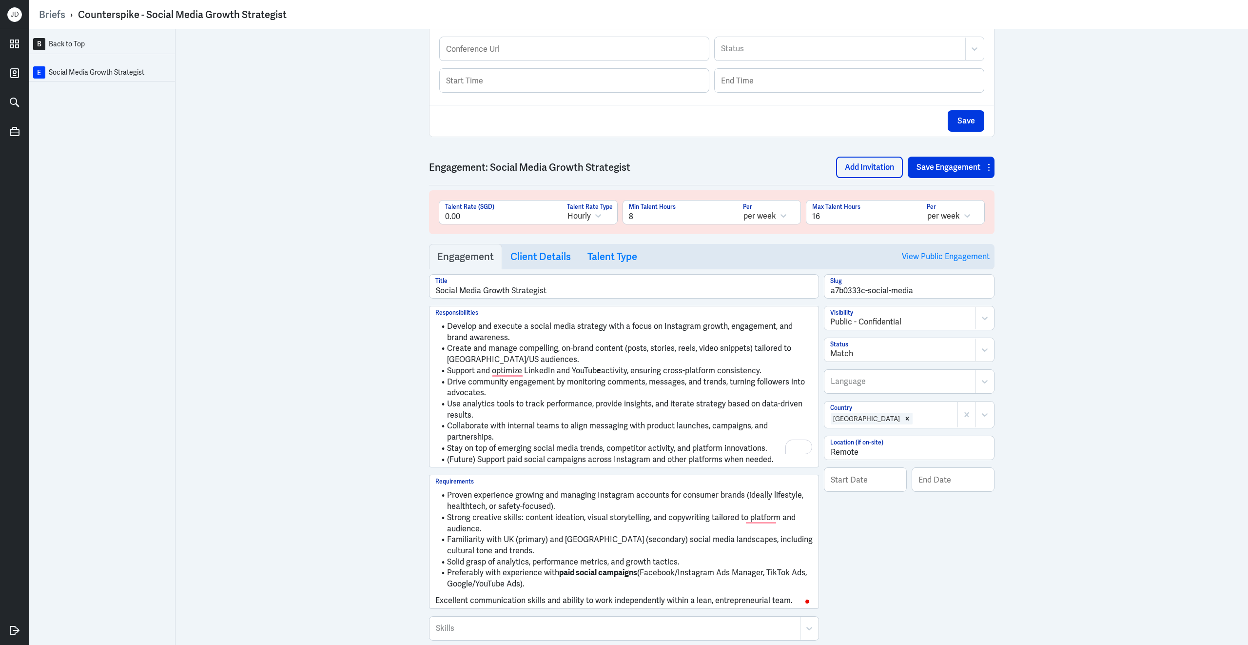
click at [437, 594] on p "Excellent communication skills and ability to work independently within a lean,…" at bounding box center [623, 600] width 377 height 12
click at [928, 175] on button "Save Engagement" at bounding box center [946, 167] width 76 height 21
click at [920, 264] on link "View Public Engagement" at bounding box center [946, 256] width 88 height 25
